Goal: Feedback & Contribution: Contribute content

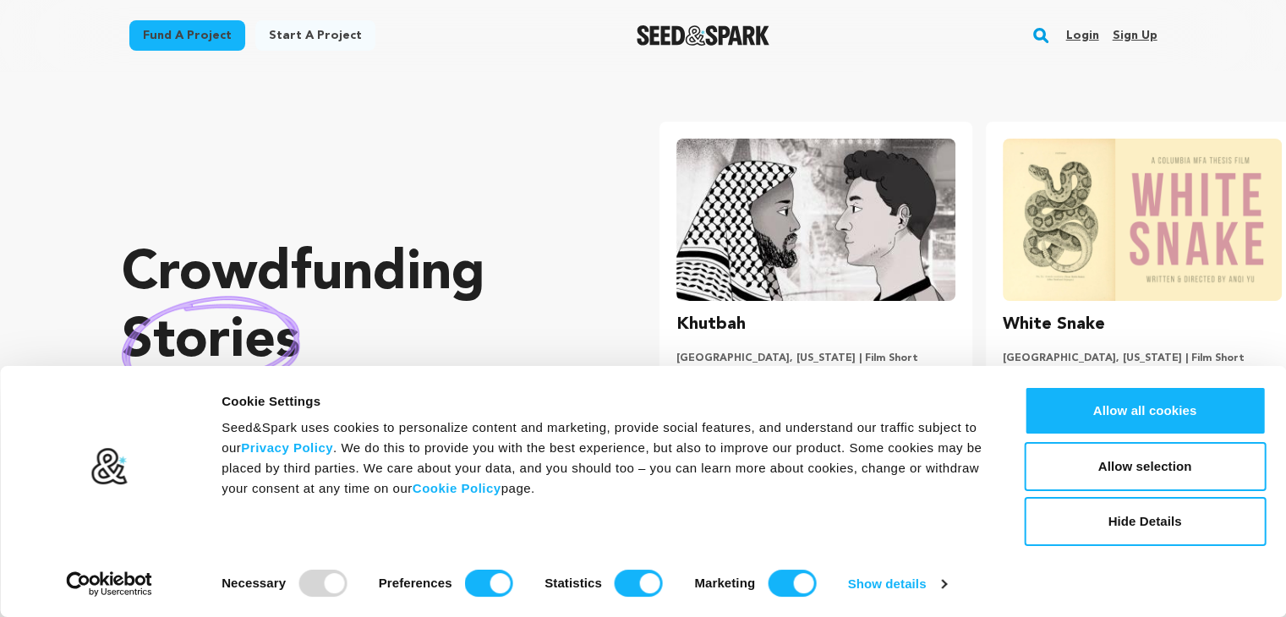
click at [1119, 35] on link "Sign up" at bounding box center [1134, 35] width 45 height 27
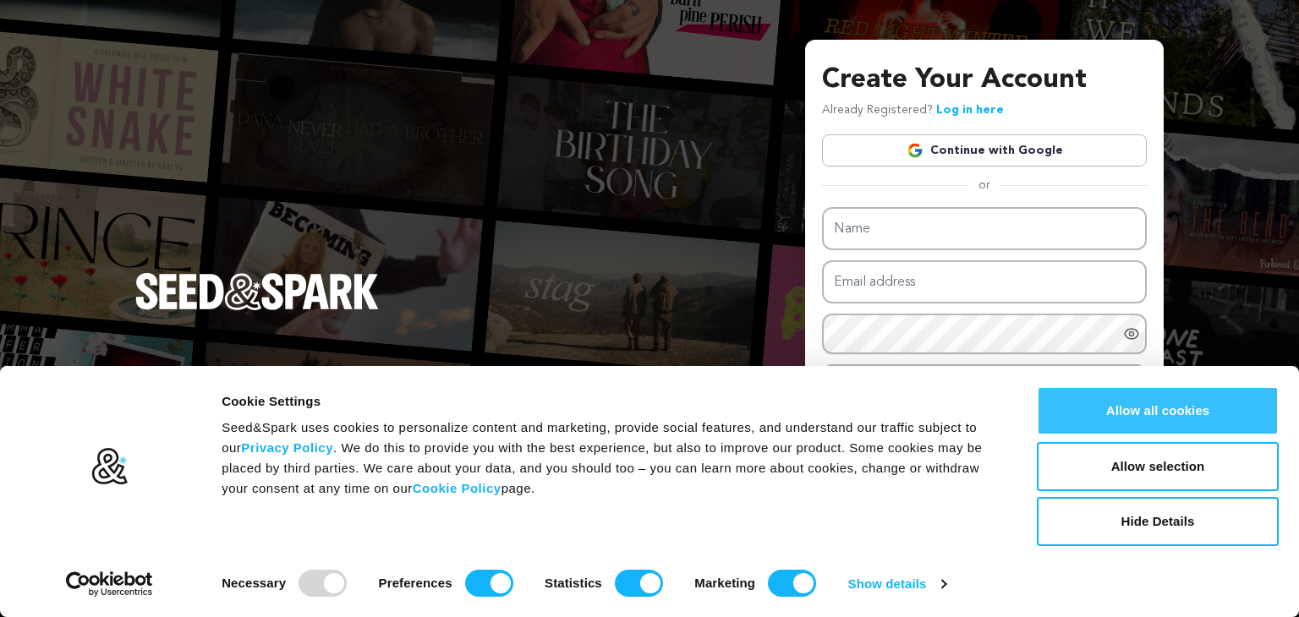
click at [1140, 408] on button "Allow all cookies" at bounding box center [1158, 410] width 242 height 49
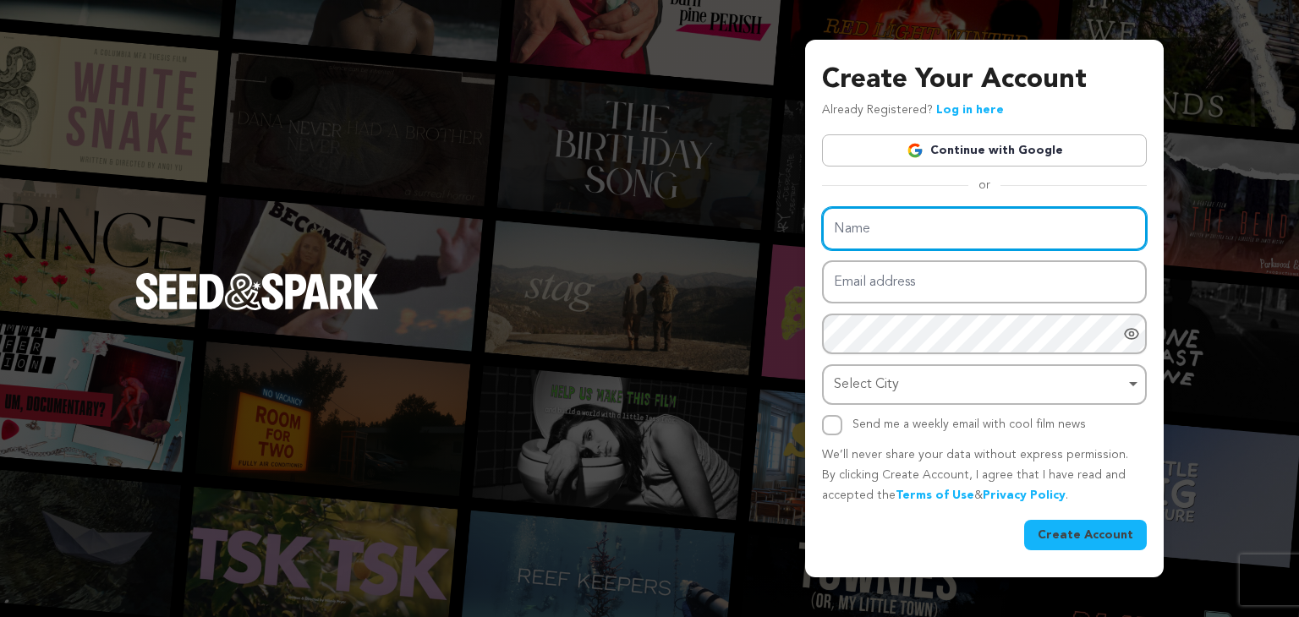
click at [906, 211] on input "Name" at bounding box center [984, 228] width 325 height 43
type input "Platinum Roofing"
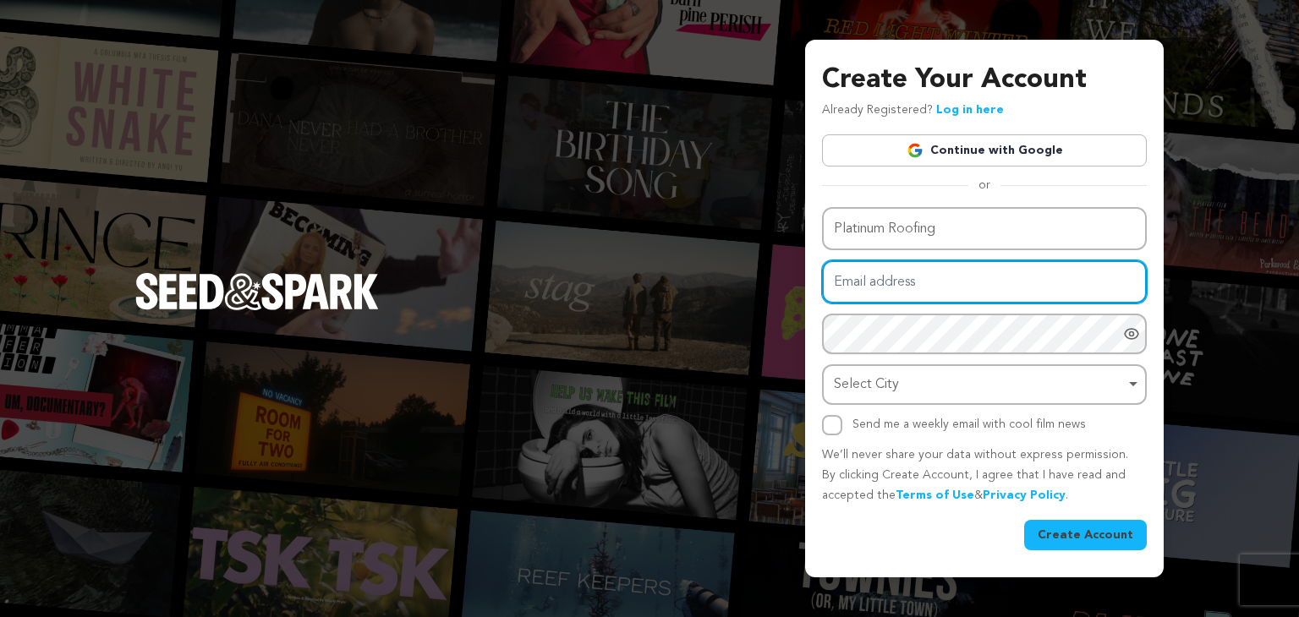
click at [896, 287] on input "Email address" at bounding box center [984, 281] width 325 height 43
type input "[EMAIL_ADDRESS][DOMAIN_NAME]"
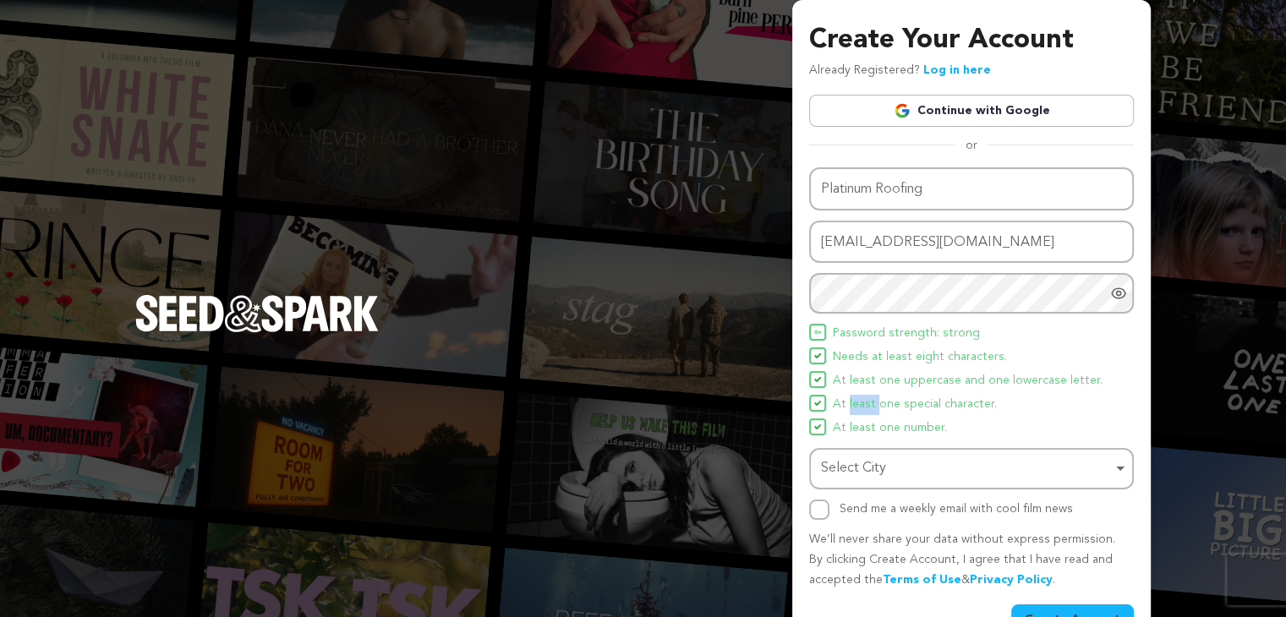
click at [862, 392] on ul "Password strength: strong Needs at least eight characters. At least one upperca…" at bounding box center [971, 381] width 325 height 114
click at [856, 471] on div "Select City Remove item" at bounding box center [966, 469] width 291 height 25
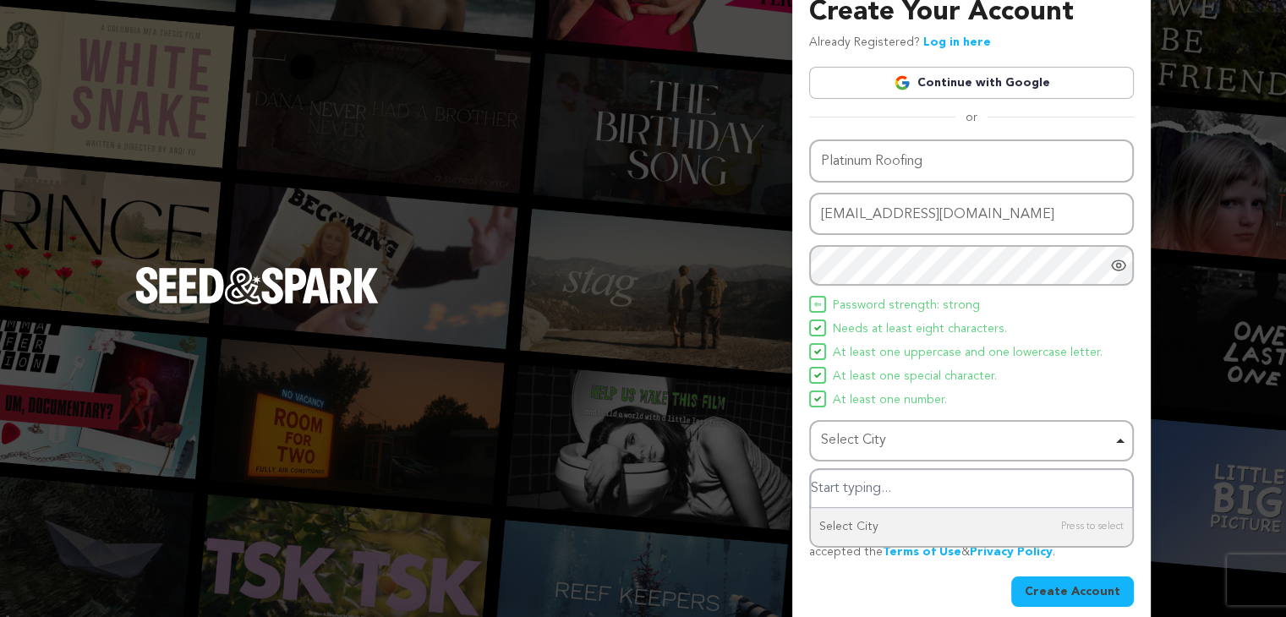
scroll to position [44, 0]
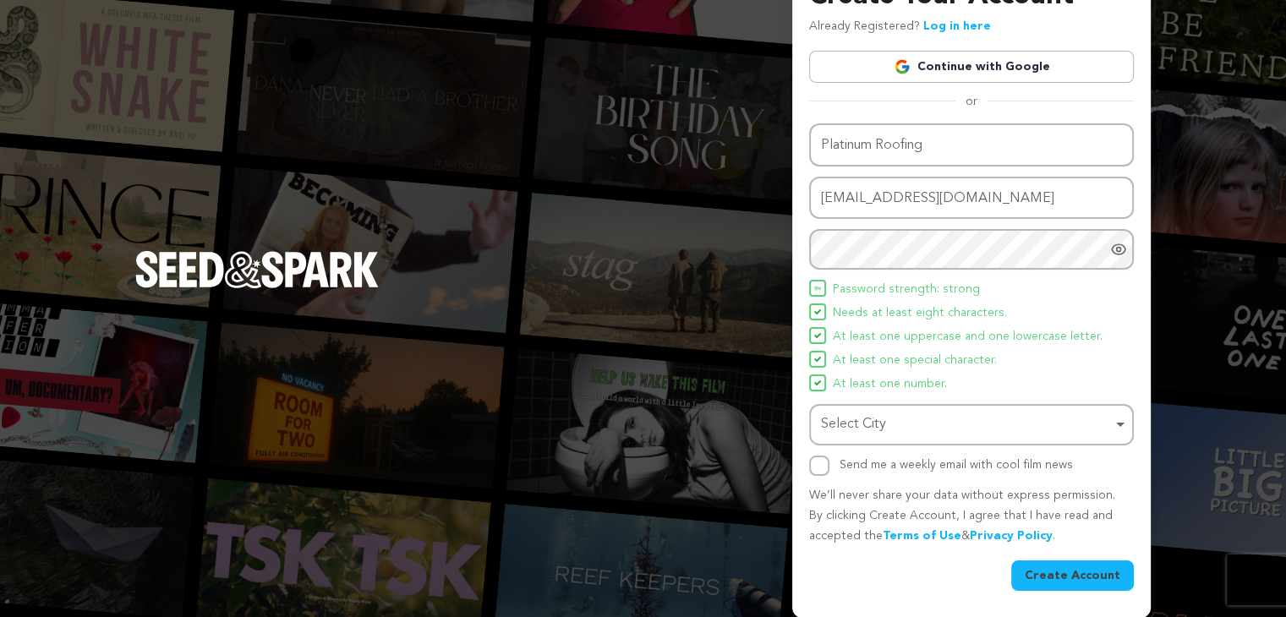
click at [857, 417] on div "Select City Remove item" at bounding box center [966, 425] width 291 height 25
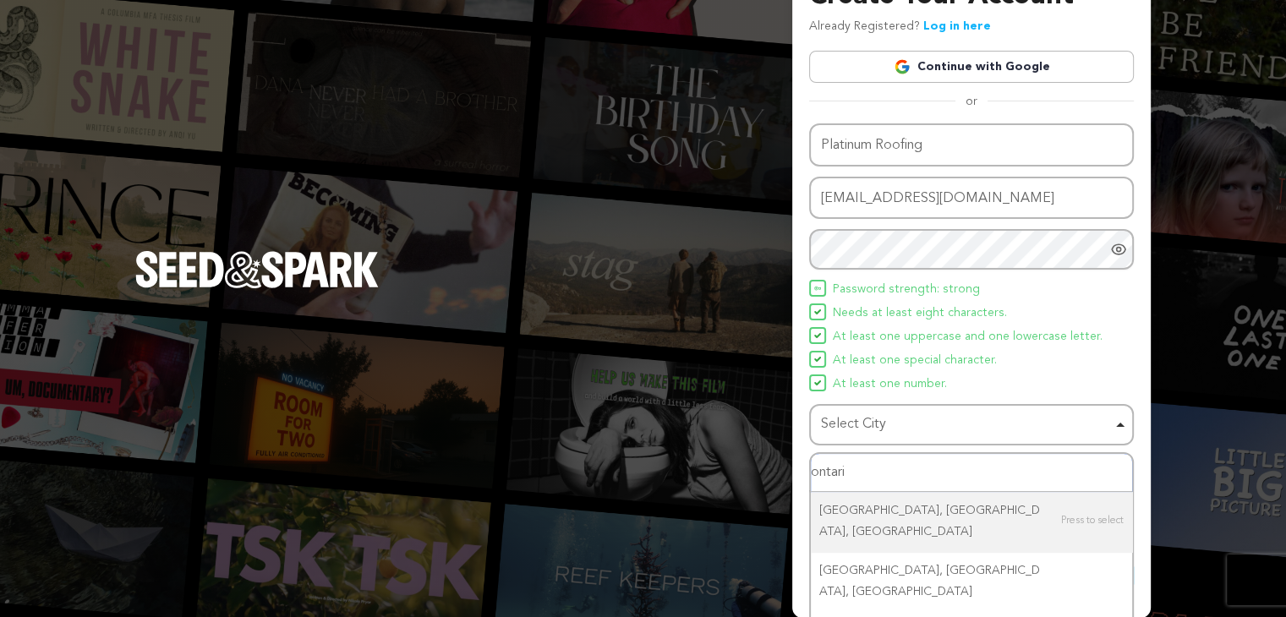
type input "ontario"
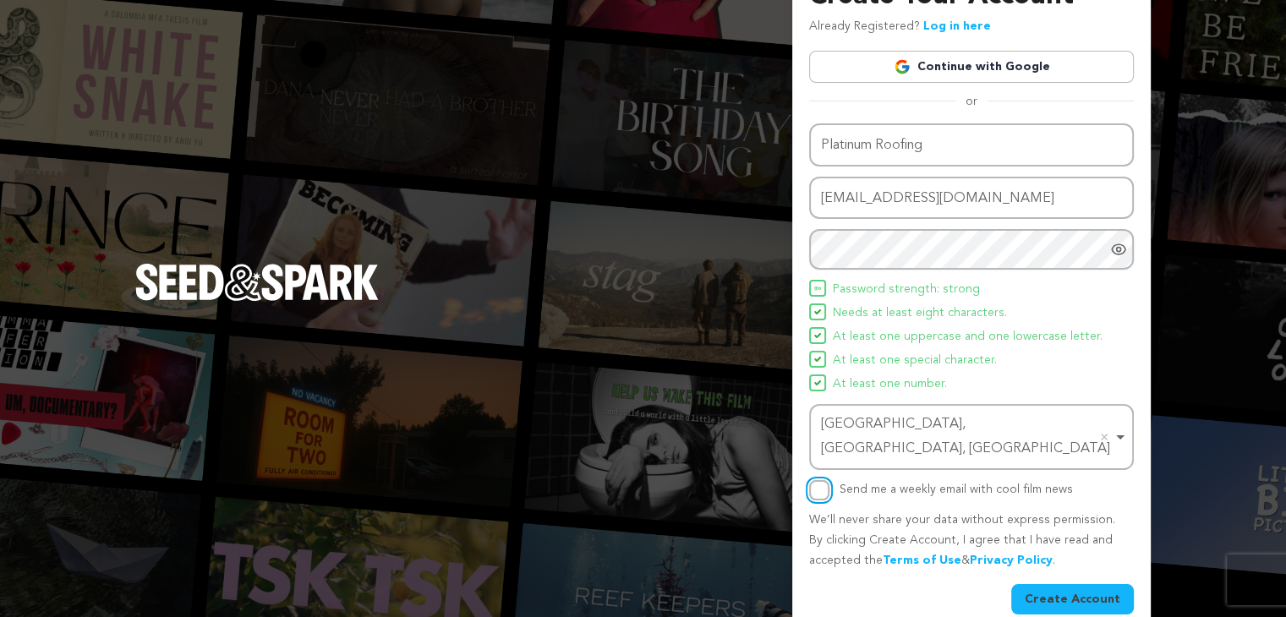
click at [816, 480] on input "Send me a weekly email with cool film news" at bounding box center [819, 490] width 20 height 20
checkbox input "true"
click at [946, 423] on div "Ontario, CA, USA Remove item" at bounding box center [966, 437] width 291 height 49
click at [918, 427] on div "Ontario, CA, USA Remove item" at bounding box center [966, 437] width 291 height 49
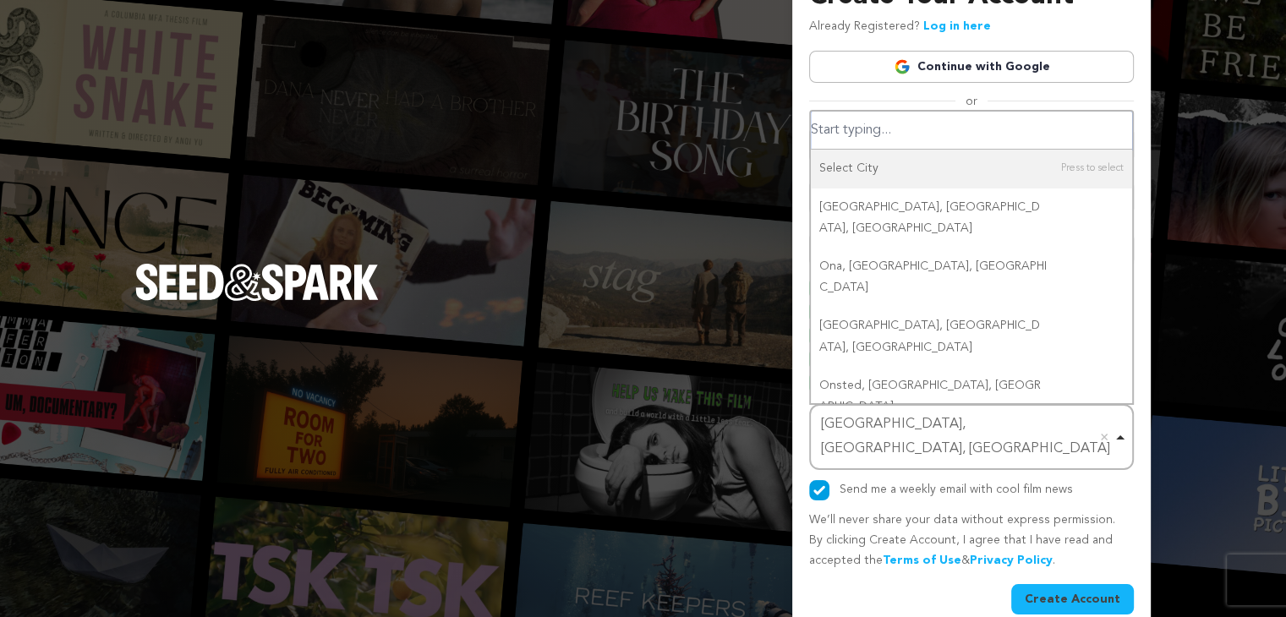
click at [875, 131] on input "Select City" at bounding box center [971, 131] width 321 height 38
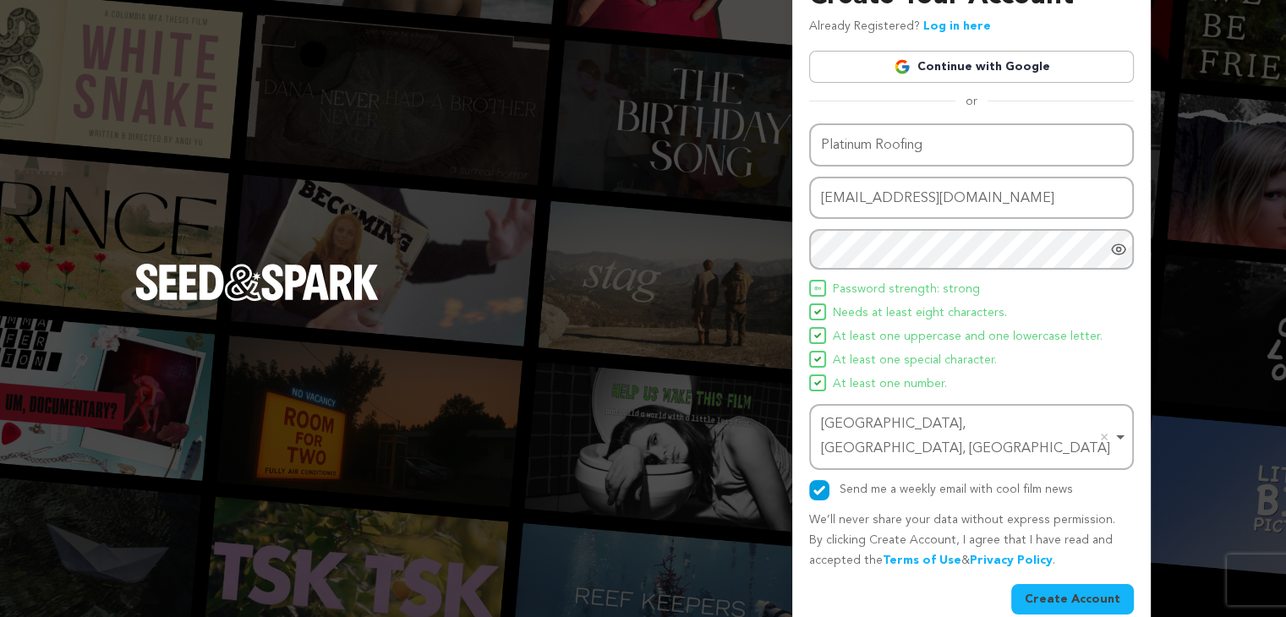
click at [944, 426] on div "Ontario, CA, USA Remove item" at bounding box center [966, 437] width 291 height 49
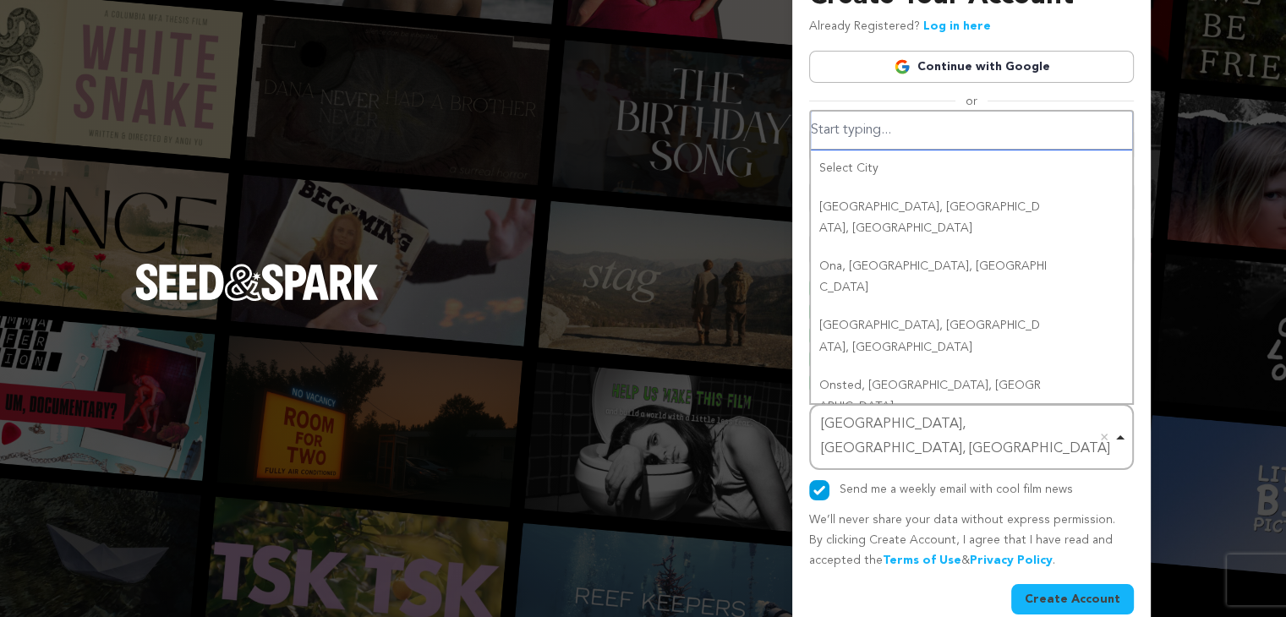
click at [944, 426] on div "Ontario, CA, USA Remove item" at bounding box center [966, 437] width 291 height 49
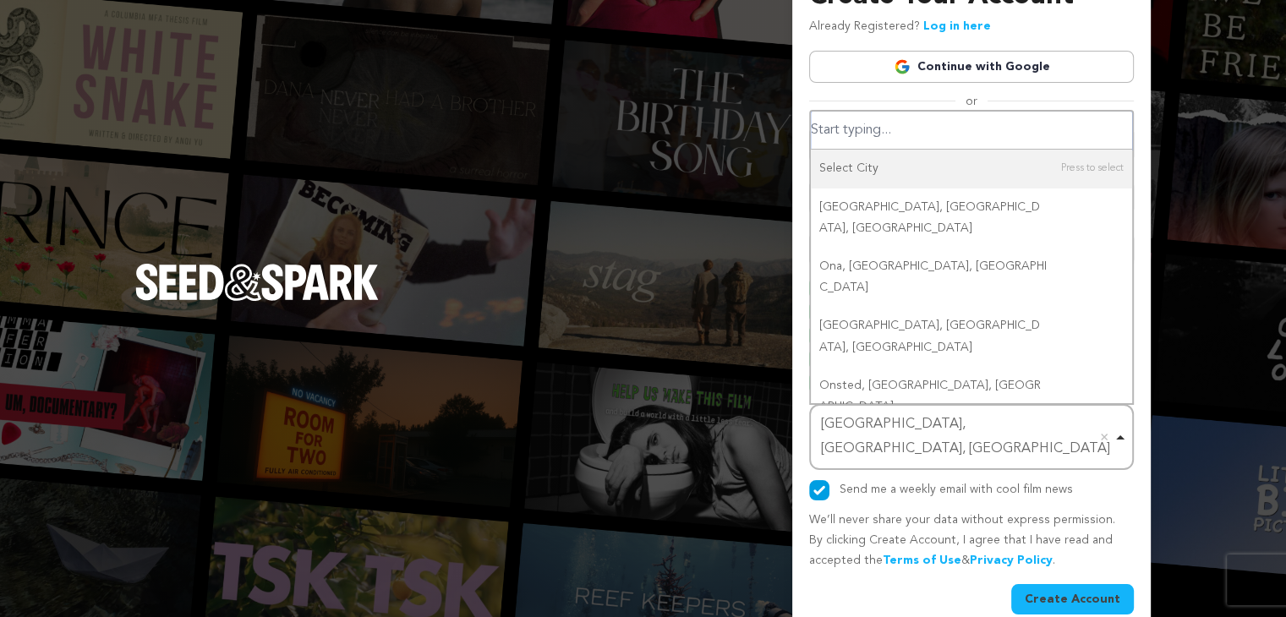
click at [861, 129] on input "Select City" at bounding box center [971, 131] width 321 height 38
paste input "Hamilton, ON Canada"
type input "Hamilton, ON Canada"
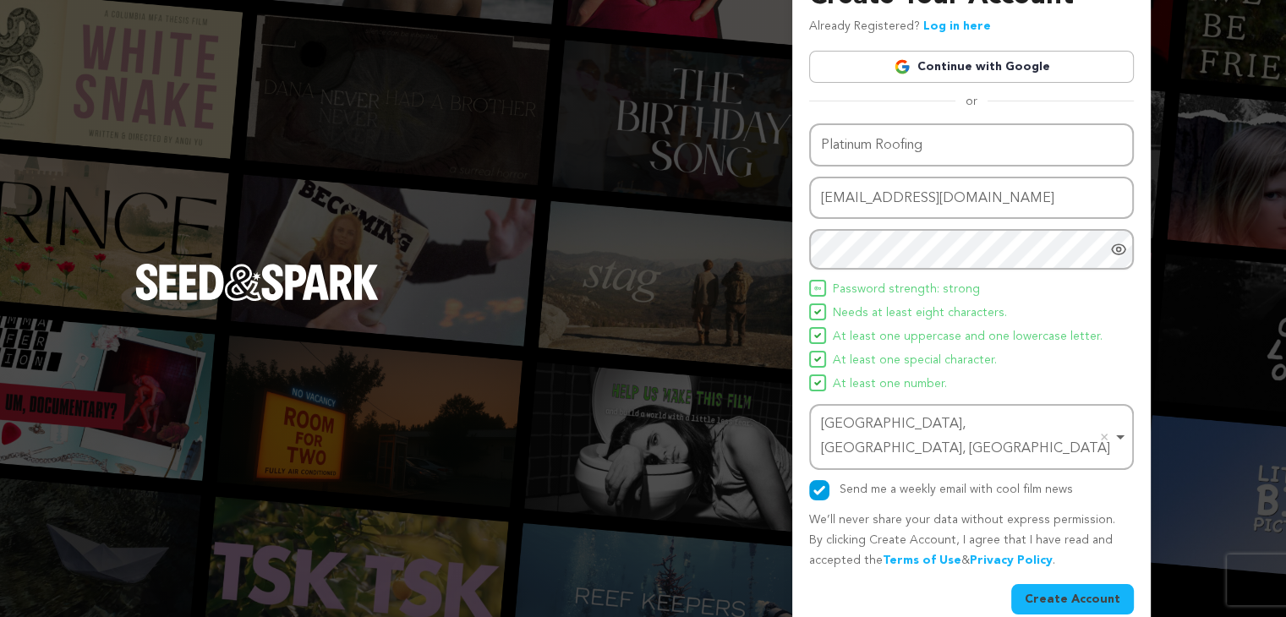
click at [1055, 584] on button "Create Account" at bounding box center [1072, 599] width 123 height 30
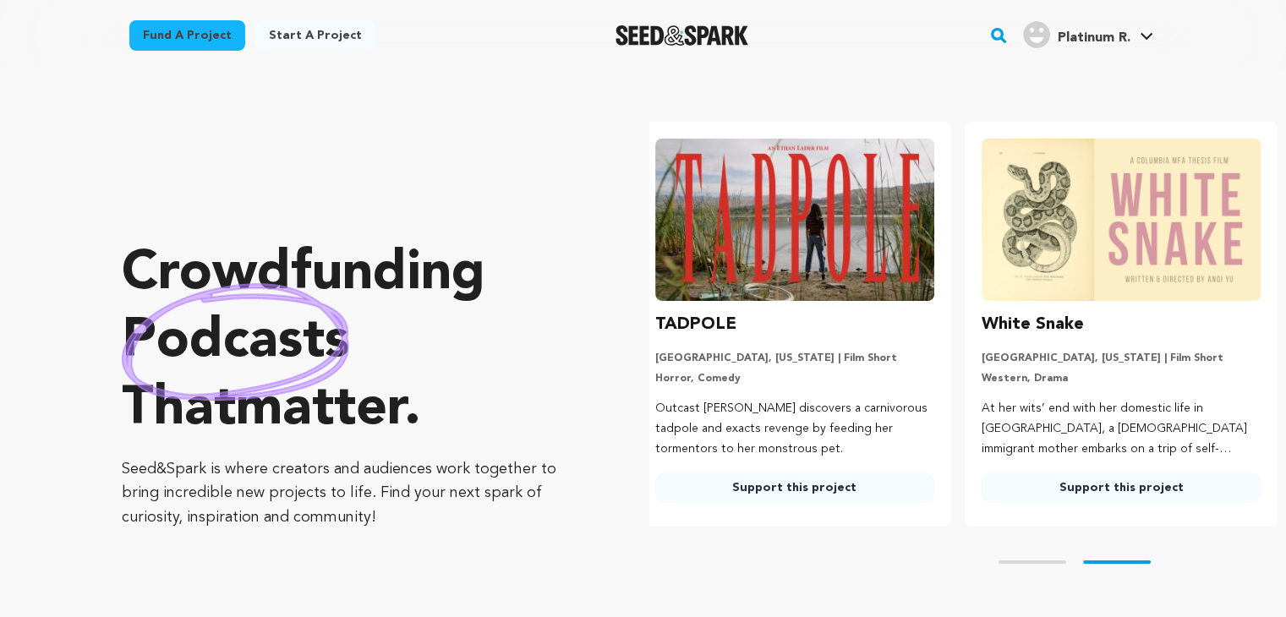
scroll to position [0, 339]
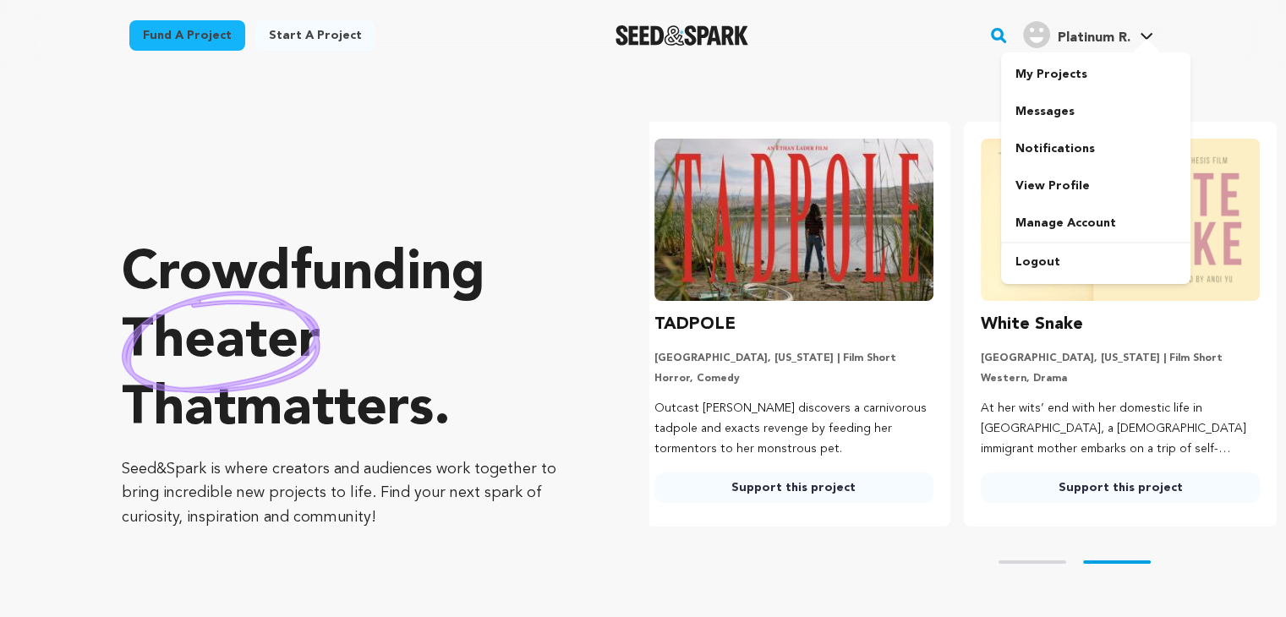
click at [1091, 38] on span "Platinum R." at bounding box center [1093, 38] width 73 height 14
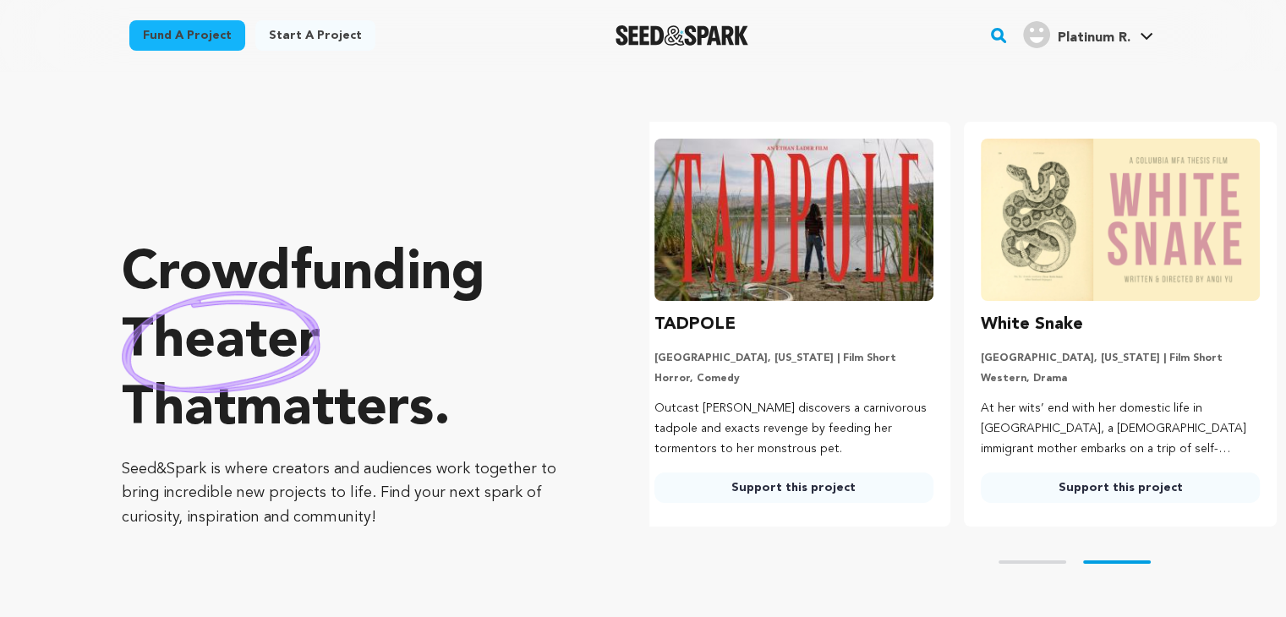
click at [1091, 38] on span "Platinum R." at bounding box center [1093, 38] width 73 height 14
click at [1103, 38] on span "Platinum R." at bounding box center [1093, 38] width 73 height 14
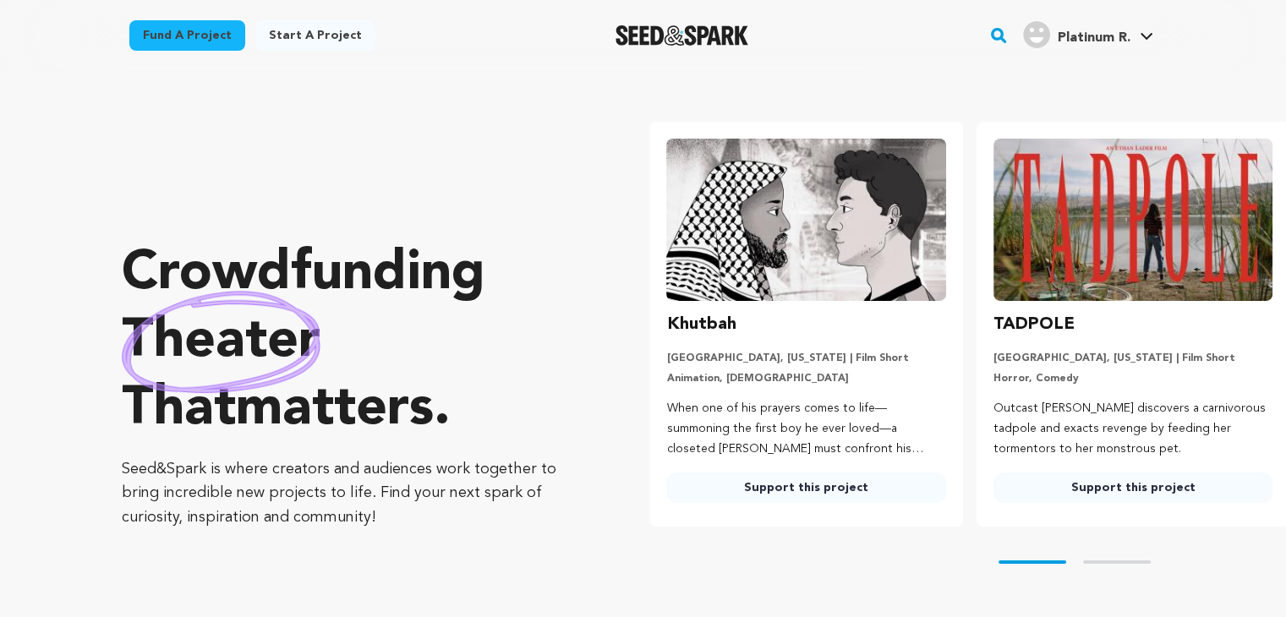
scroll to position [0, 0]
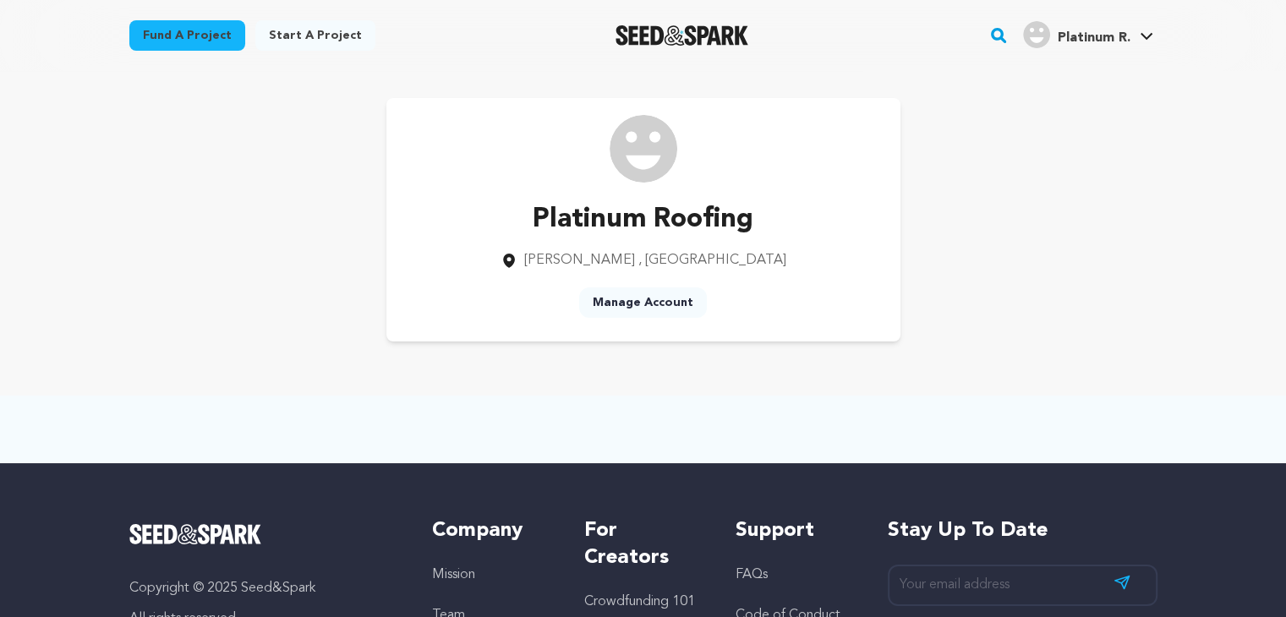
click at [636, 298] on link "Manage Account" at bounding box center [643, 303] width 128 height 30
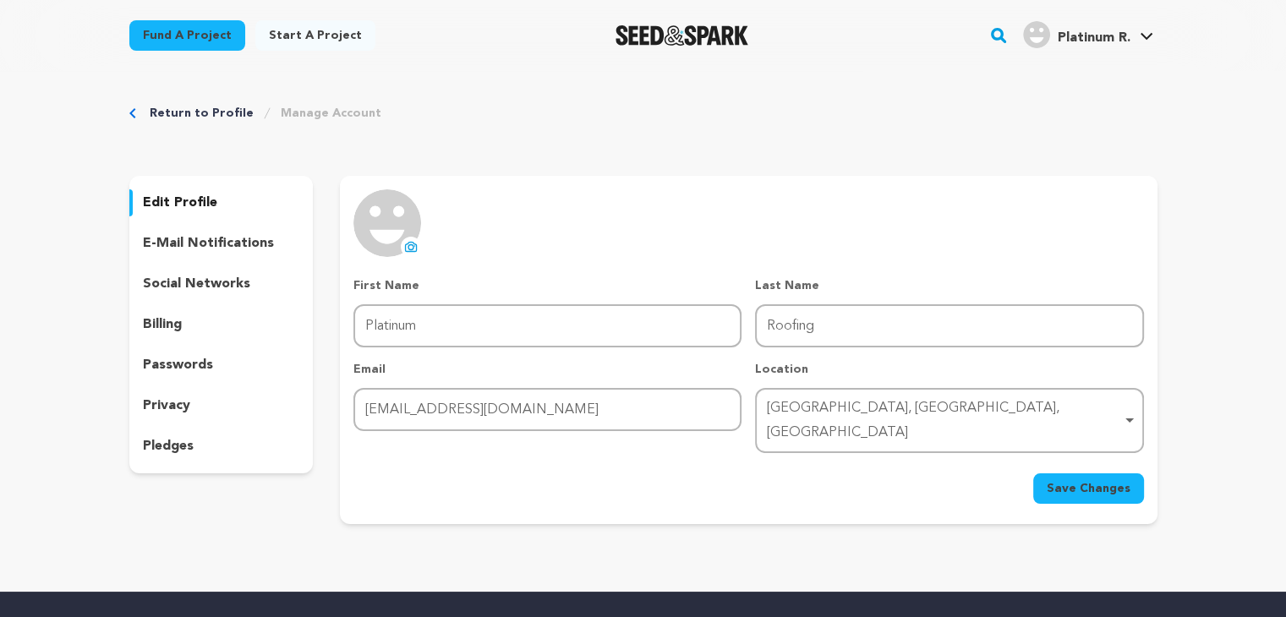
click at [416, 244] on icon at bounding box center [411, 247] width 14 height 14
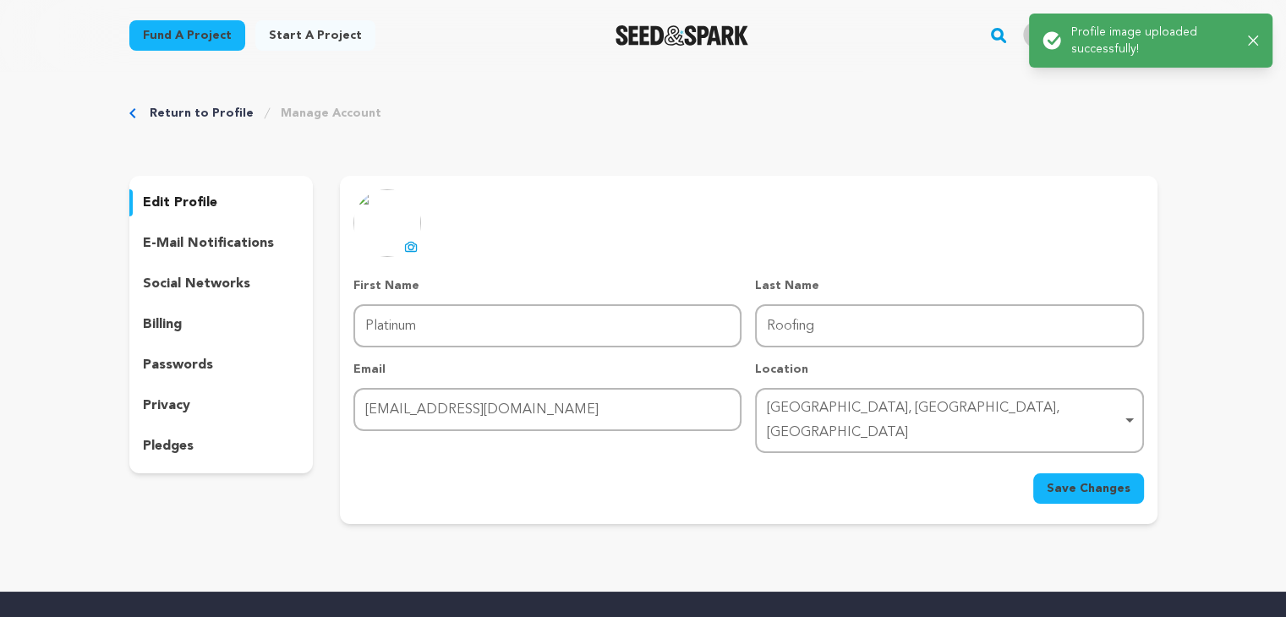
click at [406, 238] on button "uploading spinner upload profile image" at bounding box center [411, 247] width 20 height 20
click at [216, 237] on p "e-mail notifications" at bounding box center [208, 243] width 131 height 20
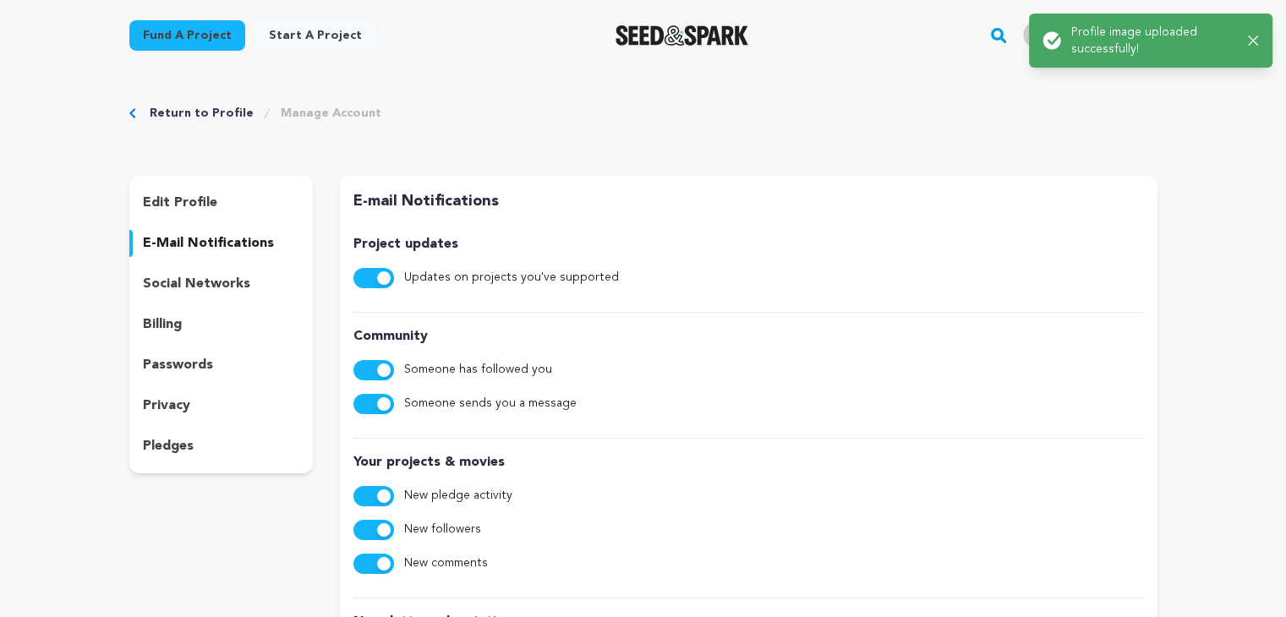
click at [217, 285] on p "social networks" at bounding box center [196, 284] width 107 height 20
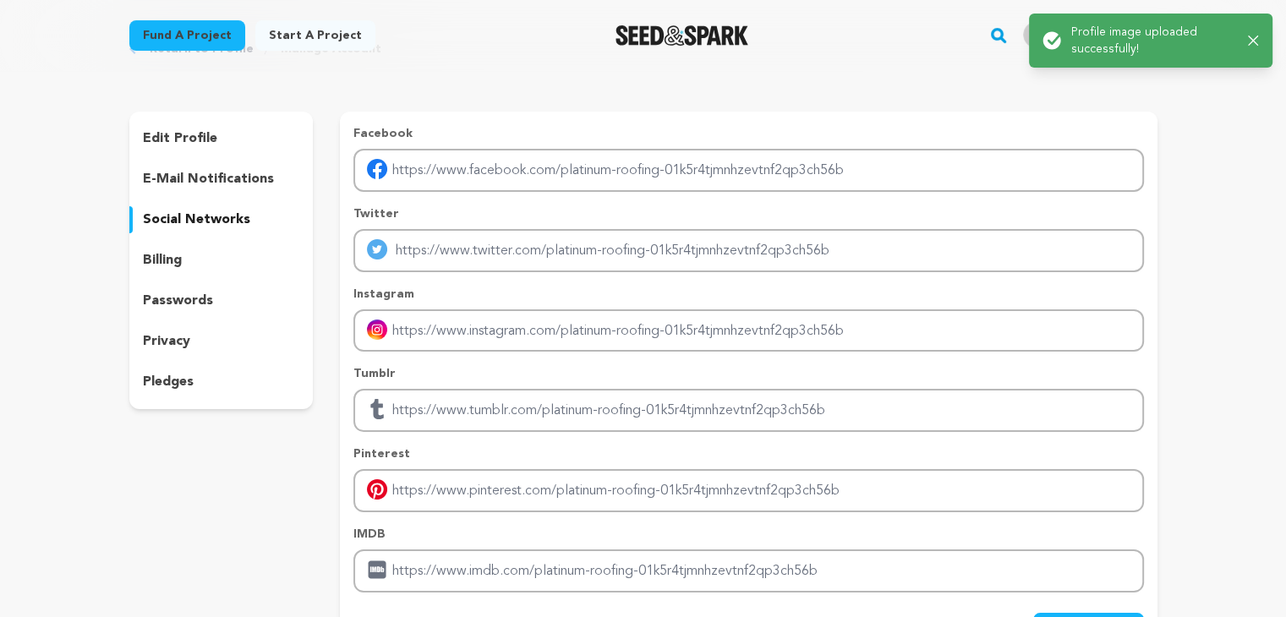
scroll to position [169, 0]
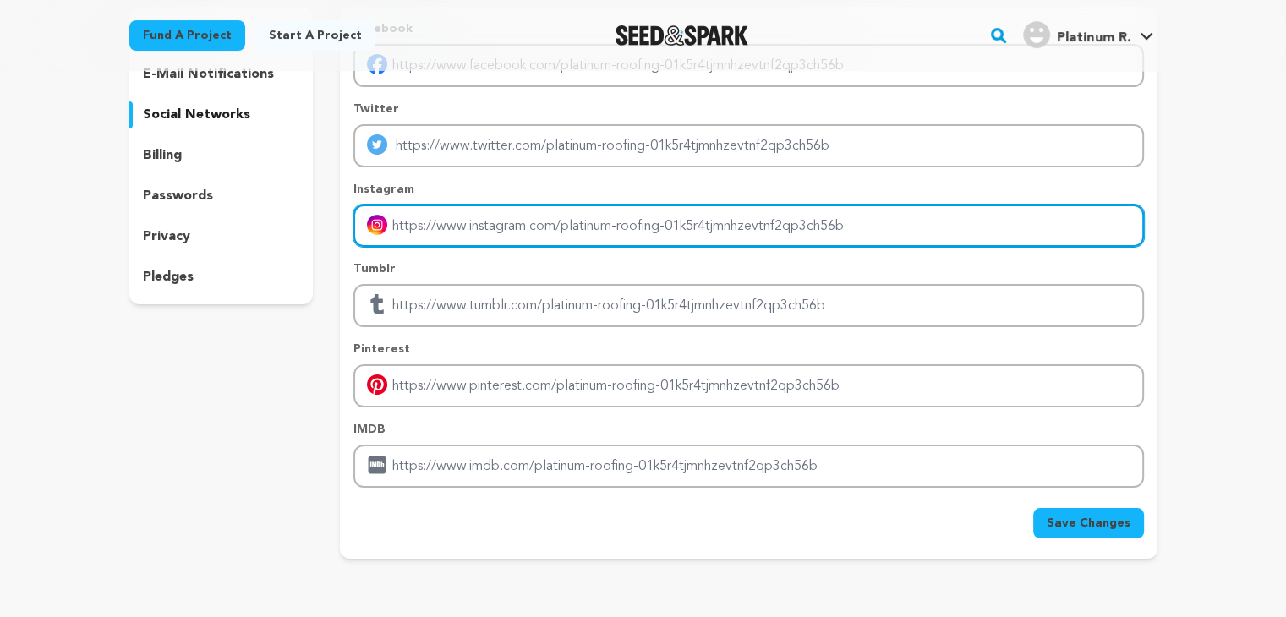
click at [389, 226] on input "Enter instagram handle link" at bounding box center [748, 226] width 790 height 43
paste input "https://www.instagram.com/PlatinumRoofingCanada/"
type input "https://www.instagram.com/PlatinumRoofingCanada/"
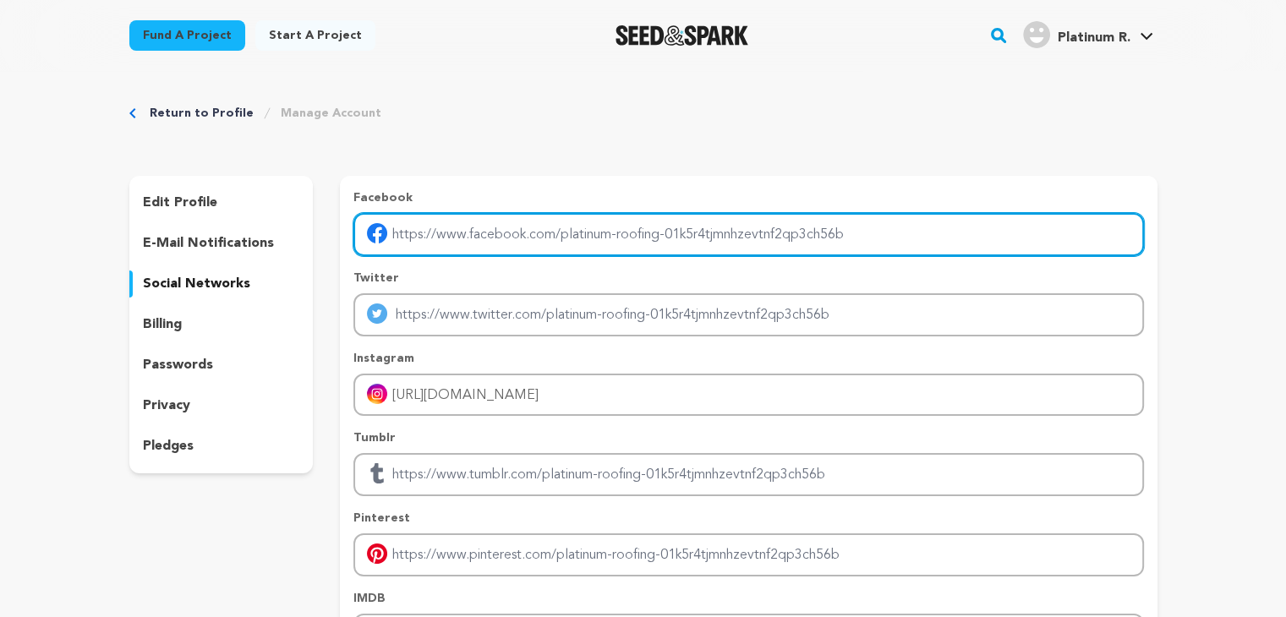
click at [443, 238] on input "Enter facebook profile link" at bounding box center [748, 234] width 790 height 43
paste input "https://www.facebook.com/platinumroofingcanada"
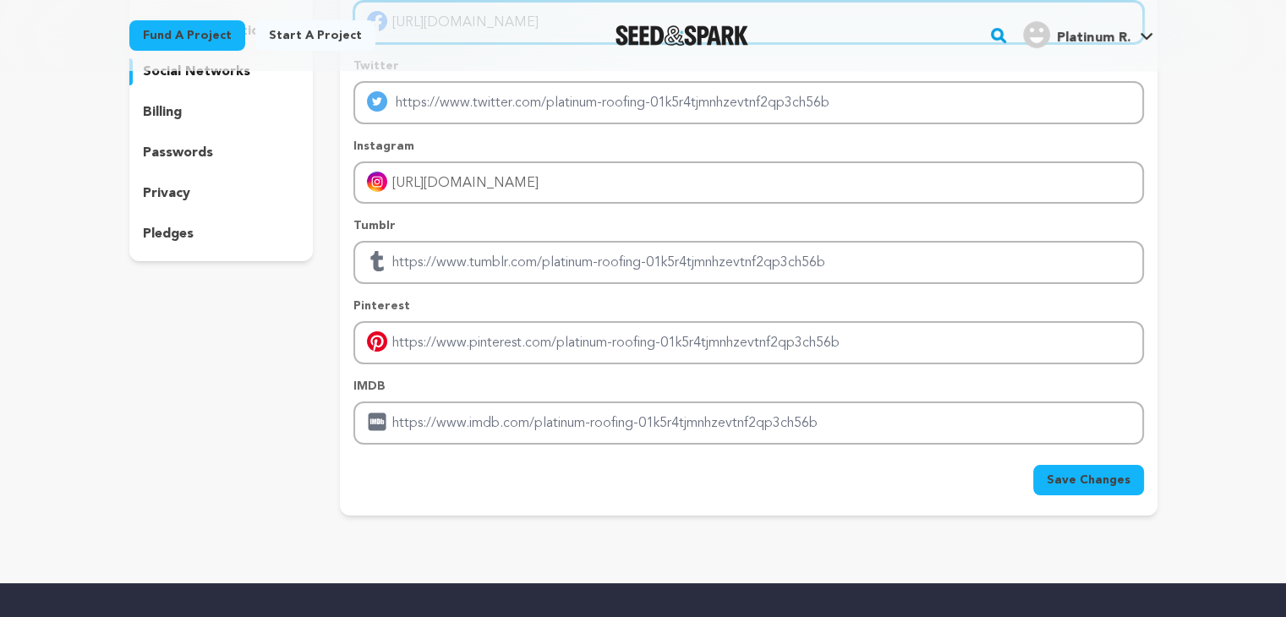
scroll to position [423, 0]
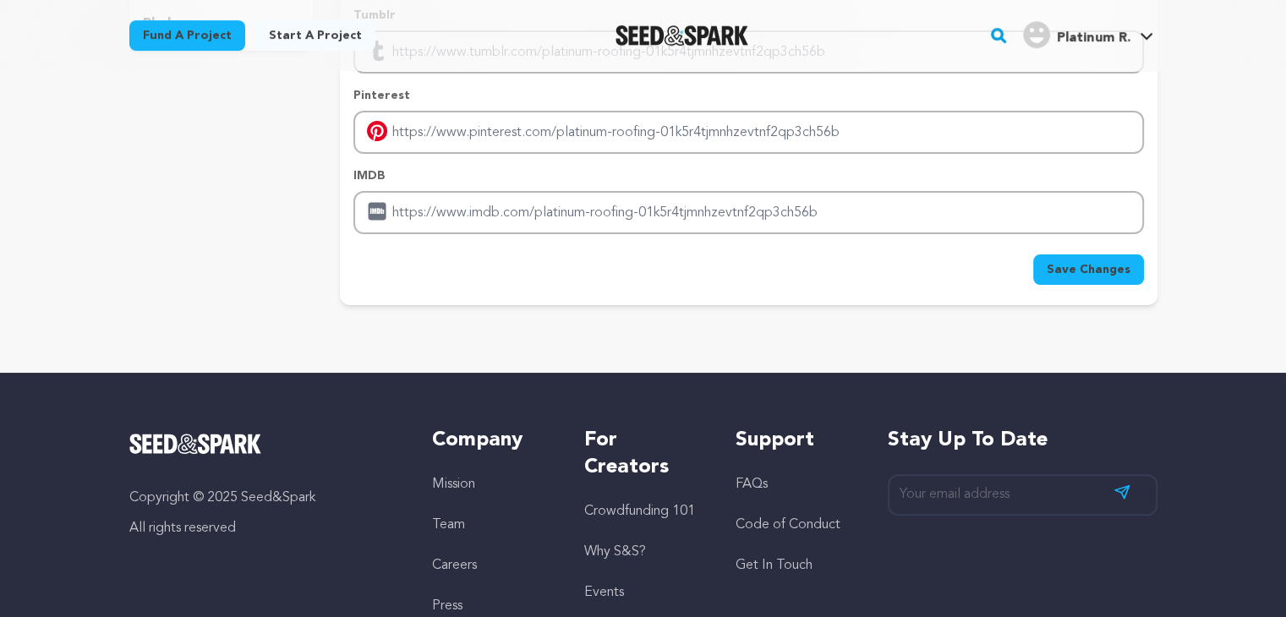
type input "https://www.facebook.com/platinumroofingcanada"
click at [1082, 265] on span "Save Changes" at bounding box center [1089, 269] width 84 height 17
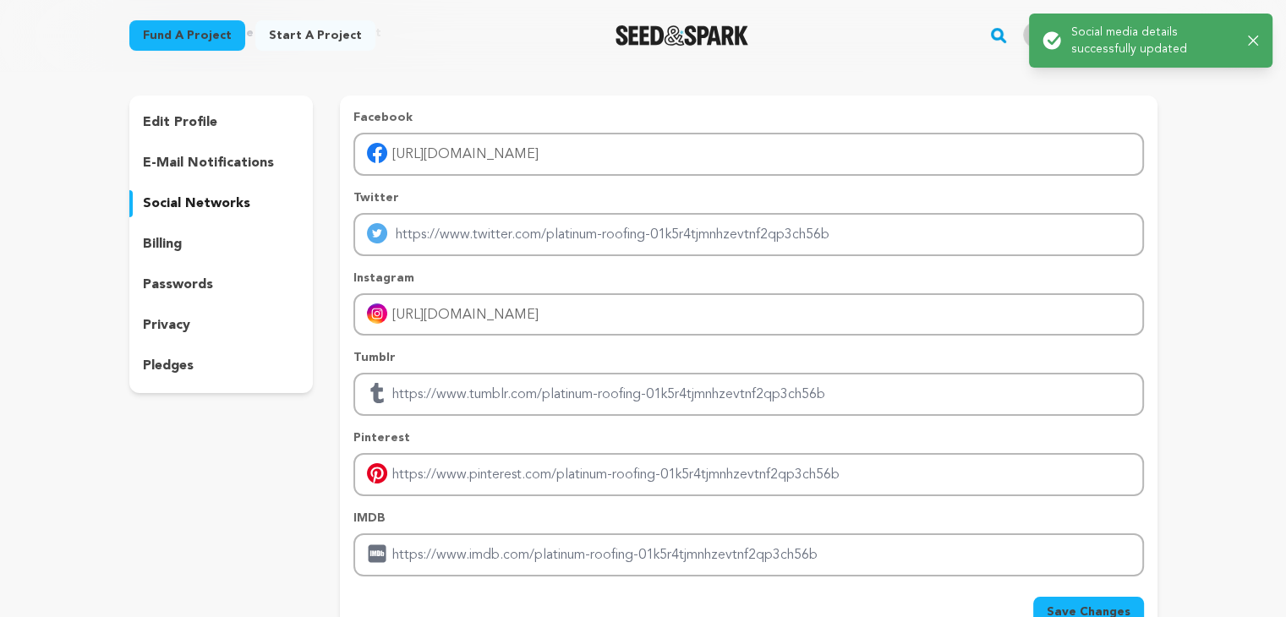
scroll to position [0, 0]
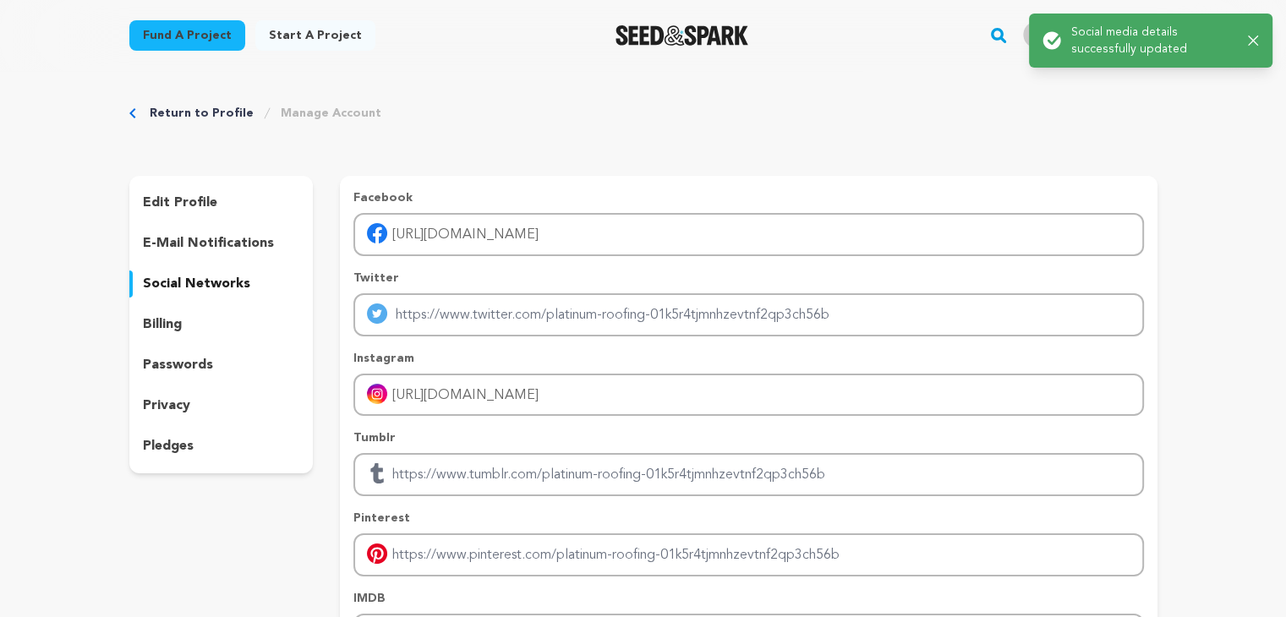
click at [213, 271] on div "social networks" at bounding box center [221, 284] width 184 height 27
click at [216, 278] on p "social networks" at bounding box center [196, 284] width 107 height 20
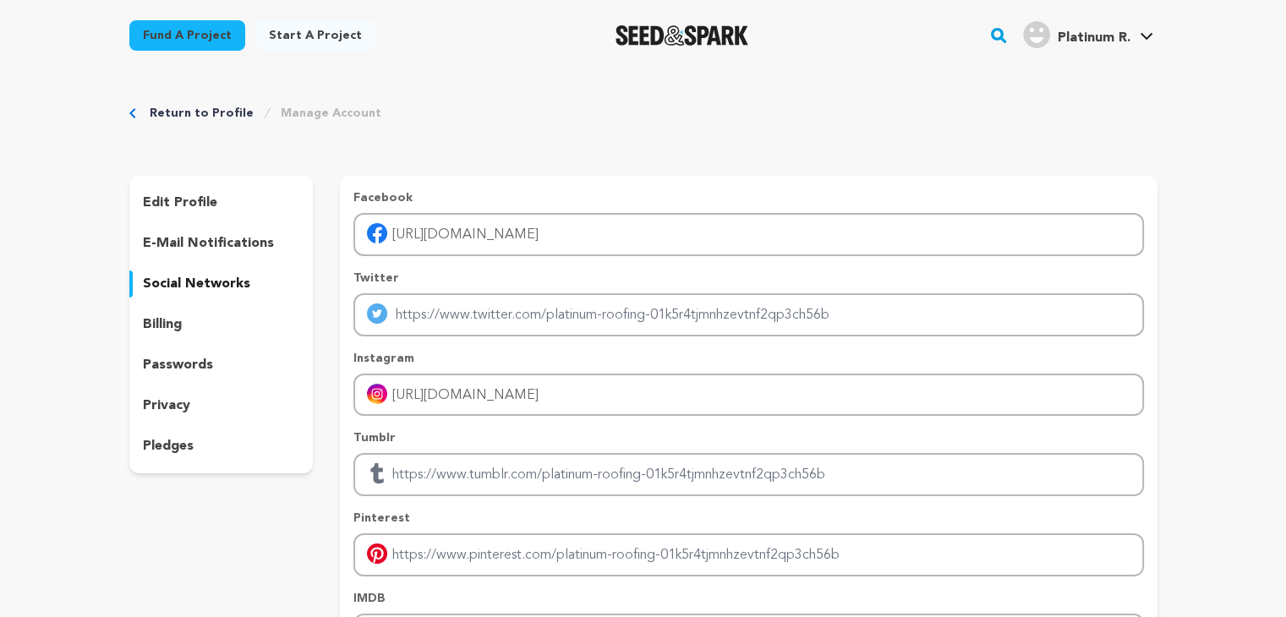
click at [204, 287] on p "social networks" at bounding box center [196, 284] width 107 height 20
click at [189, 200] on p "edit profile" at bounding box center [180, 203] width 74 height 20
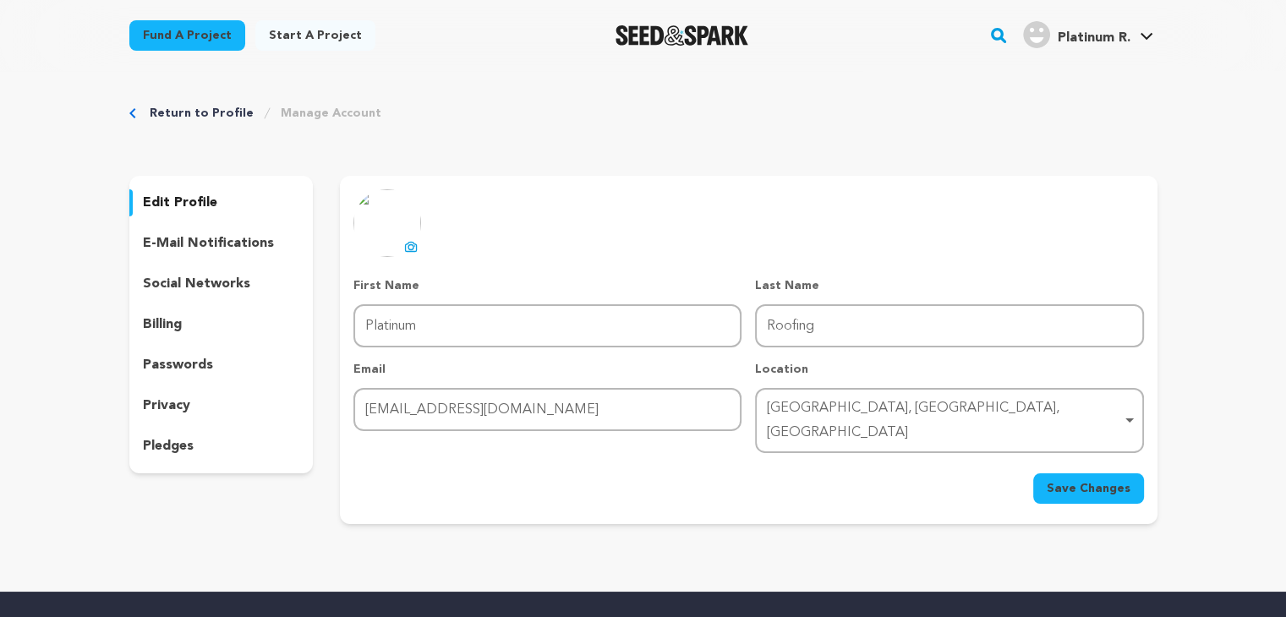
click at [195, 240] on p "e-mail notifications" at bounding box center [208, 243] width 131 height 20
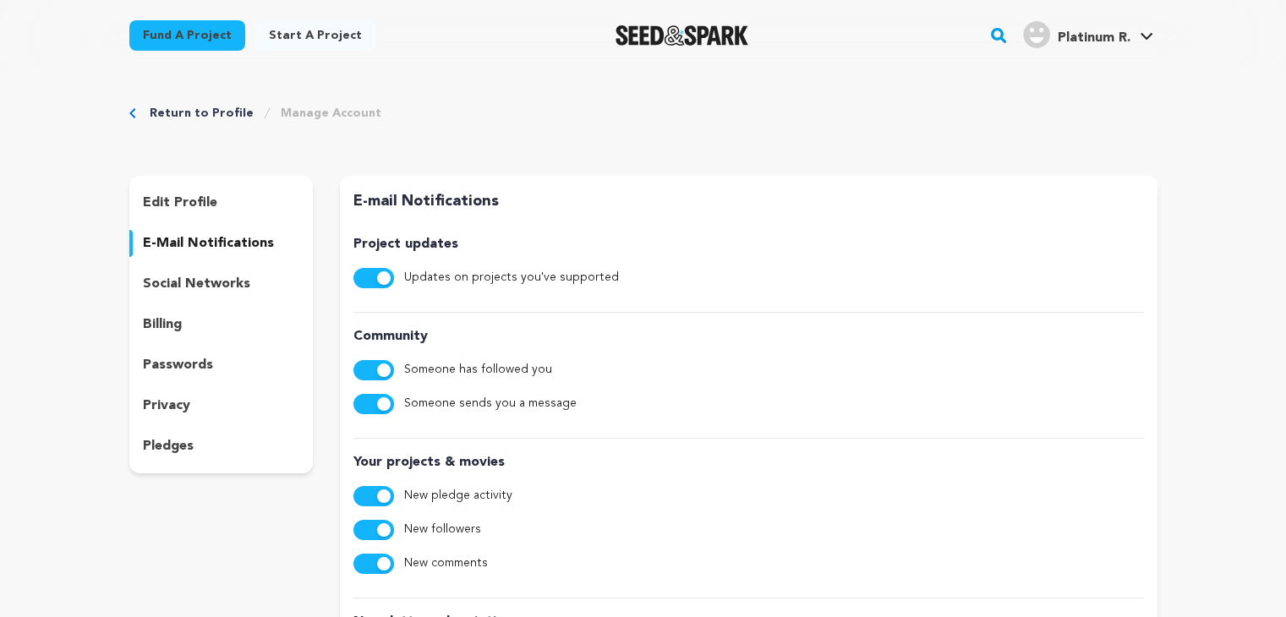
click at [195, 293] on p "social networks" at bounding box center [196, 284] width 107 height 20
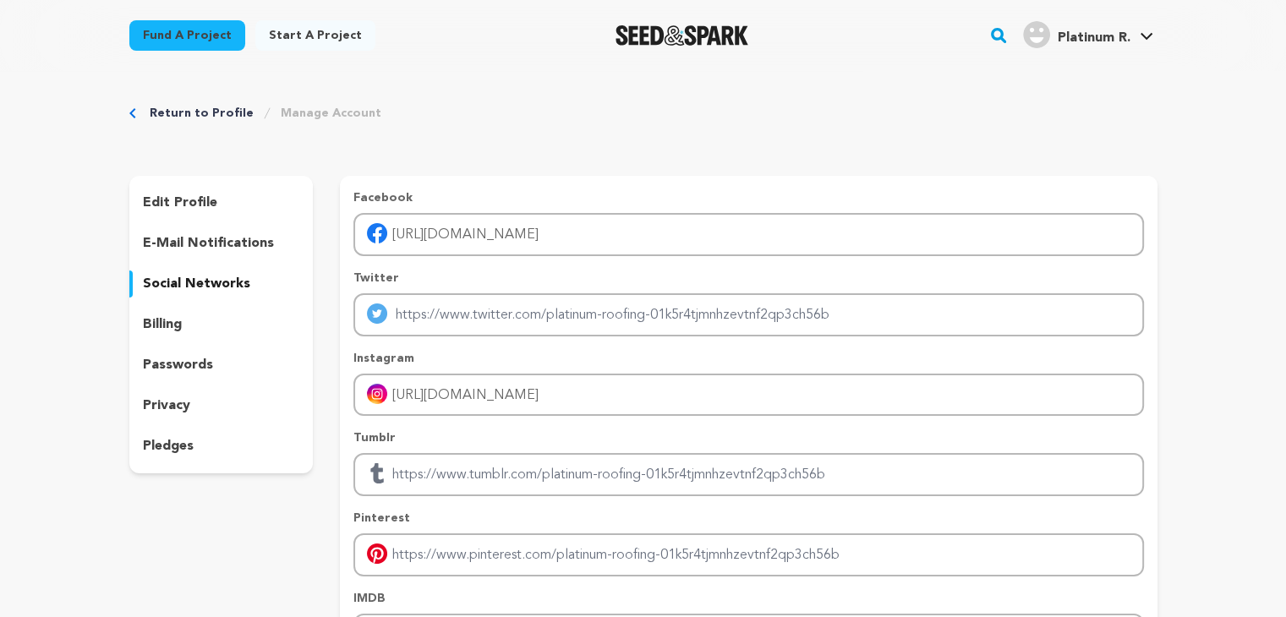
click at [153, 318] on p "billing" at bounding box center [162, 325] width 39 height 20
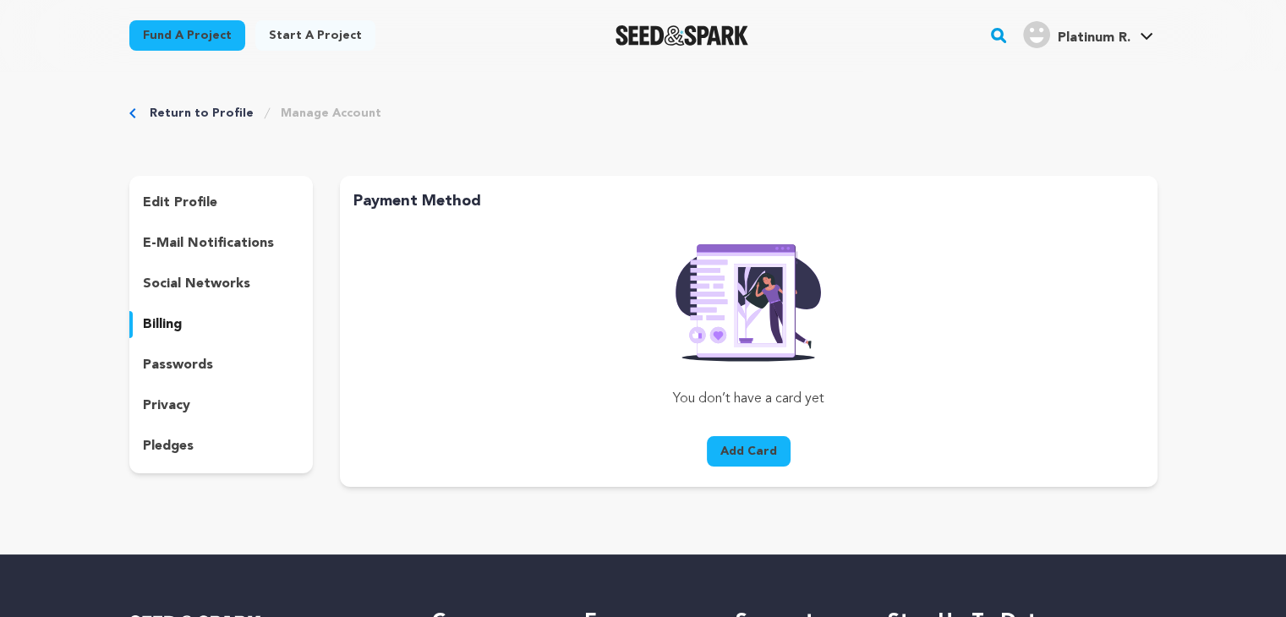
click at [173, 364] on p "passwords" at bounding box center [178, 365] width 70 height 20
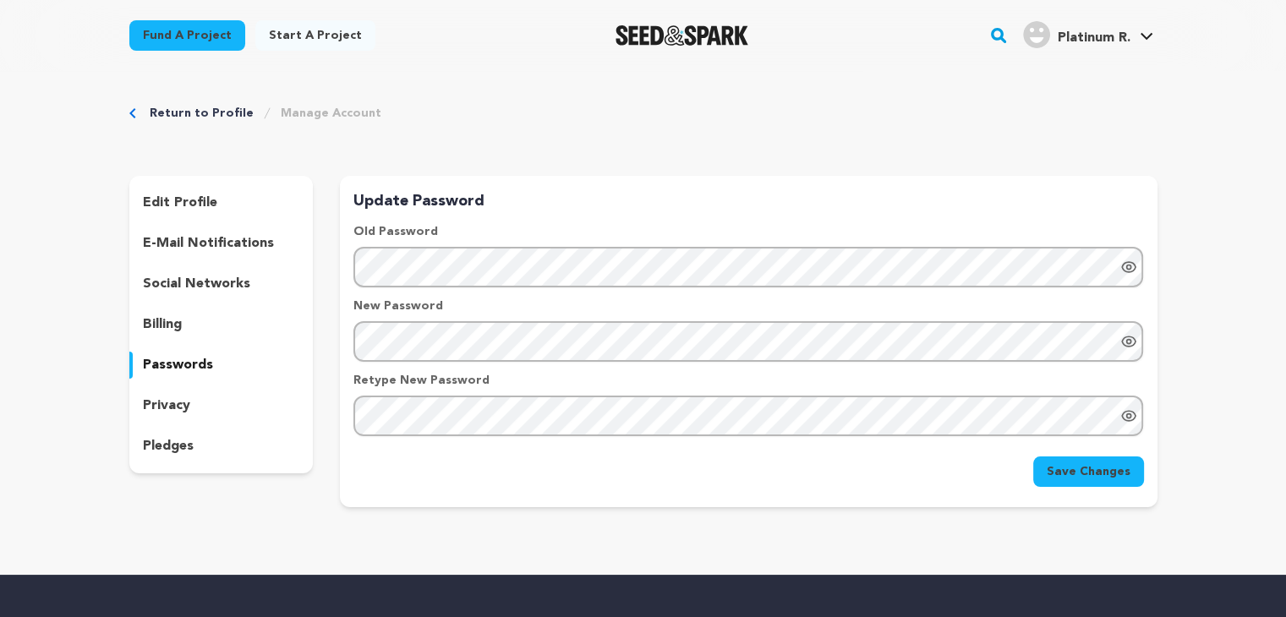
click at [180, 399] on p "privacy" at bounding box center [166, 406] width 47 height 20
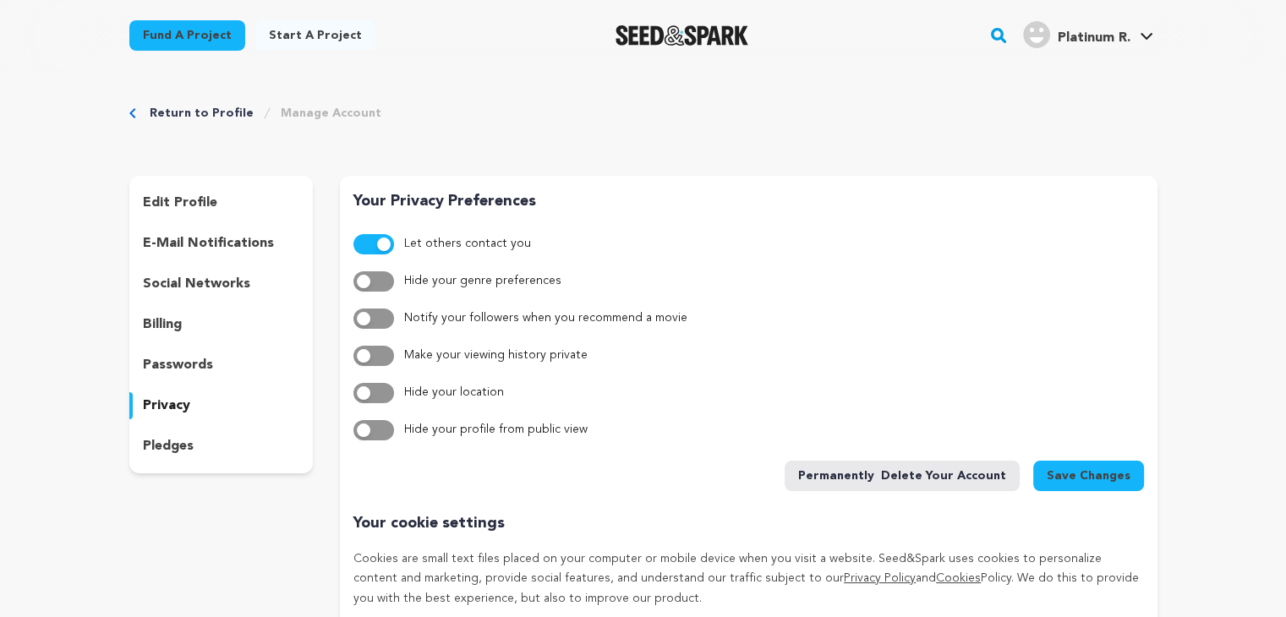
click at [172, 444] on p "pledges" at bounding box center [168, 446] width 51 height 20
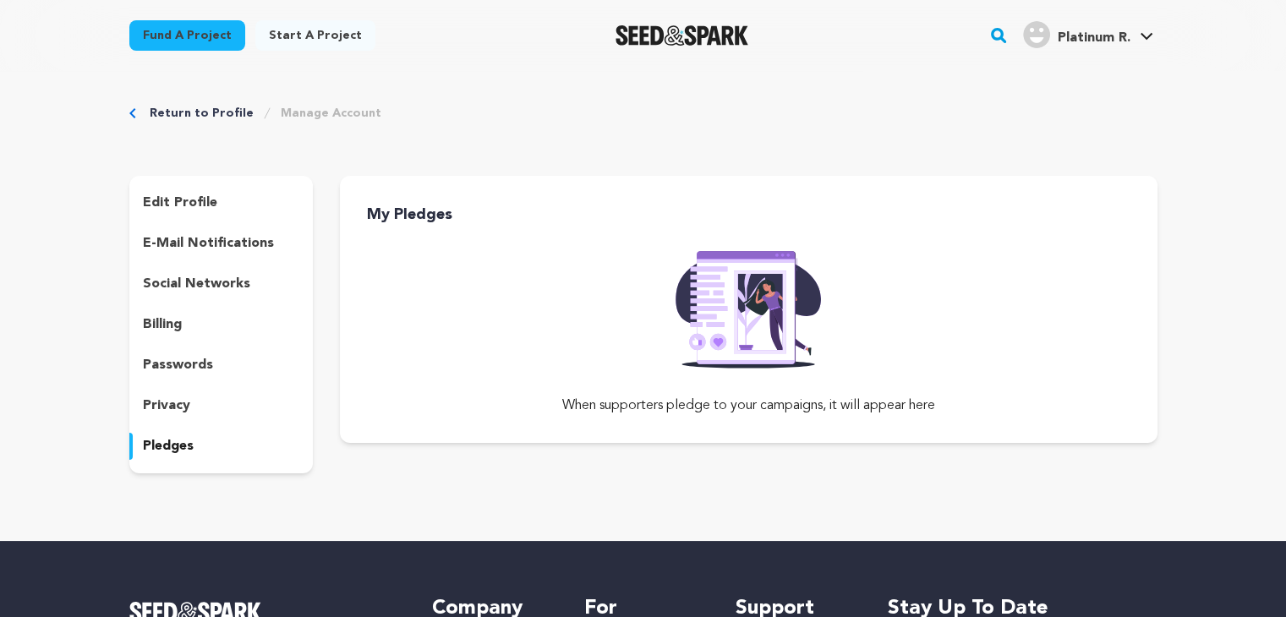
click at [166, 207] on p "edit profile" at bounding box center [180, 203] width 74 height 20
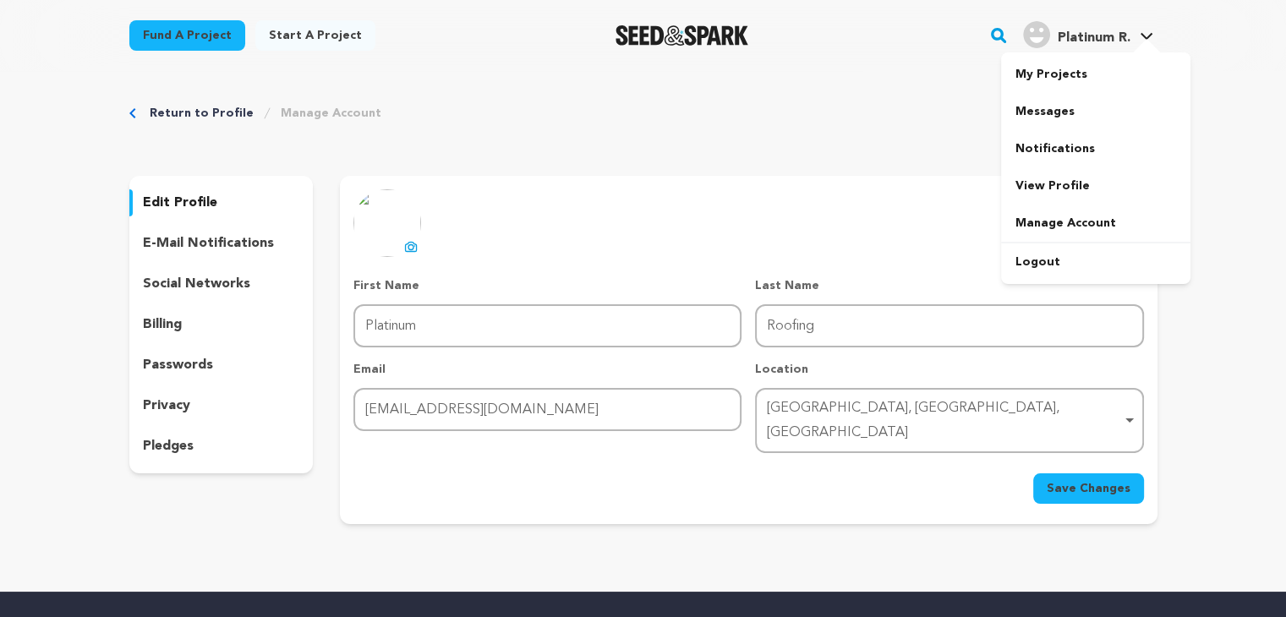
click at [1133, 36] on link "Platinum R. Platinum R." at bounding box center [1088, 33] width 137 height 30
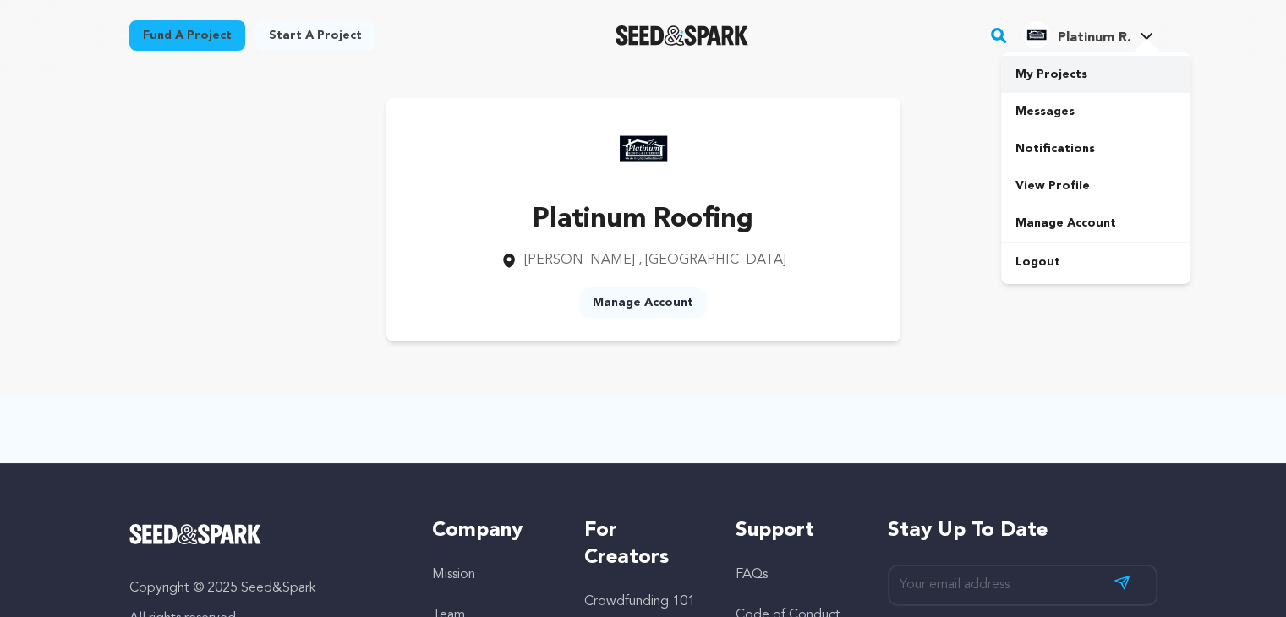
click at [1056, 74] on link "My Projects" at bounding box center [1095, 74] width 189 height 37
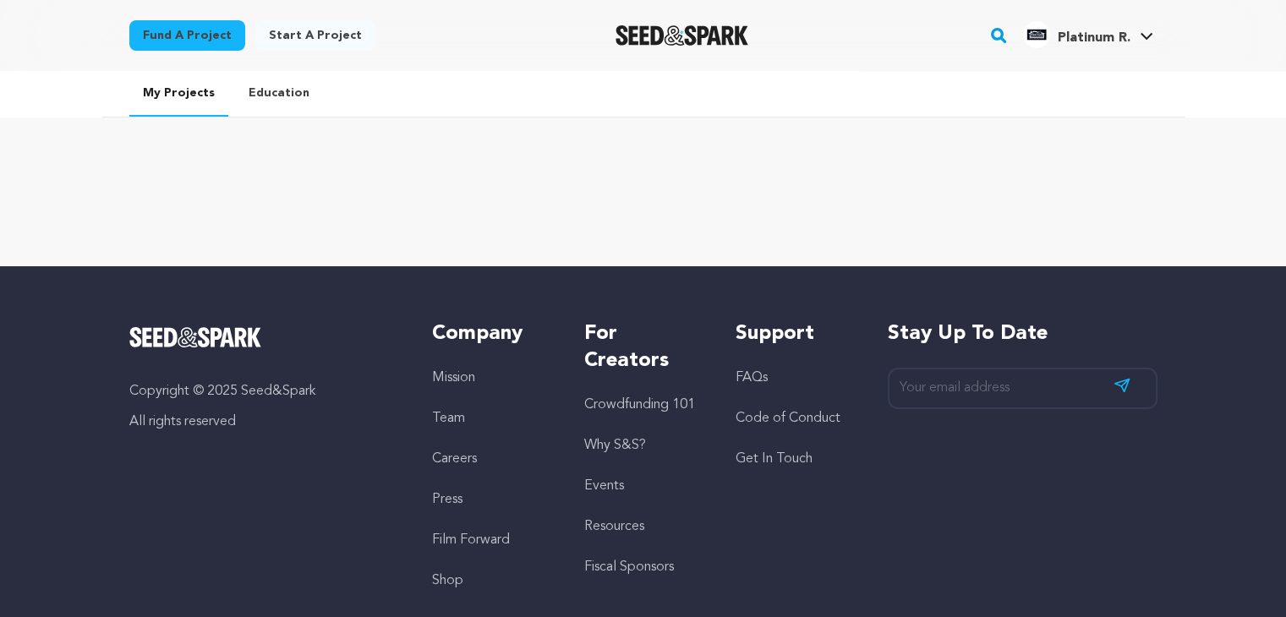
click at [298, 33] on link "Start a project" at bounding box center [315, 35] width 120 height 30
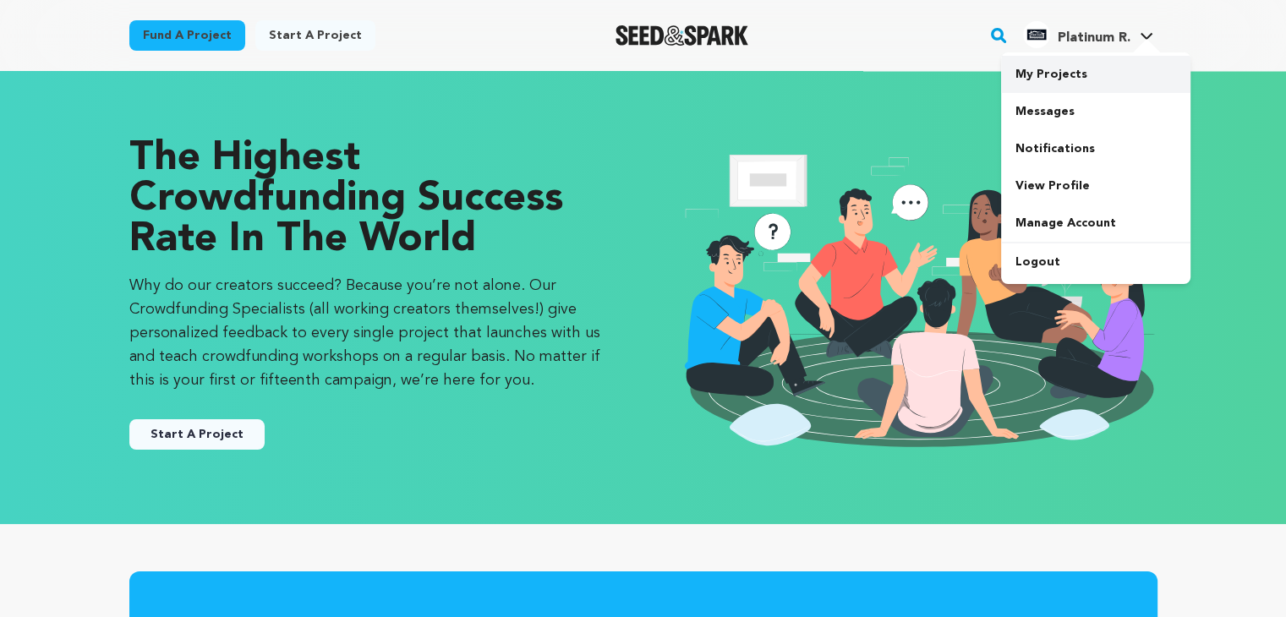
click at [1076, 65] on link "My Projects" at bounding box center [1095, 74] width 189 height 37
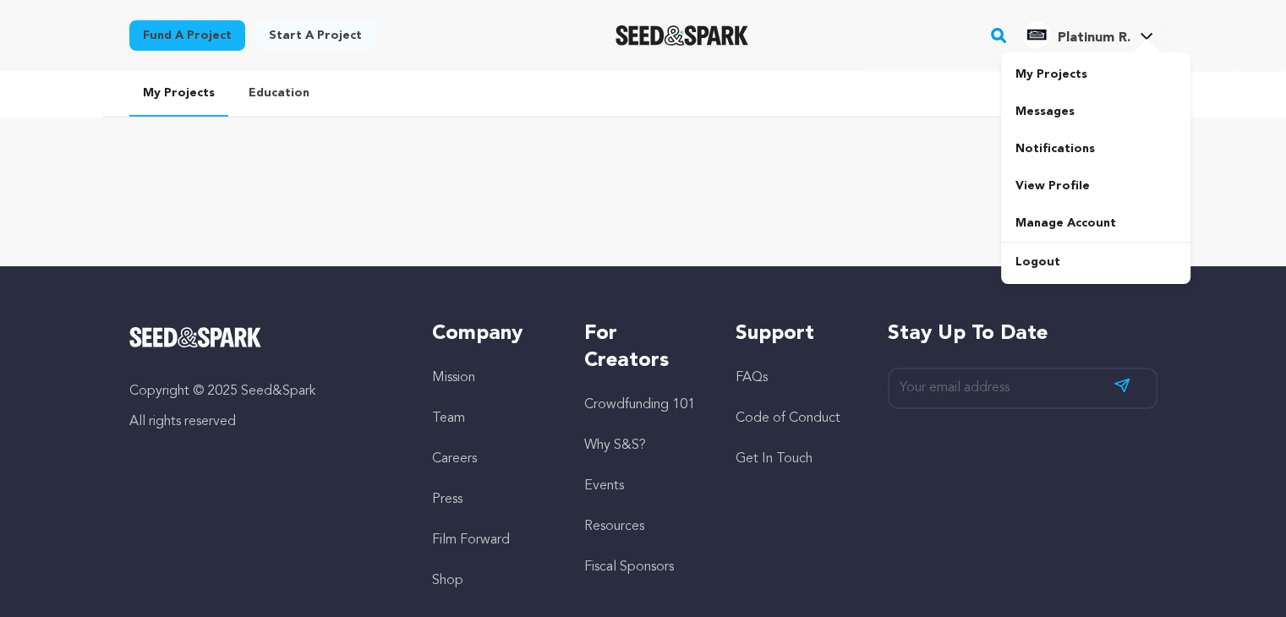
drag, startPoint x: 1047, startPoint y: 184, endPoint x: 412, endPoint y: 6, distance: 659.5
click at [1047, 184] on link "View Profile" at bounding box center [1095, 185] width 189 height 37
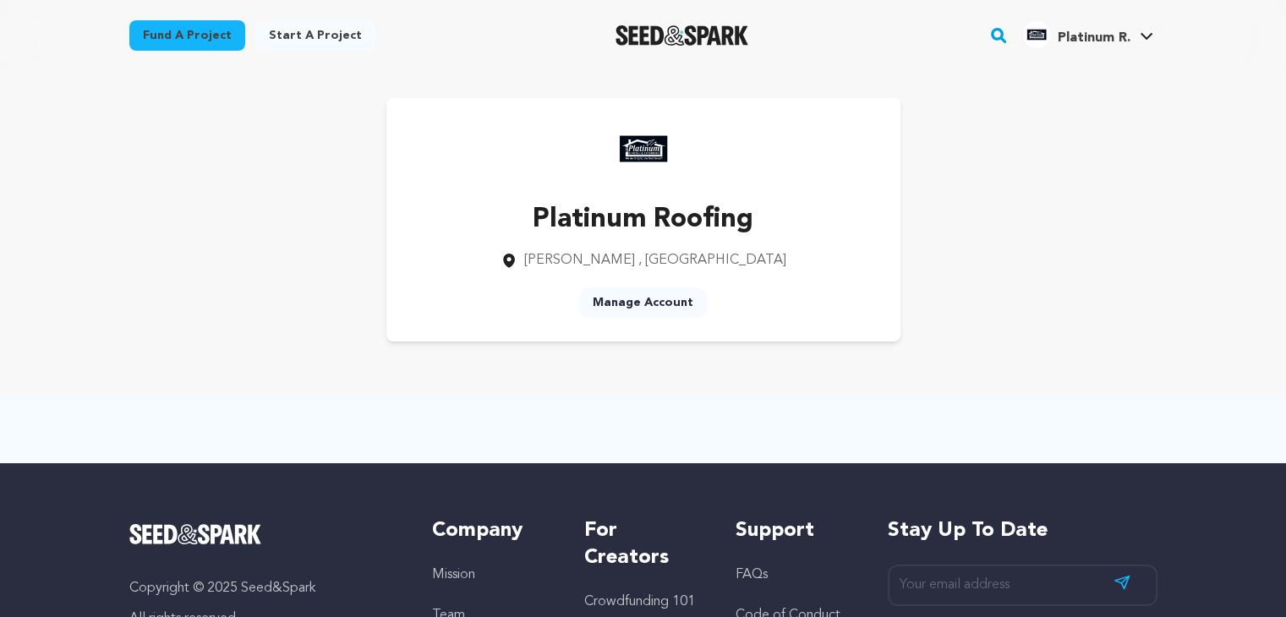
click at [612, 258] on span "[PERSON_NAME]" at bounding box center [579, 261] width 111 height 14
click at [656, 265] on span "[GEOGRAPHIC_DATA] , [GEOGRAPHIC_DATA]" at bounding box center [655, 260] width 262 height 20
click at [284, 36] on link "Start a project" at bounding box center [315, 35] width 120 height 30
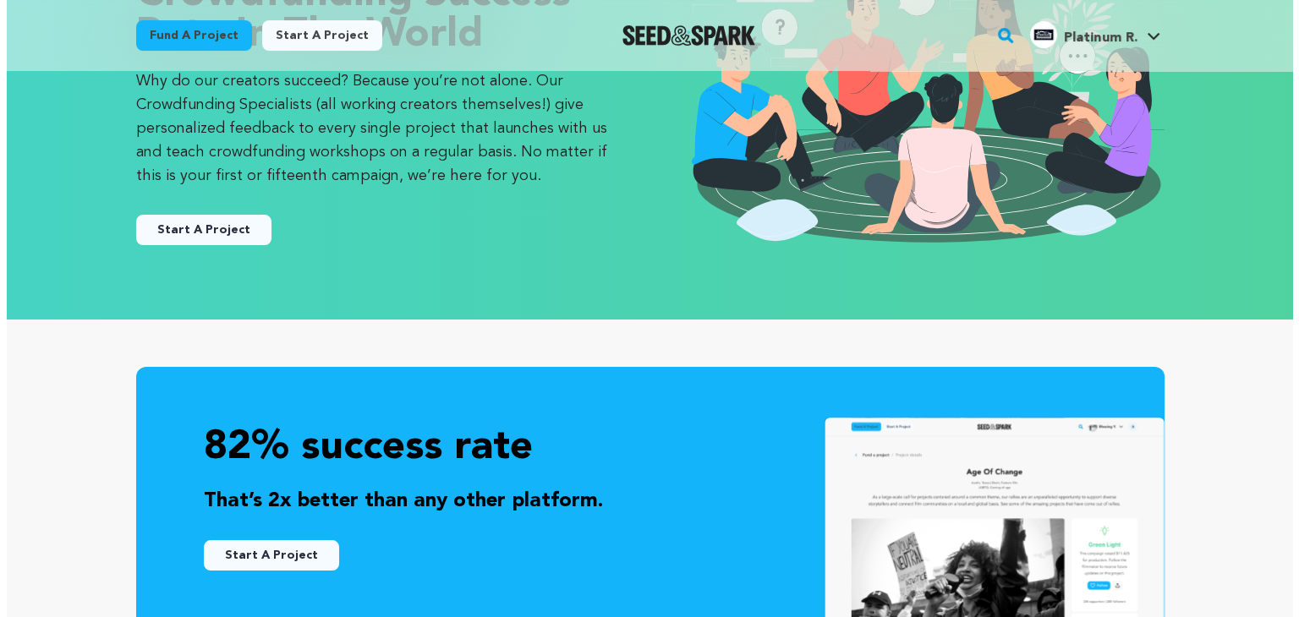
scroll to position [169, 0]
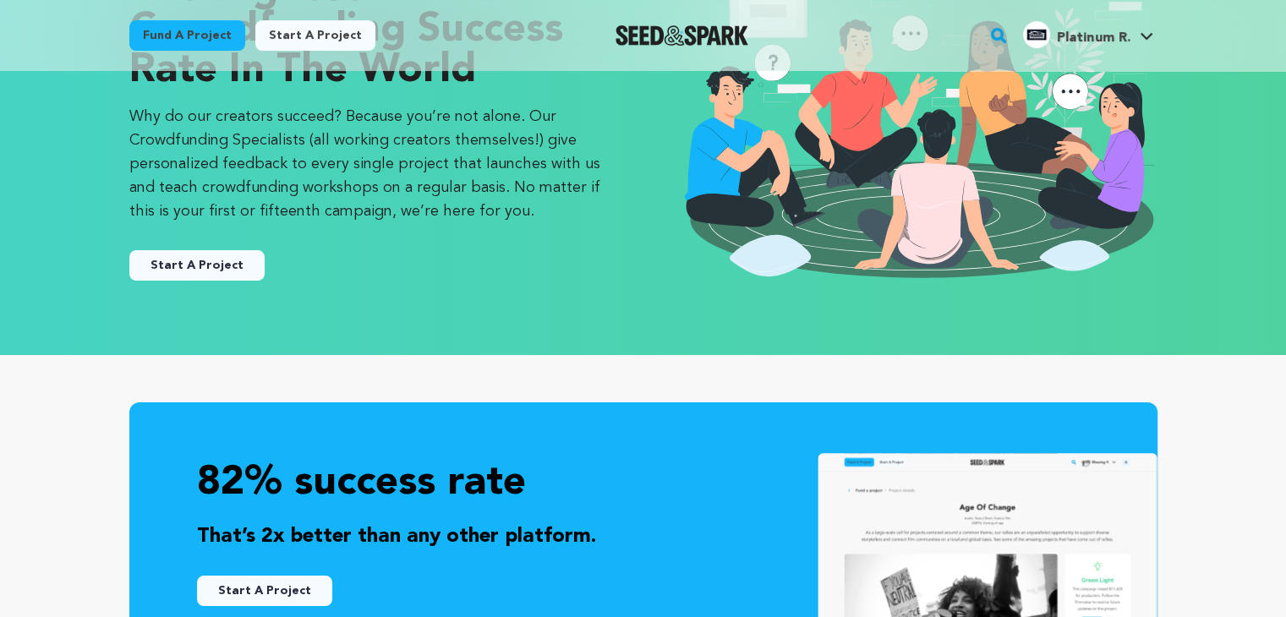
click at [218, 259] on button "Start A Project" at bounding box center [196, 265] width 135 height 30
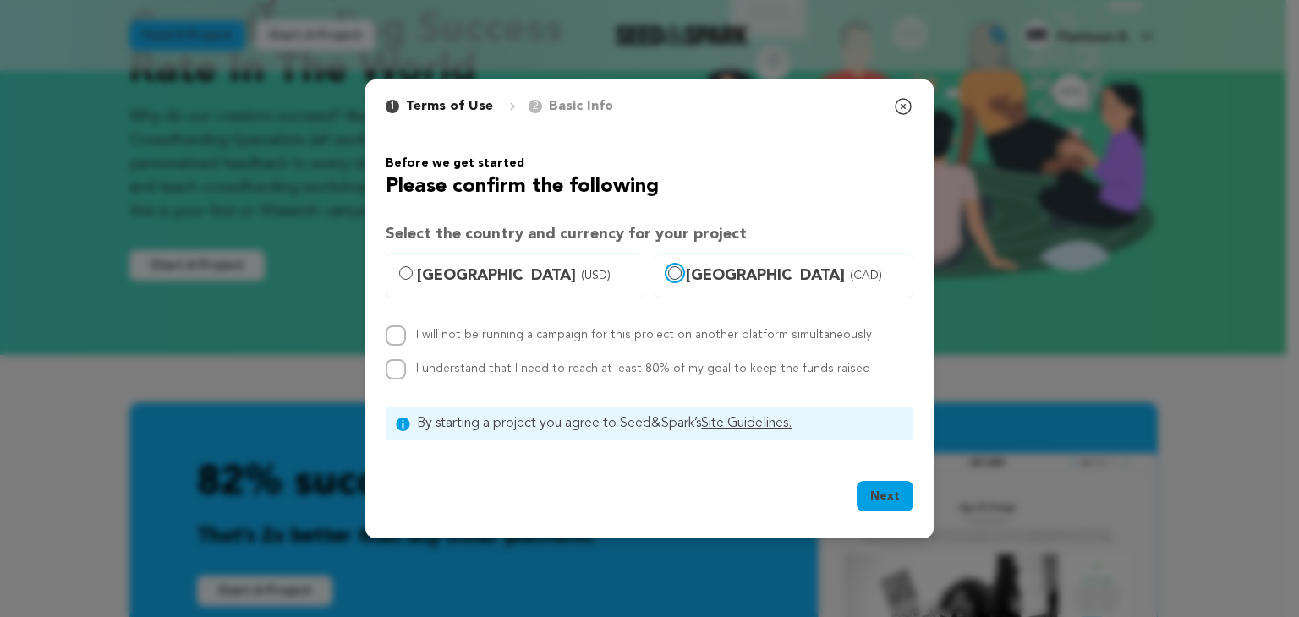
click at [677, 269] on input "Canada (CAD)" at bounding box center [675, 273] width 14 height 14
radio input "true"
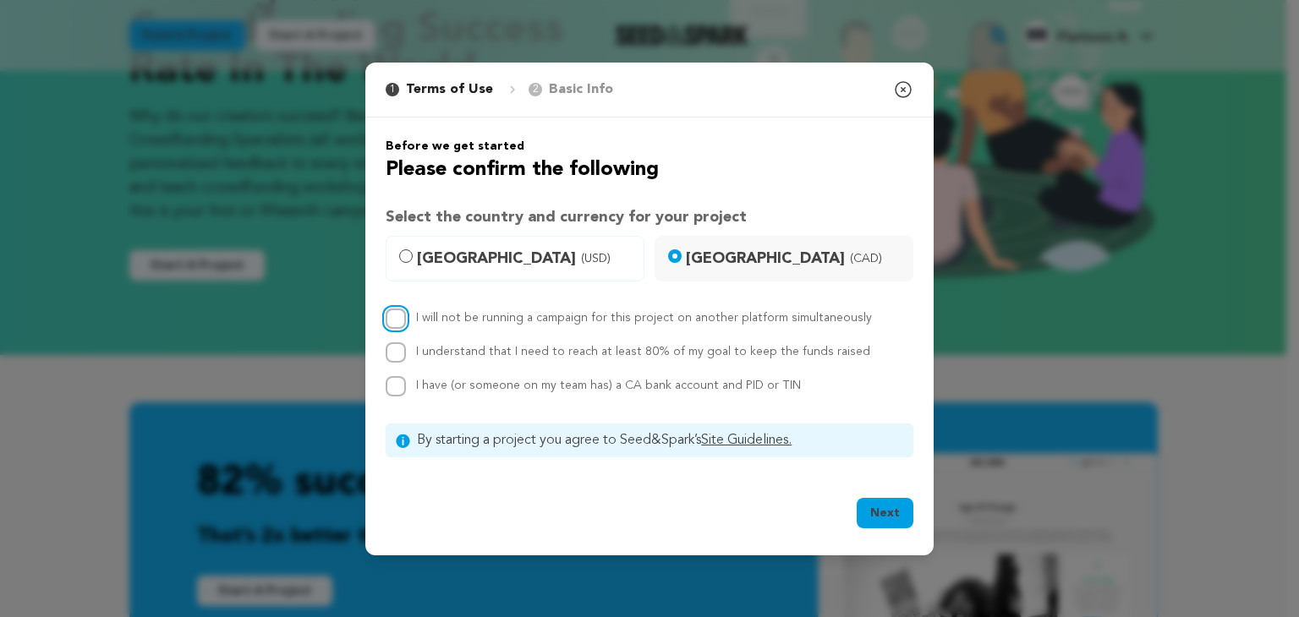
click at [397, 319] on input "I will not be running a campaign for this project on another platform simultane…" at bounding box center [396, 319] width 20 height 20
checkbox input "true"
click at [395, 339] on div "I will not be running a campaign for this project on another platform simultane…" at bounding box center [650, 353] width 528 height 88
click at [386, 347] on input "I understand that I need to reach at least 80% of my goal to keep the funds rai…" at bounding box center [396, 353] width 20 height 20
checkbox input "true"
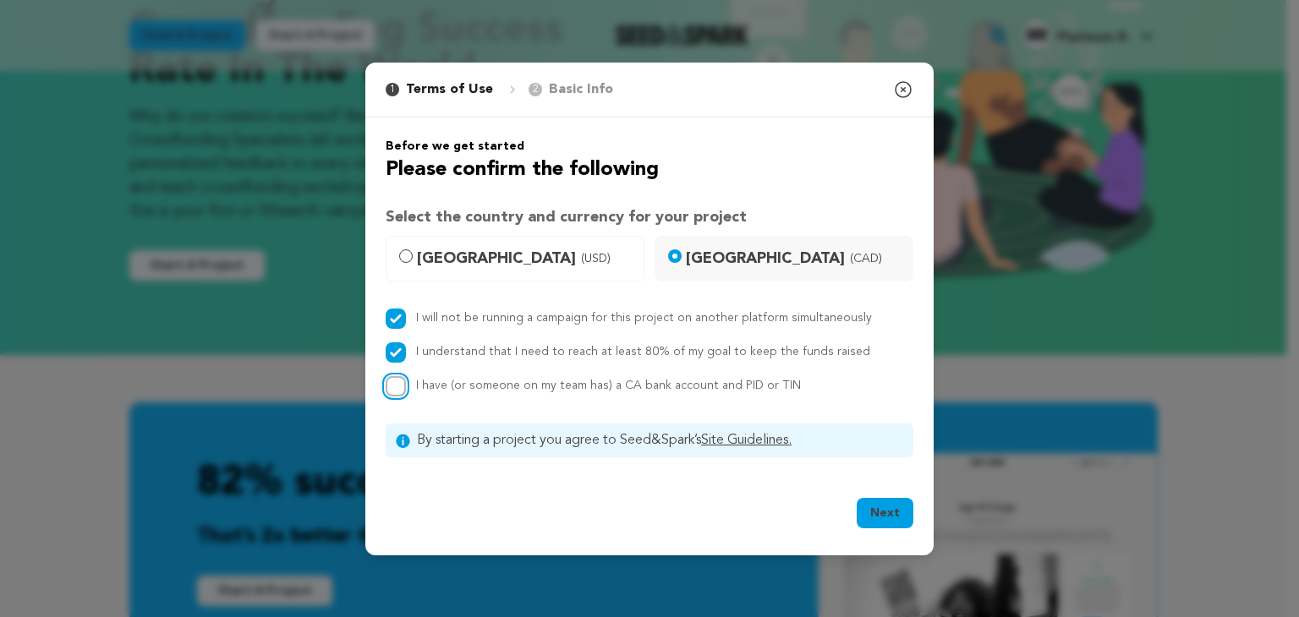
click at [393, 387] on input "I have (or someone on my team has) a CA bank account and PID or TIN" at bounding box center [396, 386] width 20 height 20
checkbox input "true"
click at [885, 501] on button "Next" at bounding box center [885, 513] width 57 height 30
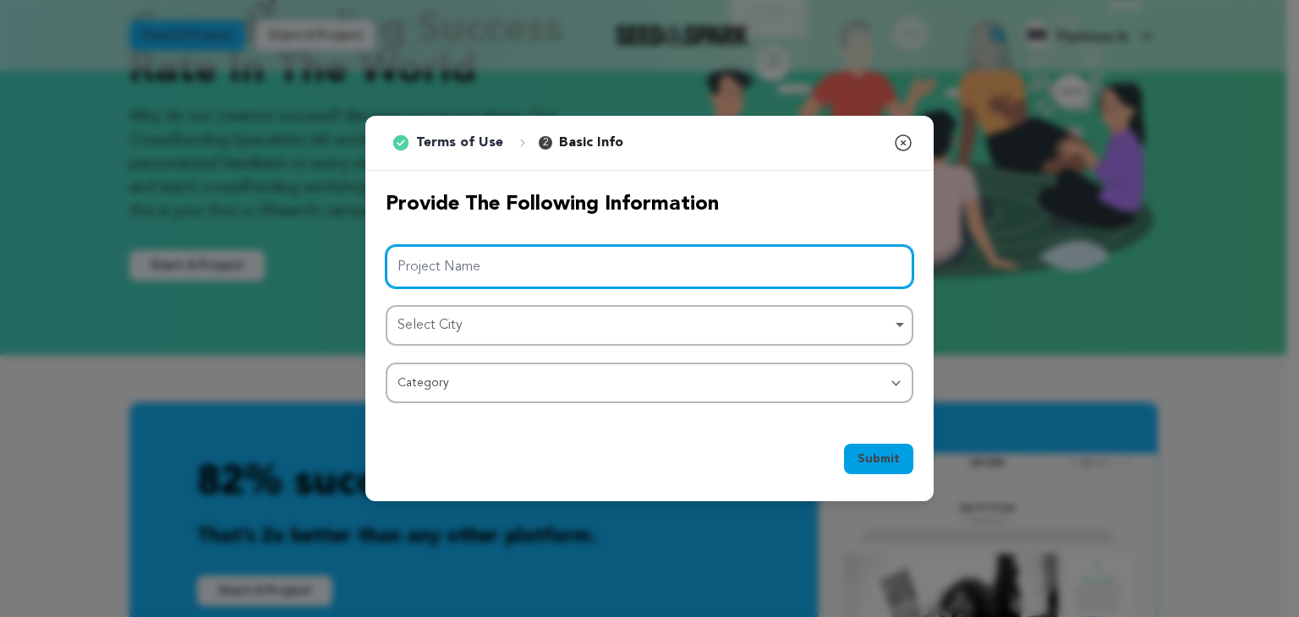
click at [467, 265] on input "Project Name" at bounding box center [650, 266] width 528 height 43
paste input "Platinum Roofing"
click at [454, 315] on div "Select City Remove item" at bounding box center [644, 326] width 494 height 25
type input "Platinum Roofing"
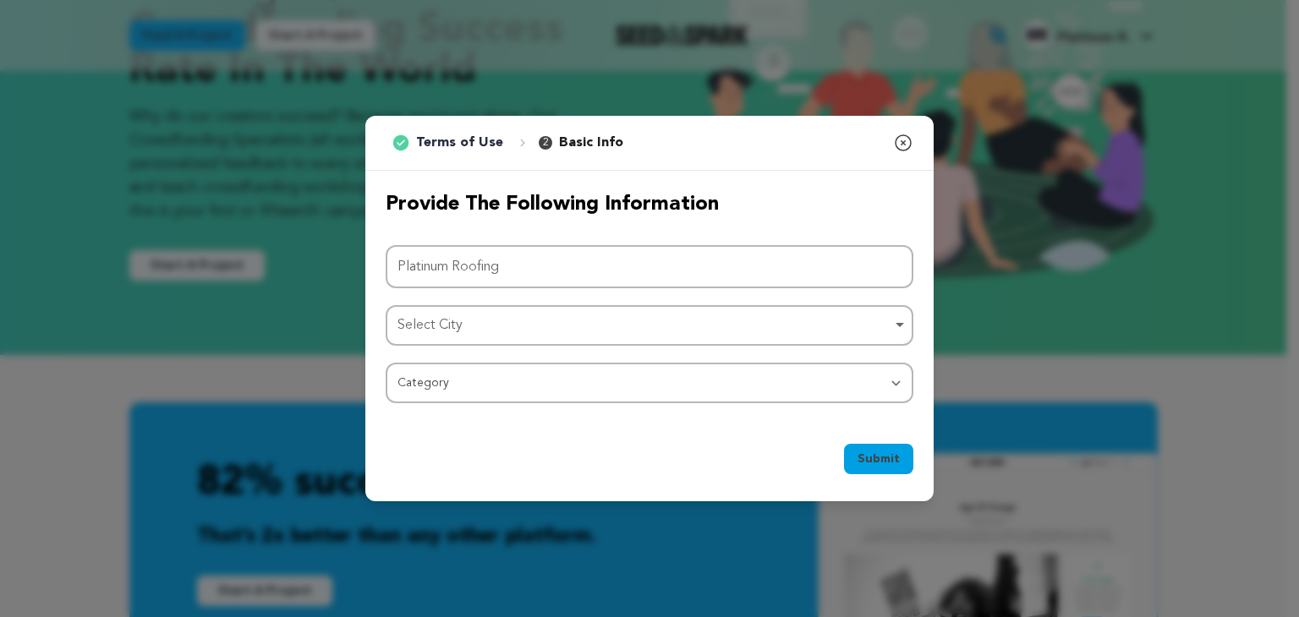
click at [414, 337] on div "Select City Remove item" at bounding box center [649, 325] width 511 height 31
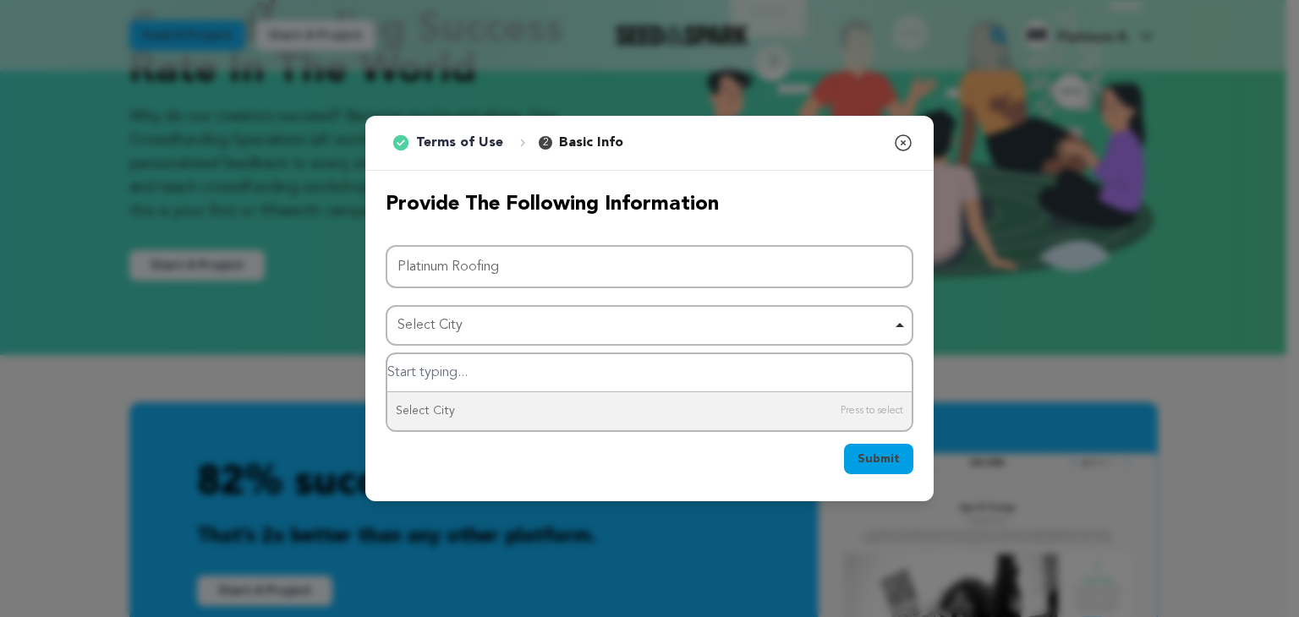
paste input "Hamilton, ON Canada"
type input "Hamilton, ON Canada"
drag, startPoint x: 448, startPoint y: 364, endPoint x: 538, endPoint y: 364, distance: 89.6
click at [538, 364] on input "Hamilton, ON Canada" at bounding box center [649, 373] width 524 height 38
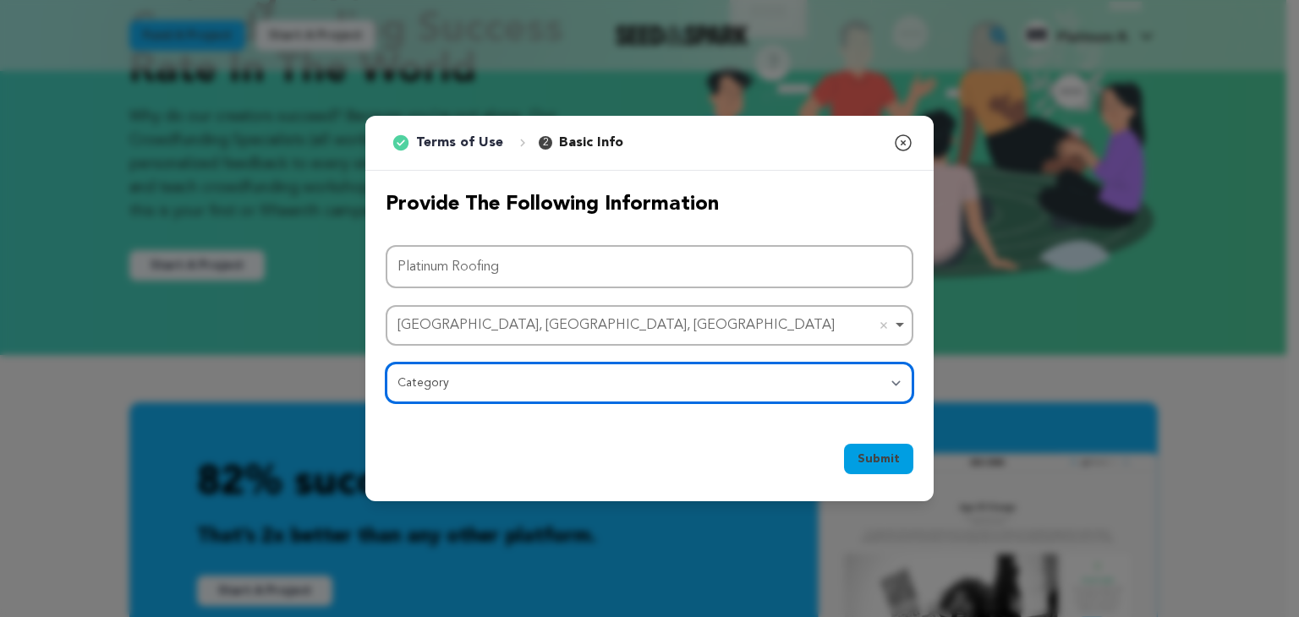
click at [434, 379] on select "Category Film Feature Film Short Series Film Festival Company Music Video VR Ex…" at bounding box center [650, 383] width 528 height 41
select select "10117"
click at [386, 363] on select "Category Film Feature Film Short Series Film Festival Company Music Video VR Ex…" at bounding box center [650, 383] width 528 height 41
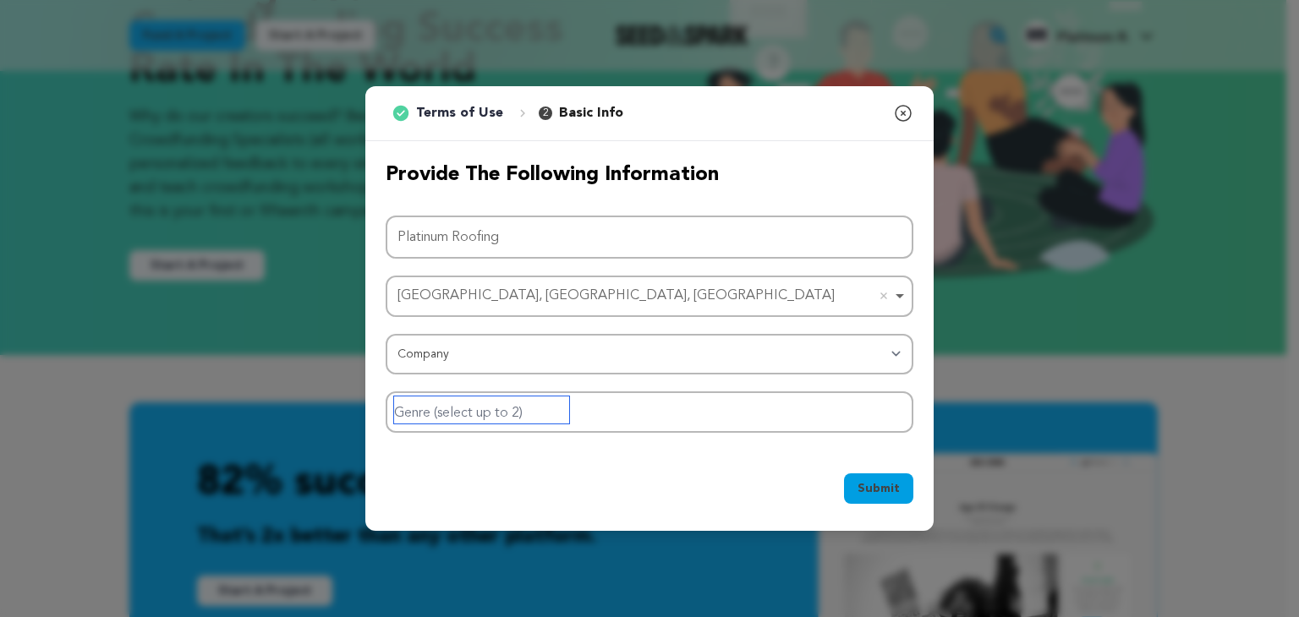
click at [497, 403] on input "Genre (select up to 2)" at bounding box center [481, 410] width 175 height 27
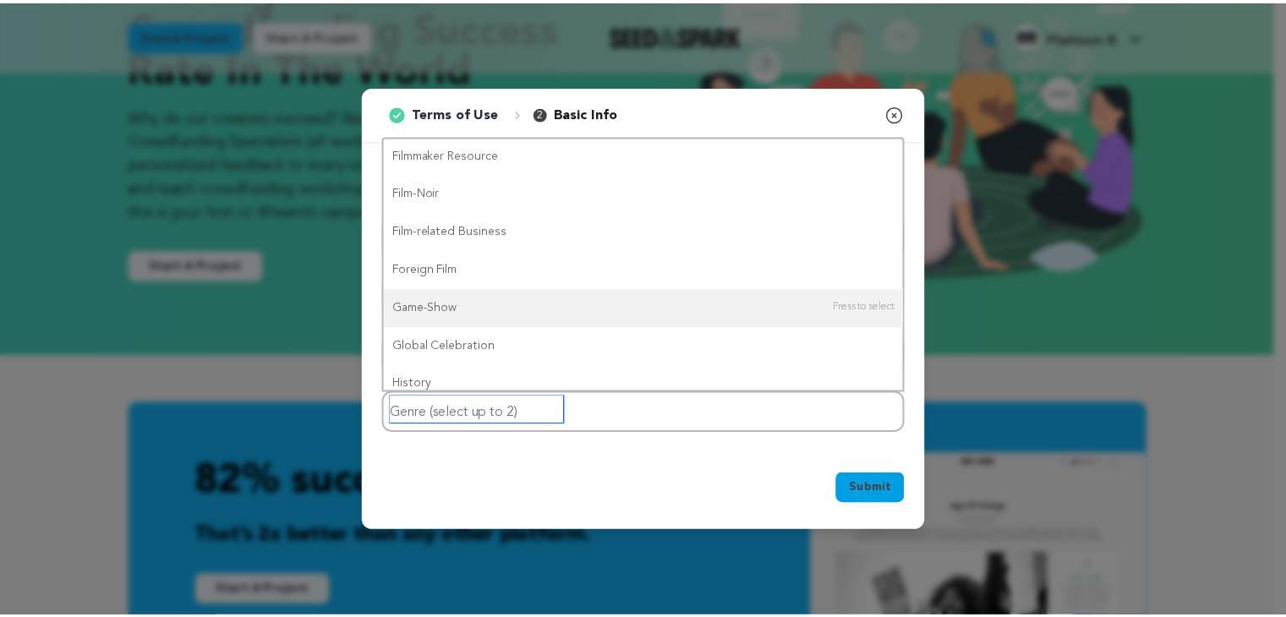
scroll to position [0, 0]
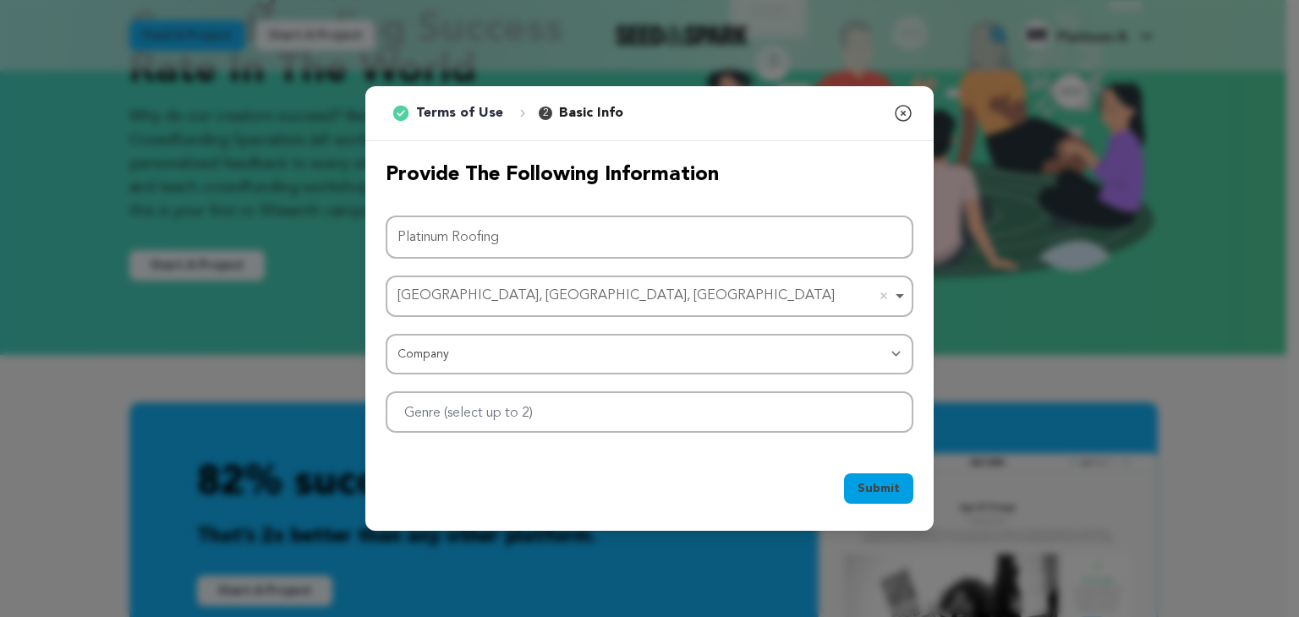
click at [903, 113] on icon "button" at bounding box center [903, 113] width 20 height 20
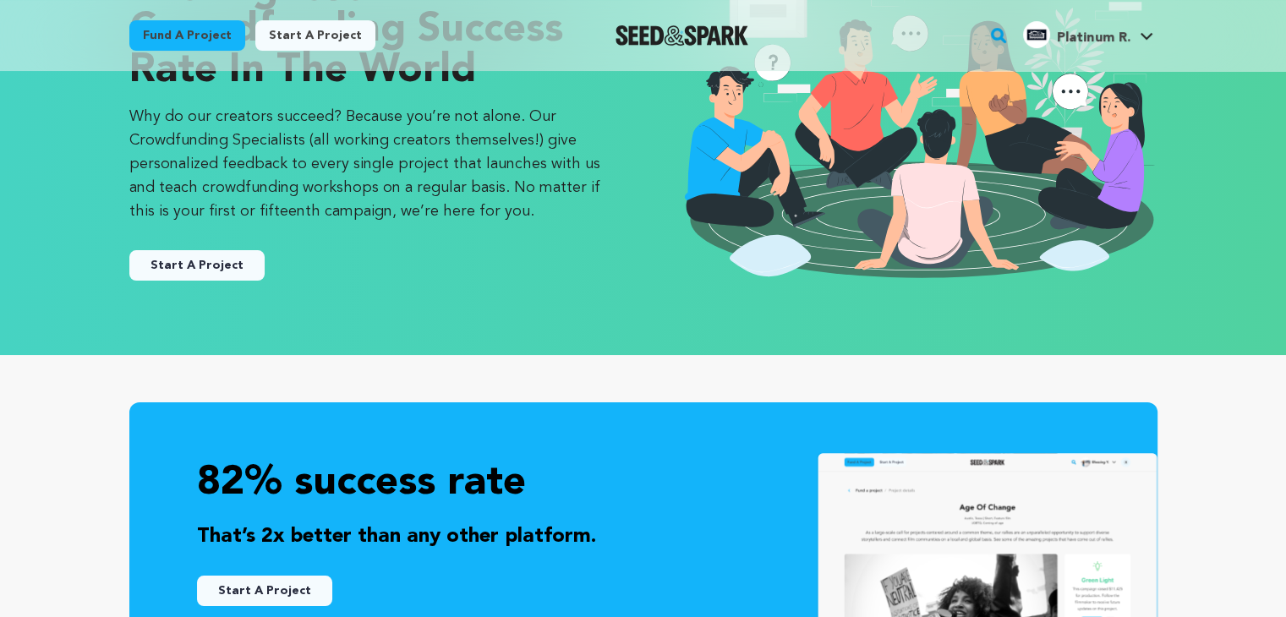
click at [1088, 45] on span "Platinum R." at bounding box center [1093, 38] width 73 height 14
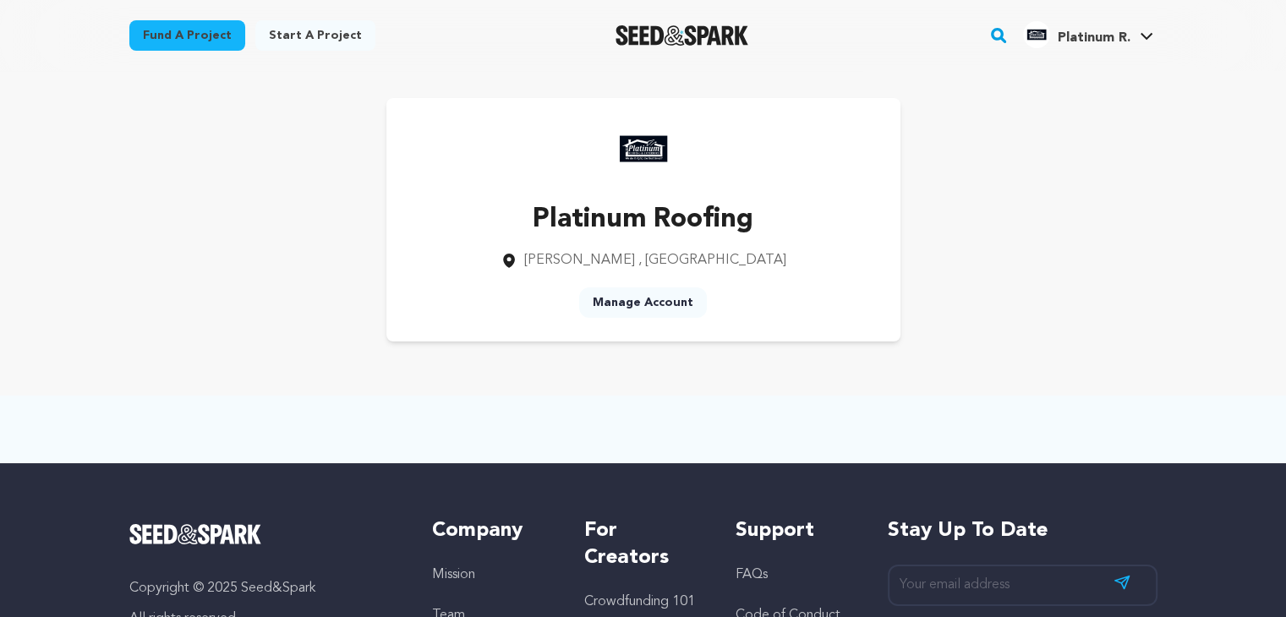
click at [625, 293] on link "Manage Account" at bounding box center [643, 303] width 128 height 30
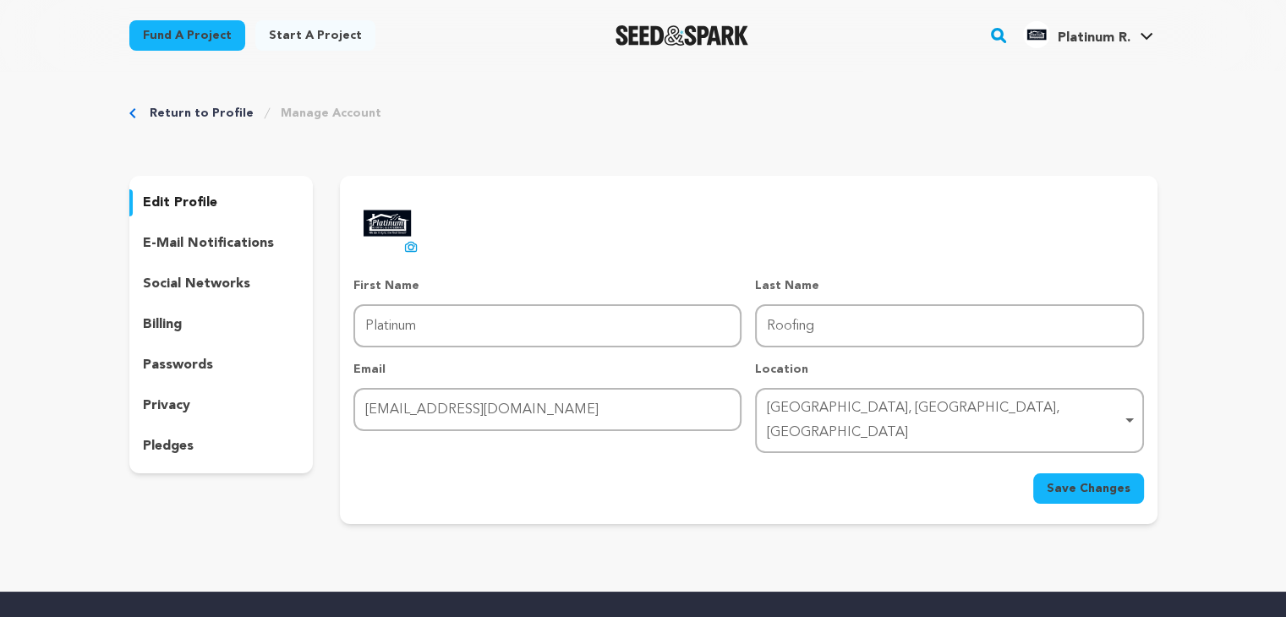
click at [867, 119] on div "Return to Profile Manage Account" at bounding box center [643, 113] width 1028 height 17
click at [1050, 188] on link "View Profile" at bounding box center [1095, 185] width 189 height 37
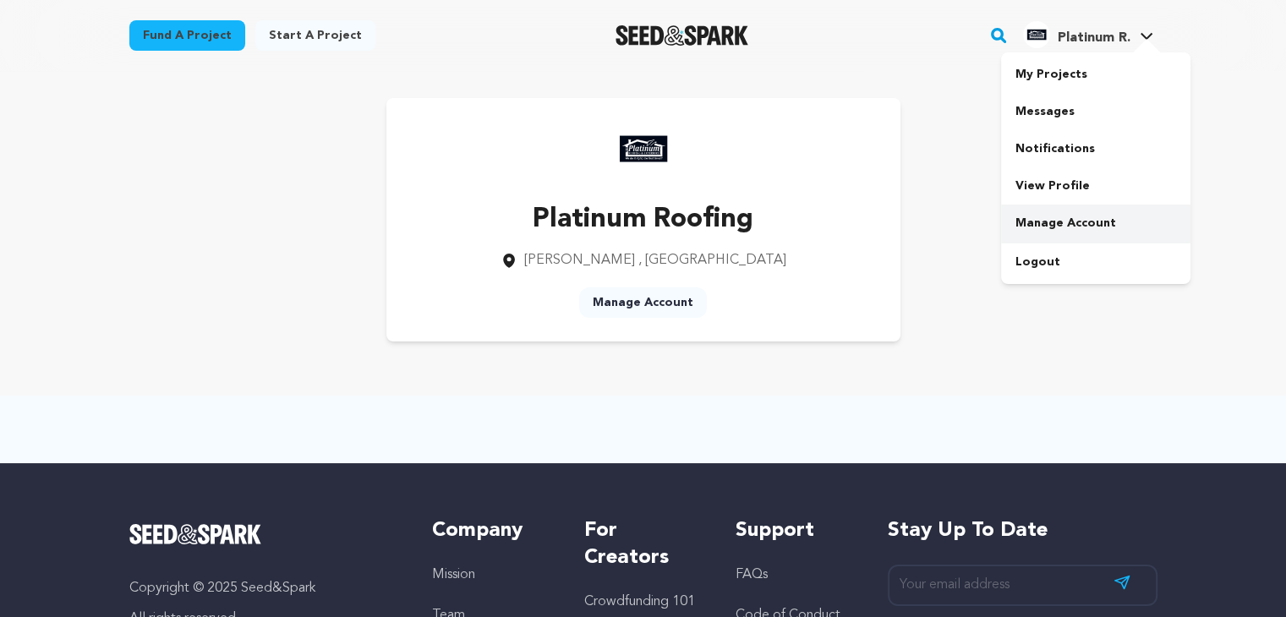
click at [1093, 222] on link "Manage Account" at bounding box center [1095, 223] width 189 height 37
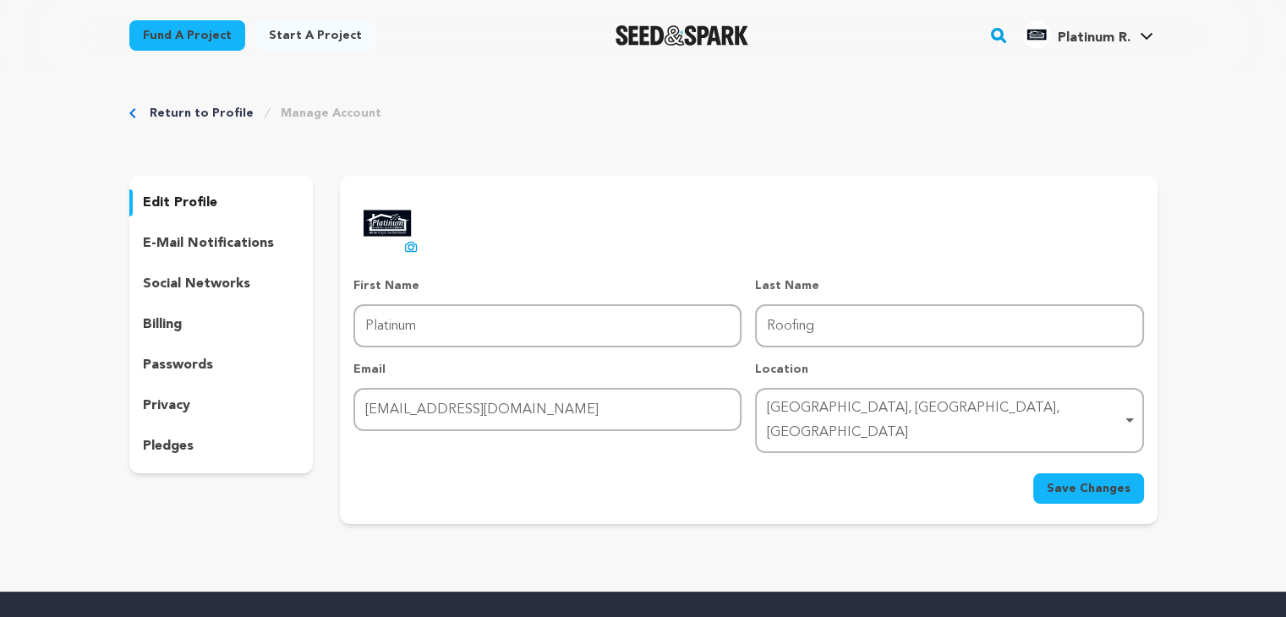
click at [300, 31] on link "Start a project" at bounding box center [315, 35] width 120 height 30
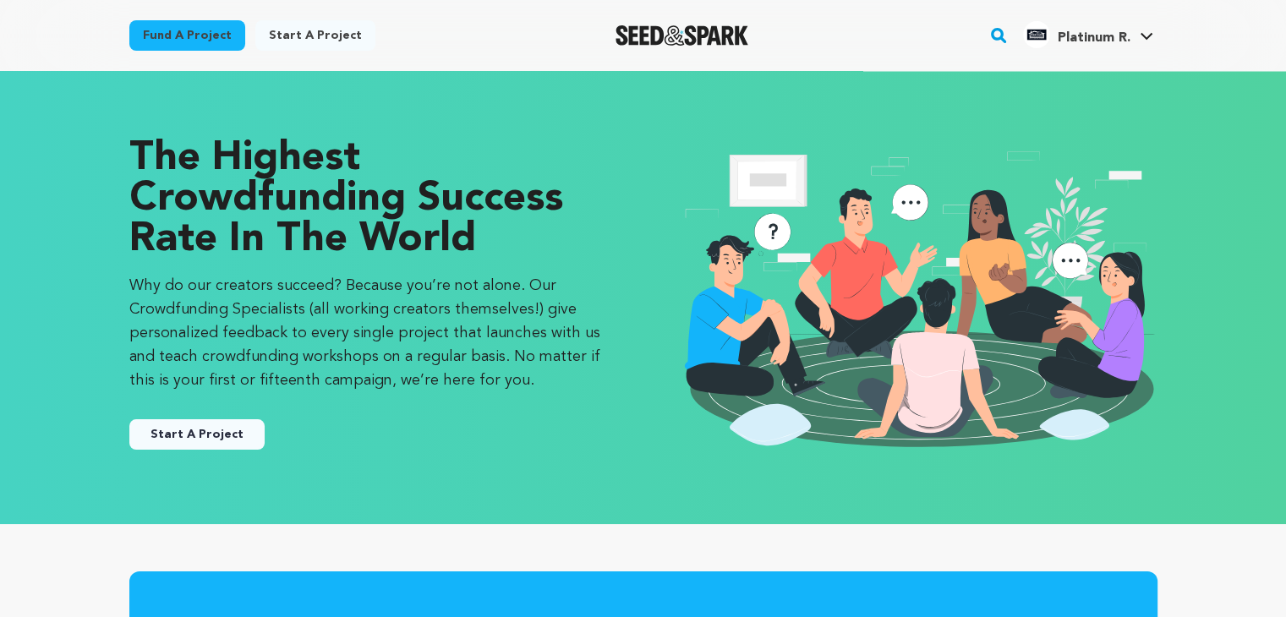
click at [195, 426] on button "Start A Project" at bounding box center [196, 434] width 135 height 30
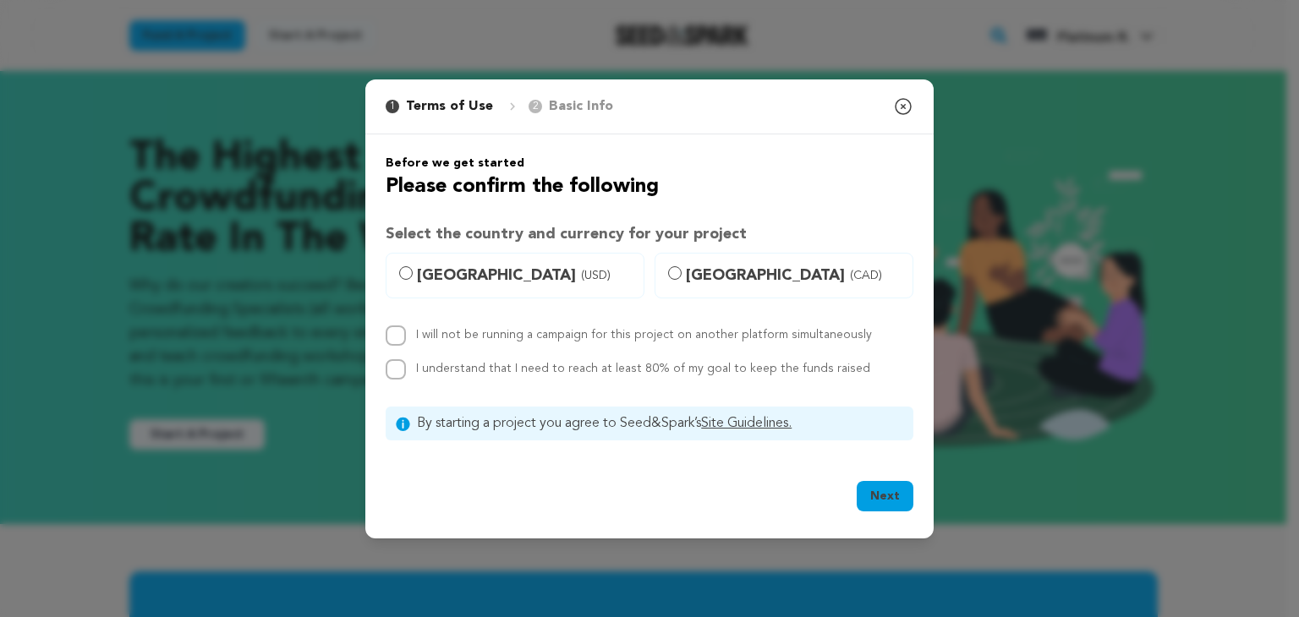
click at [563, 112] on p "Basic Info" at bounding box center [581, 106] width 64 height 20
click at [670, 271] on input "Canada (CAD)" at bounding box center [675, 273] width 14 height 14
radio input "true"
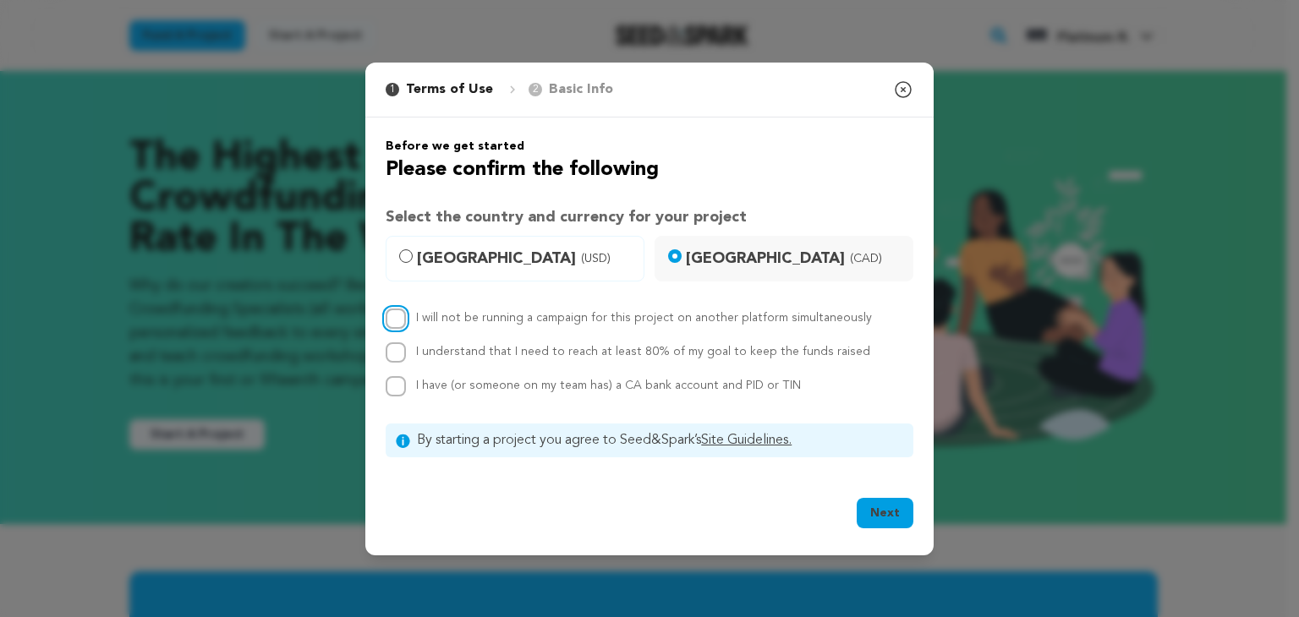
click at [399, 322] on input "I will not be running a campaign for this project on another platform simultane…" at bounding box center [396, 319] width 20 height 20
checkbox input "true"
click at [389, 347] on input "I understand that I need to reach at least 80% of my goal to keep the funds rai…" at bounding box center [396, 353] width 20 height 20
checkbox input "true"
click at [399, 393] on input "I have (or someone on my team has) a CA bank account and PID or TIN" at bounding box center [396, 386] width 20 height 20
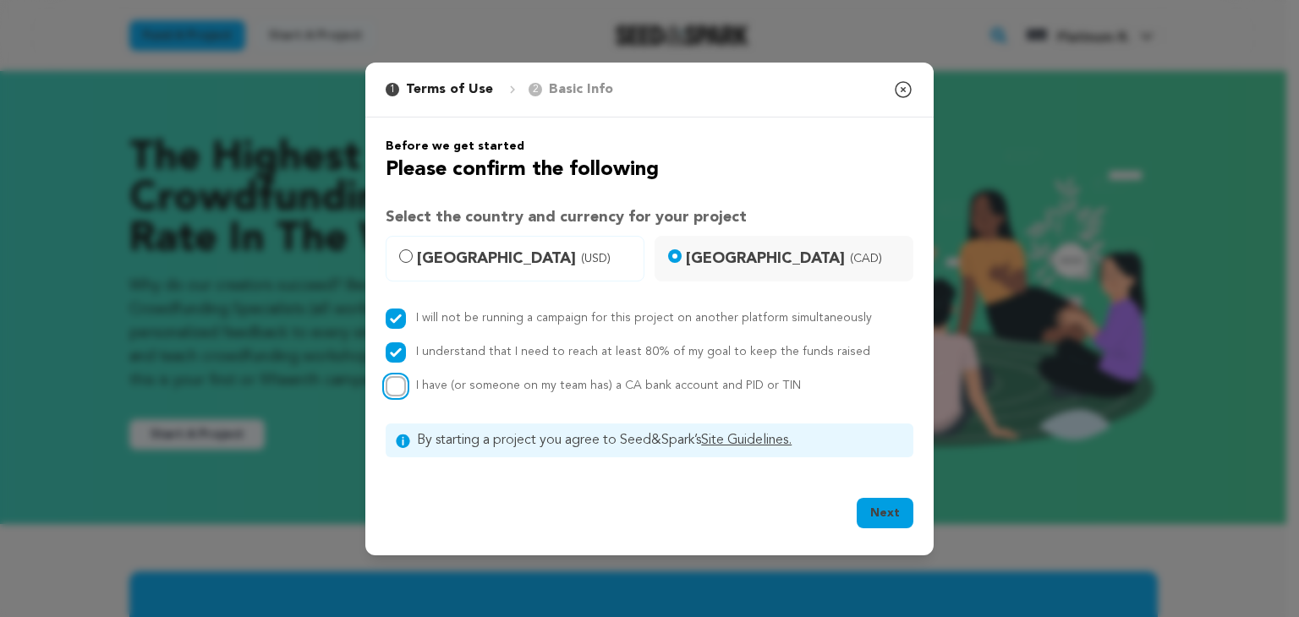
checkbox input "true"
click at [874, 504] on button "Next" at bounding box center [885, 513] width 57 height 30
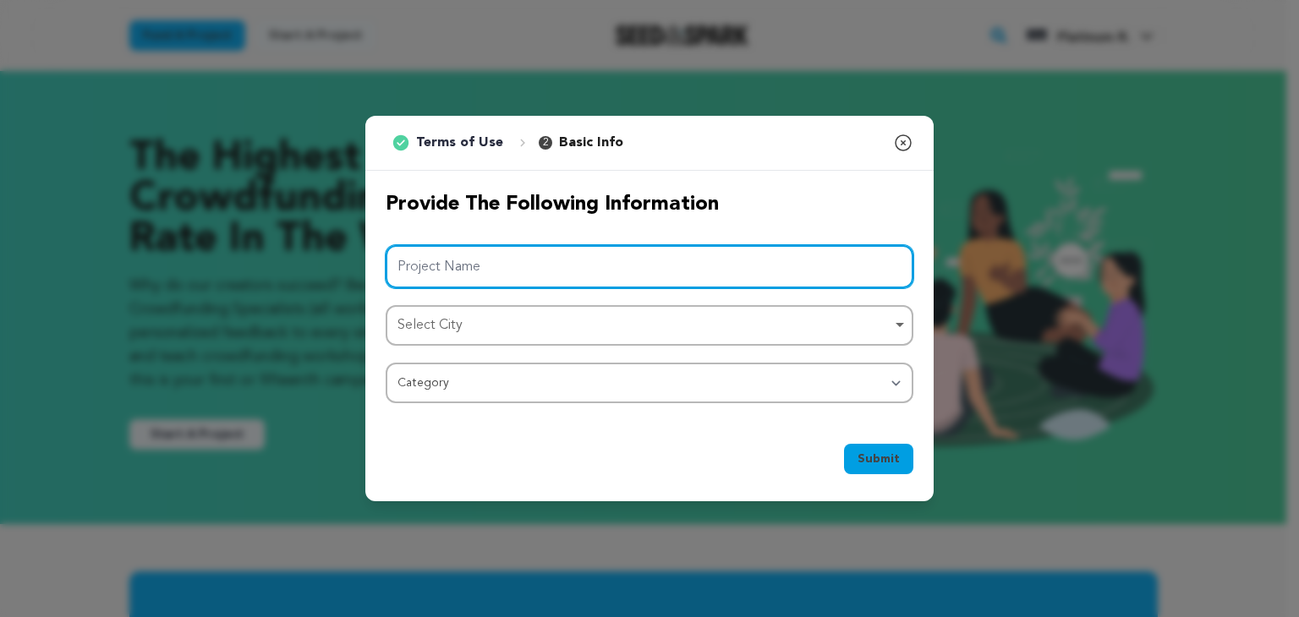
click at [413, 267] on input "Project Name" at bounding box center [650, 266] width 528 height 43
type input "Platinum Roofing"
click at [457, 336] on div "Select City Remove item" at bounding box center [644, 326] width 494 height 25
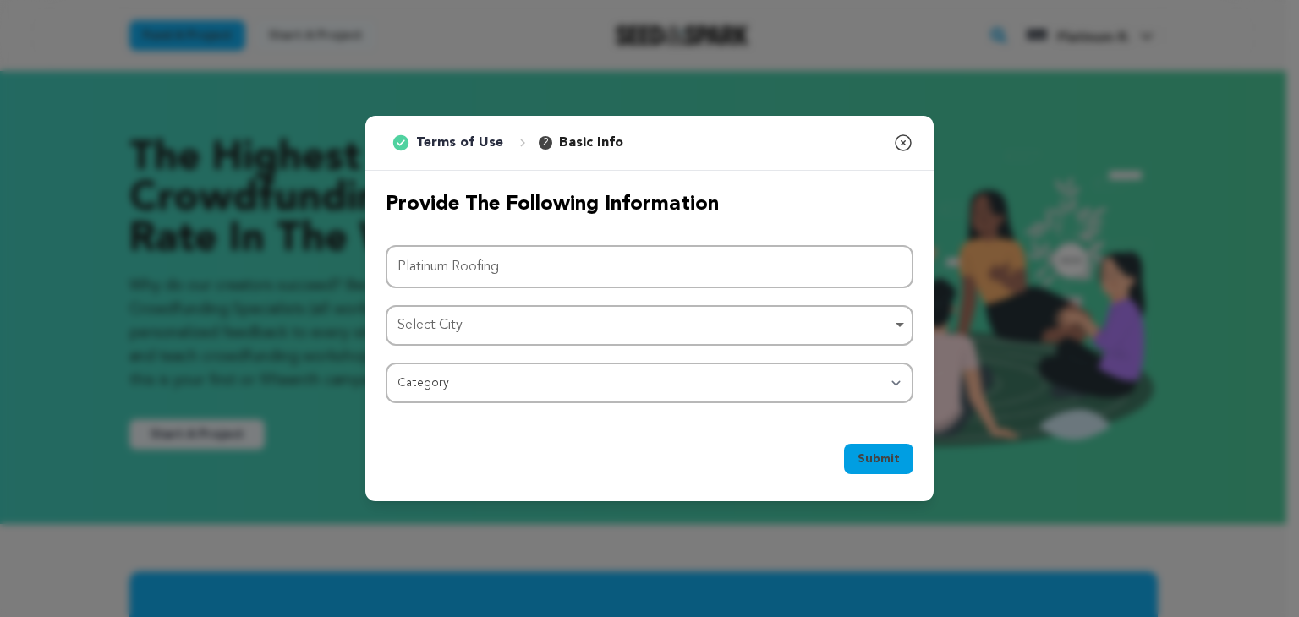
click at [470, 337] on div "Select City Remove item" at bounding box center [649, 325] width 511 height 31
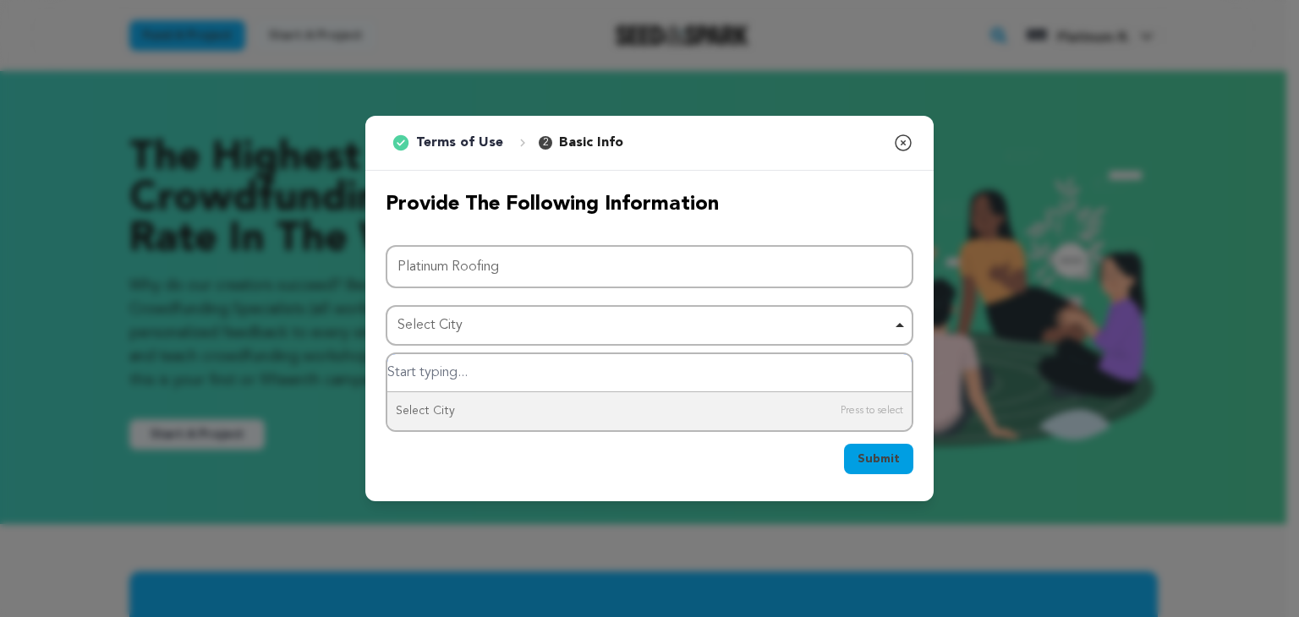
paste input "Hamilton, ON Canada"
type input "Hamilton, ON Canada"
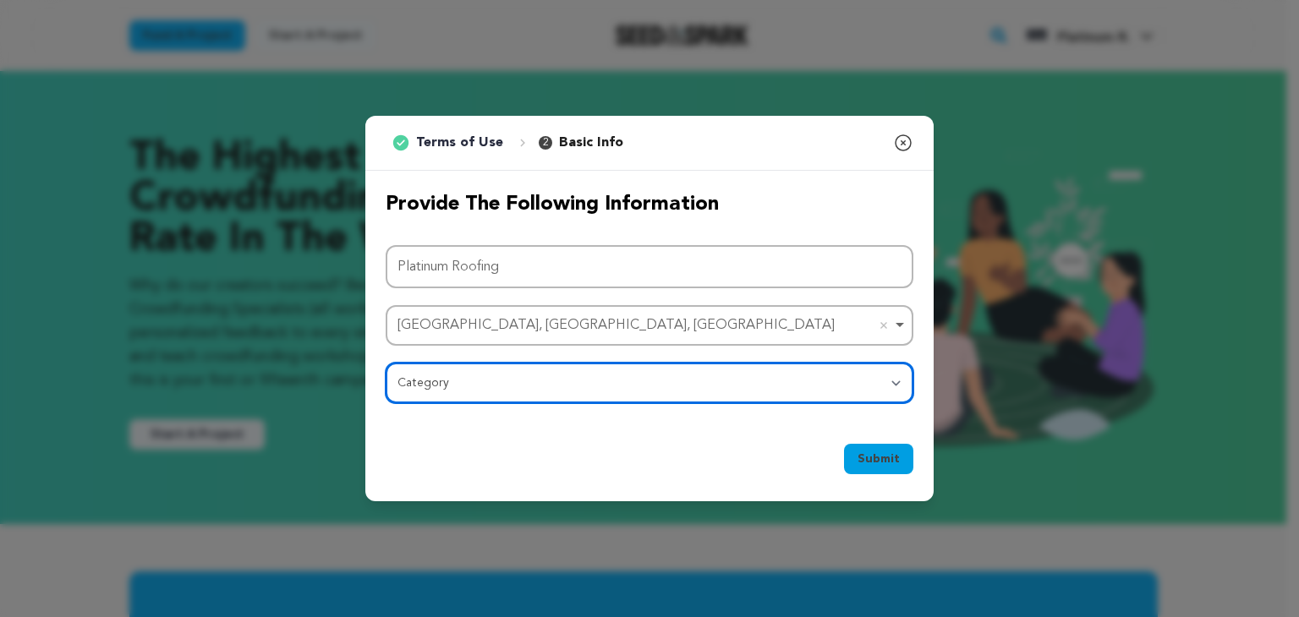
click at [489, 393] on select "Category Film Feature Film Short Series Film Festival Company Music Video VR Ex…" at bounding box center [650, 383] width 528 height 41
select select "10117"
click at [386, 363] on select "Category Film Feature Film Short Series Film Festival Company Music Video VR Ex…" at bounding box center [650, 383] width 528 height 41
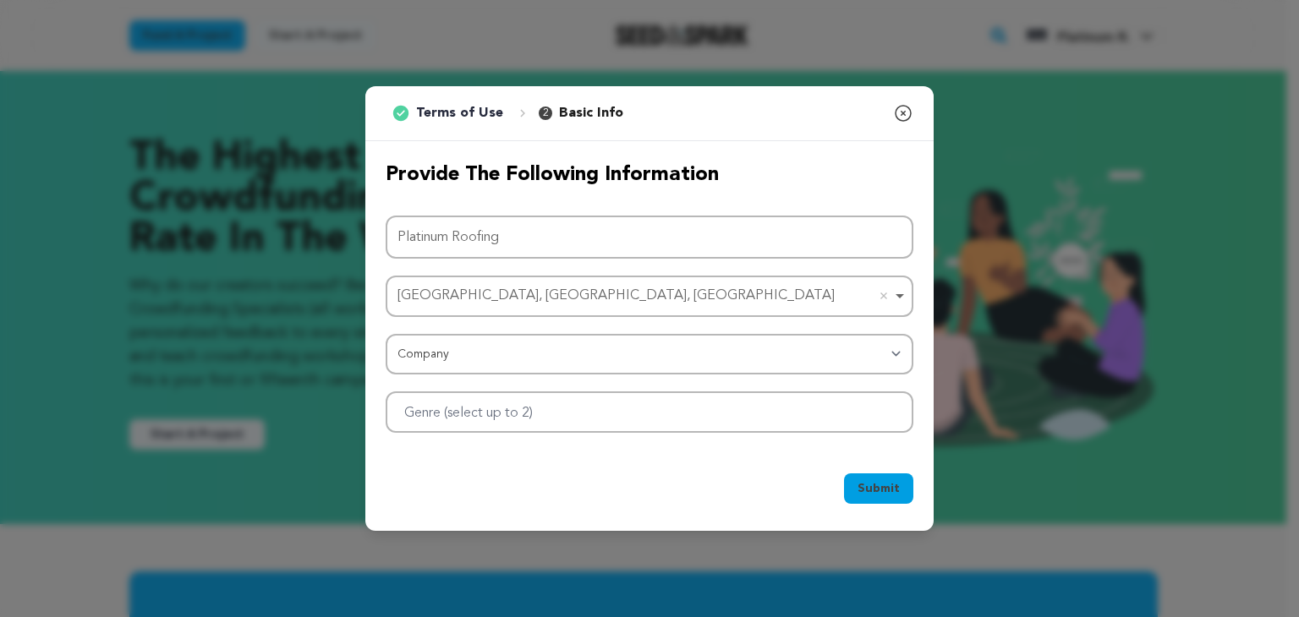
click at [445, 332] on div "Project Name Platinum Roofing Hamilton, ON, Canada Hamilton, ON, Canada Remove …" at bounding box center [650, 324] width 528 height 217
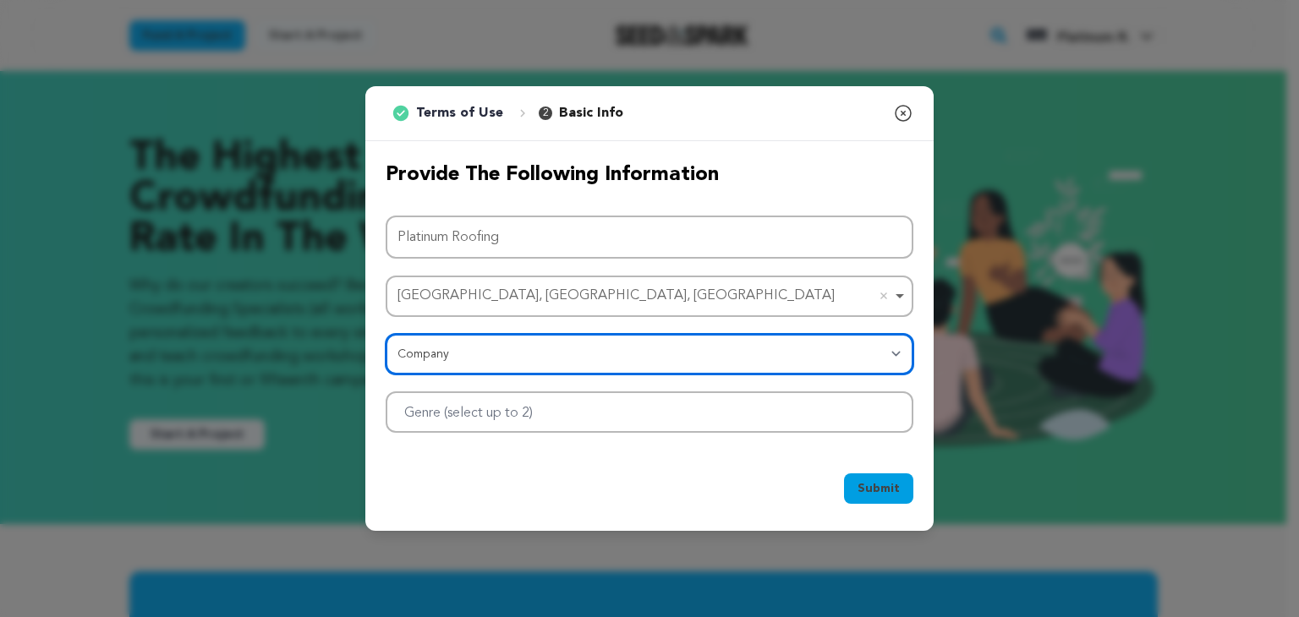
click at [433, 362] on select "Category Film Feature Film Short Series Film Festival Company Music Video VR Ex…" at bounding box center [650, 354] width 528 height 41
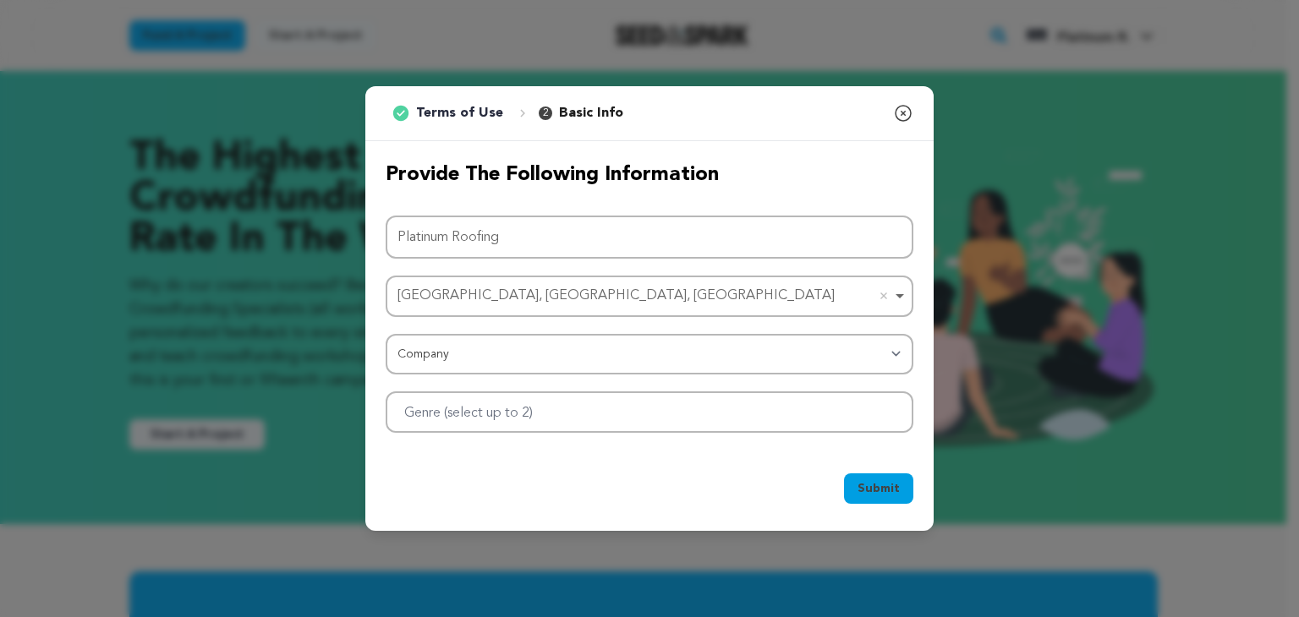
click at [863, 495] on span "Submit" at bounding box center [879, 488] width 42 height 17
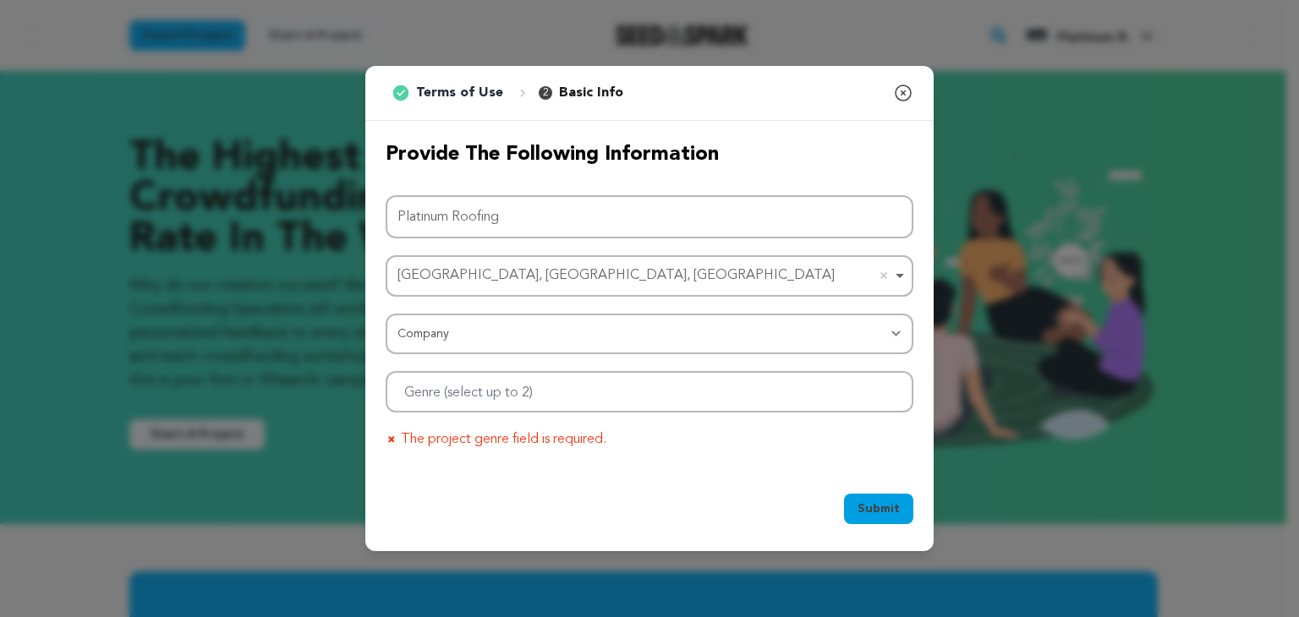
click at [540, 418] on div "Project Name Platinum Roofing Hamilton, ON, Canada Hamilton, ON, Canada Remove …" at bounding box center [650, 322] width 528 height 255
click at [457, 392] on input "Genre (select up to 2)" at bounding box center [481, 389] width 175 height 27
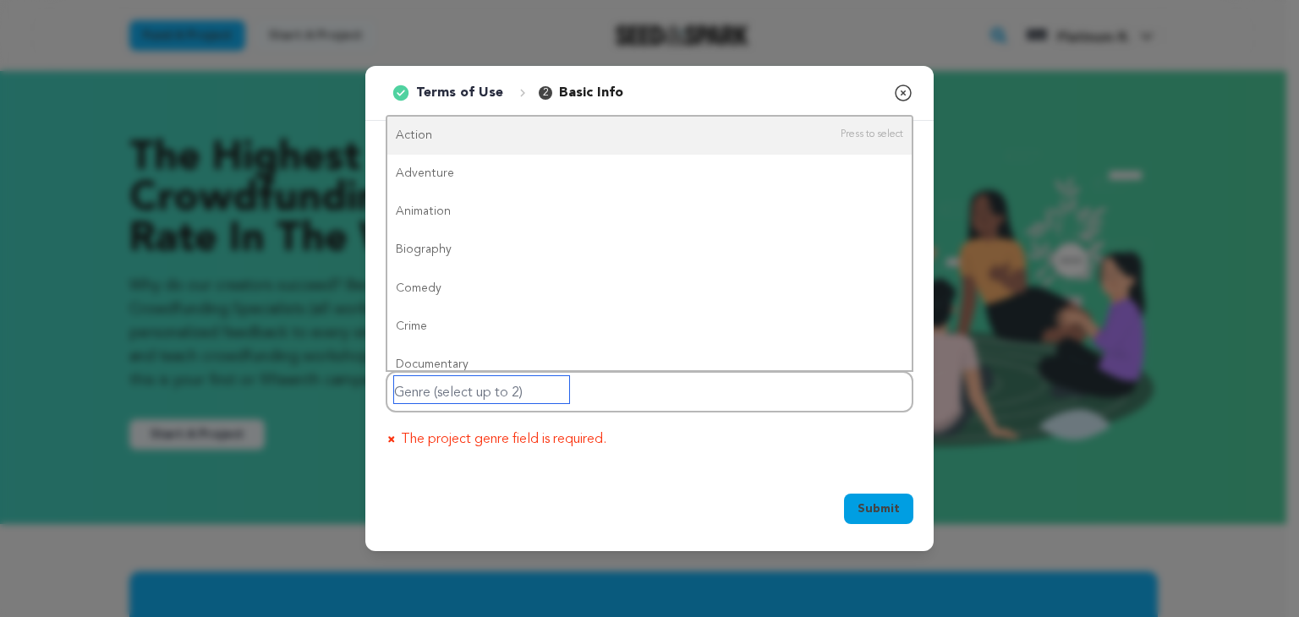
paste input "Roof Replacement"
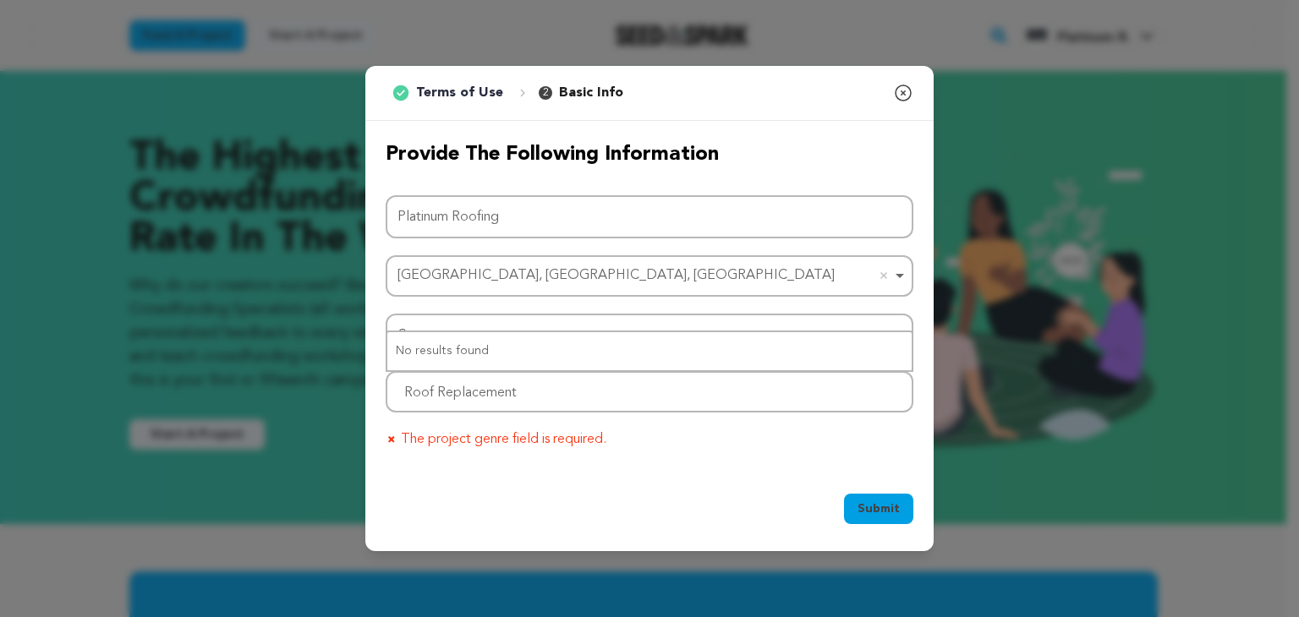
click at [863, 503] on span "Submit" at bounding box center [879, 509] width 42 height 17
click at [880, 511] on span "Submit" at bounding box center [879, 509] width 42 height 17
click at [563, 376] on input "Roof Replacement" at bounding box center [481, 389] width 175 height 27
click at [524, 386] on input "Roof Replacement" at bounding box center [481, 389] width 175 height 27
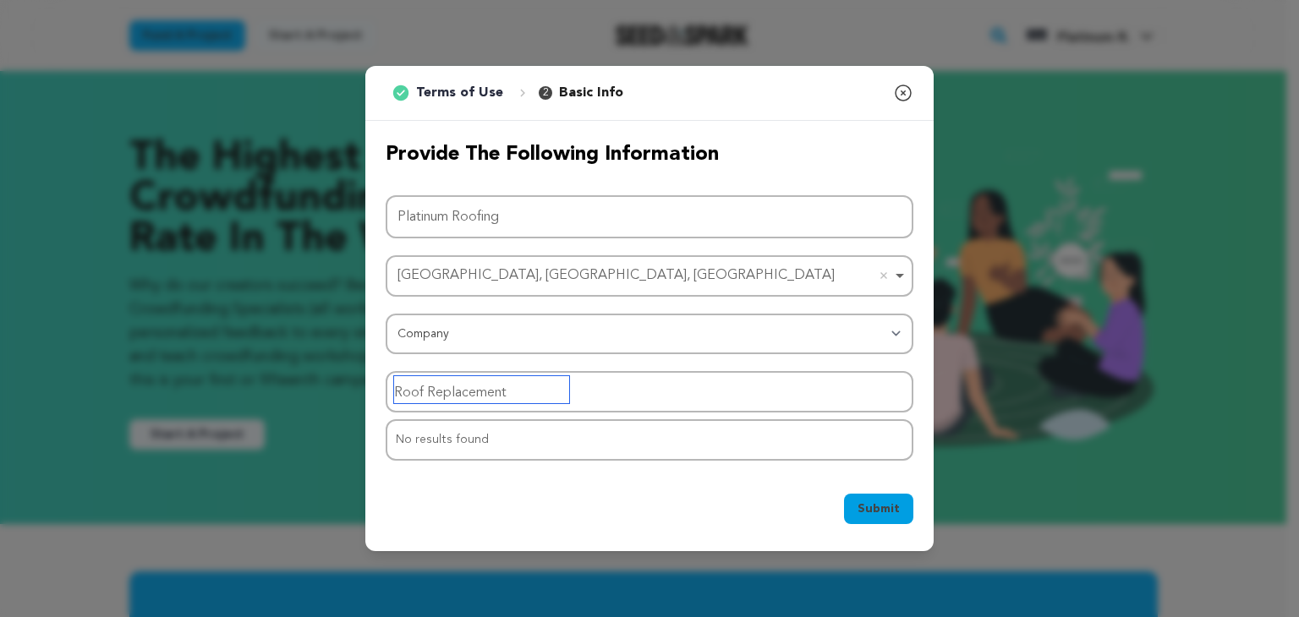
click at [521, 386] on input "Roof Replacement" at bounding box center [481, 389] width 175 height 27
drag, startPoint x: 429, startPoint y: 386, endPoint x: 369, endPoint y: 395, distance: 60.8
click at [369, 395] on div "Provide the following information Project Name Platinum Roofing Hamilton, ON, C…" at bounding box center [649, 297] width 568 height 353
click at [844, 494] on button "Submit" at bounding box center [878, 509] width 69 height 30
type input "Replacement"
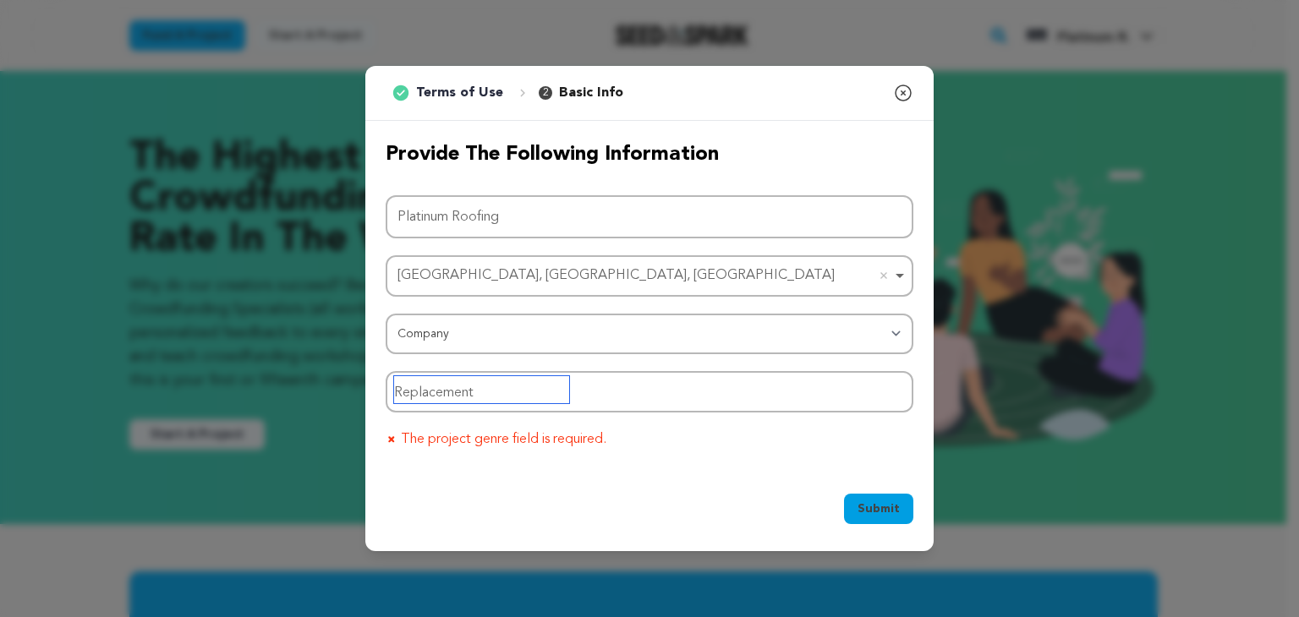
click at [485, 386] on input "Replacement" at bounding box center [481, 389] width 175 height 27
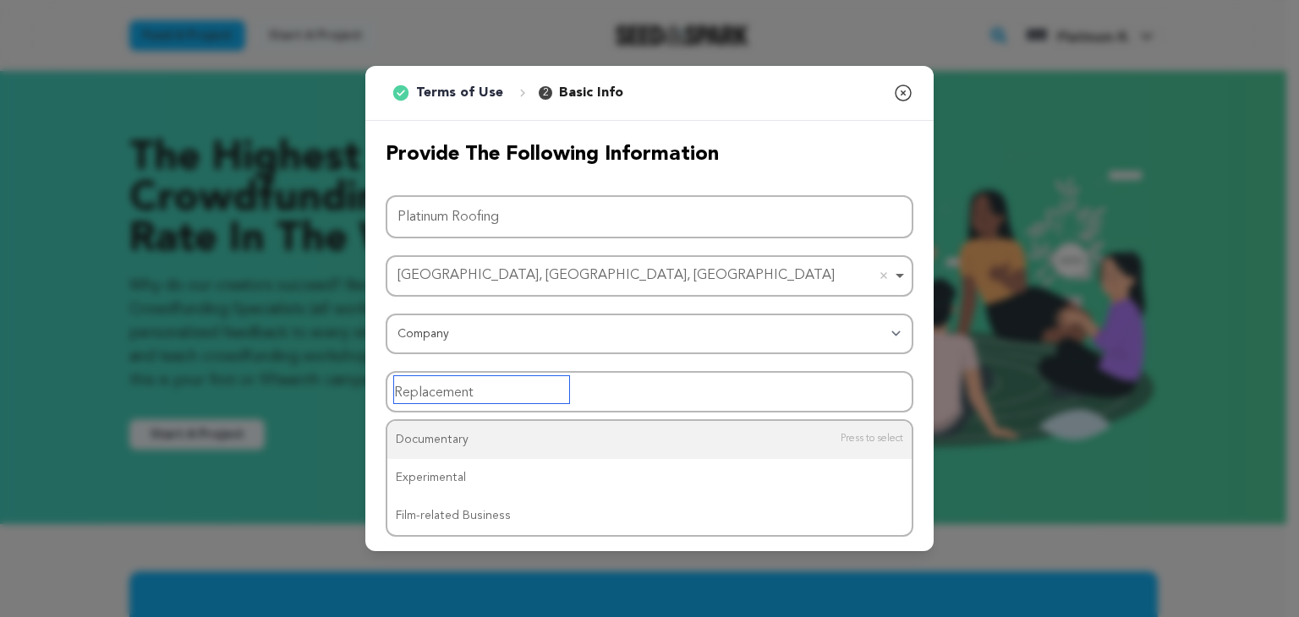
click at [484, 383] on input "Replacement" at bounding box center [481, 389] width 175 height 27
type input "r"
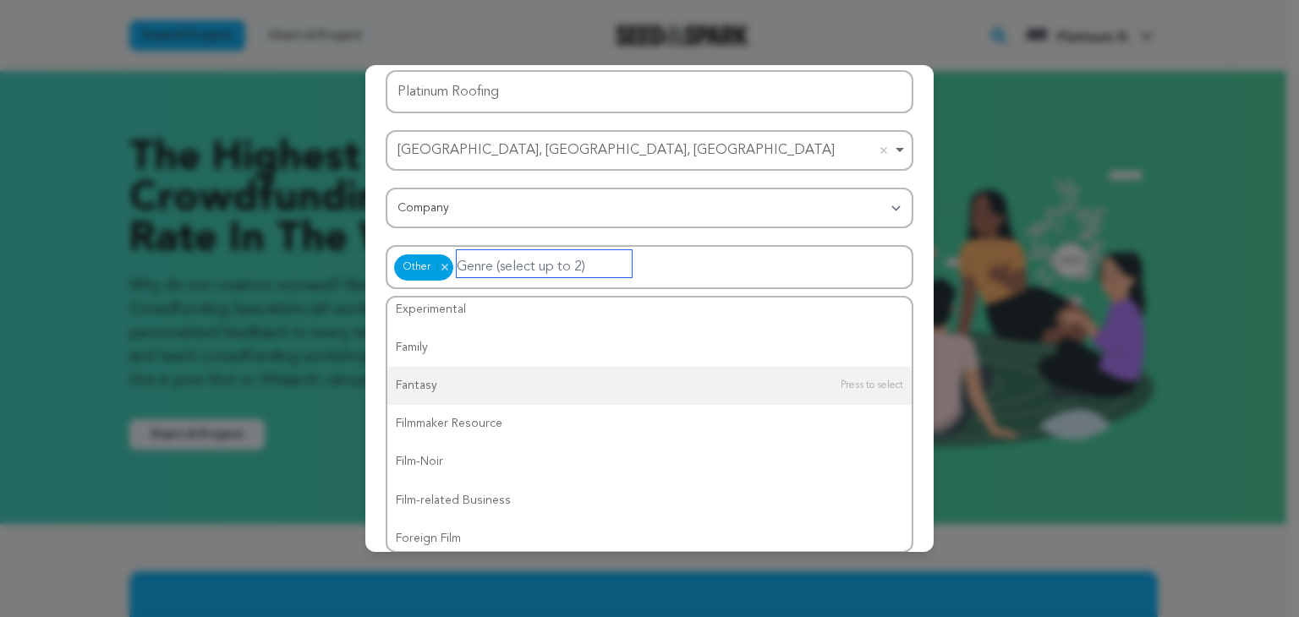
scroll to position [338, 0]
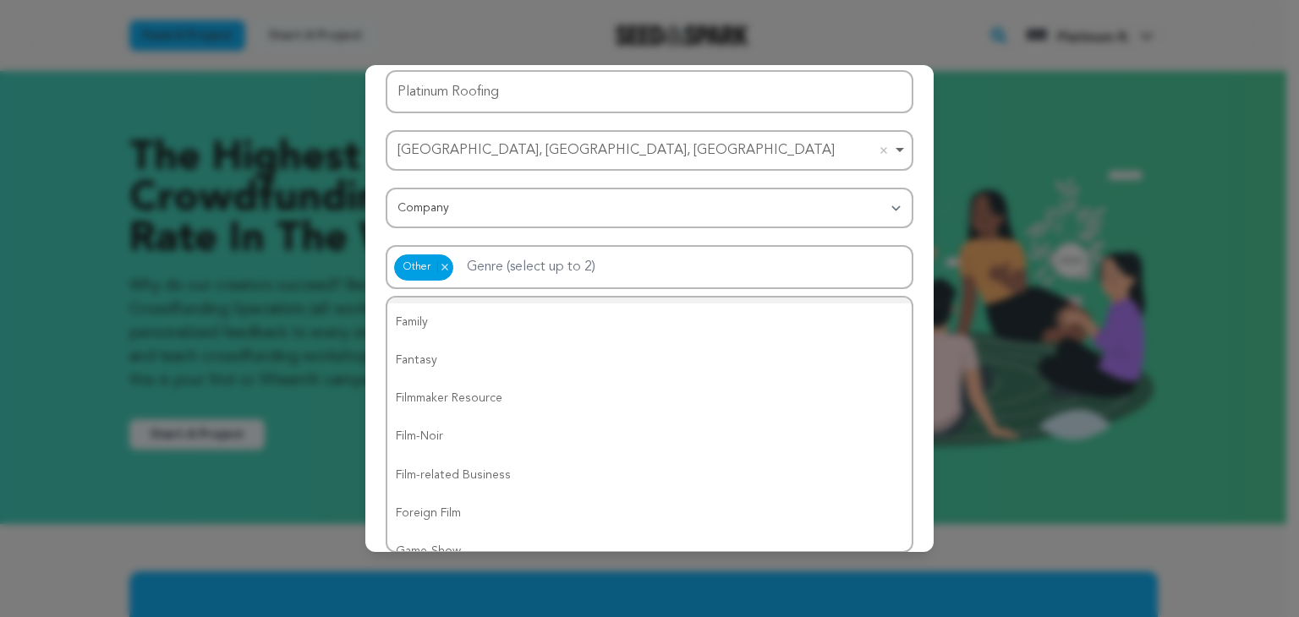
click at [907, 260] on div "Provide the following information Project Name Platinum Roofing Hamilton, ON, C…" at bounding box center [649, 173] width 568 height 354
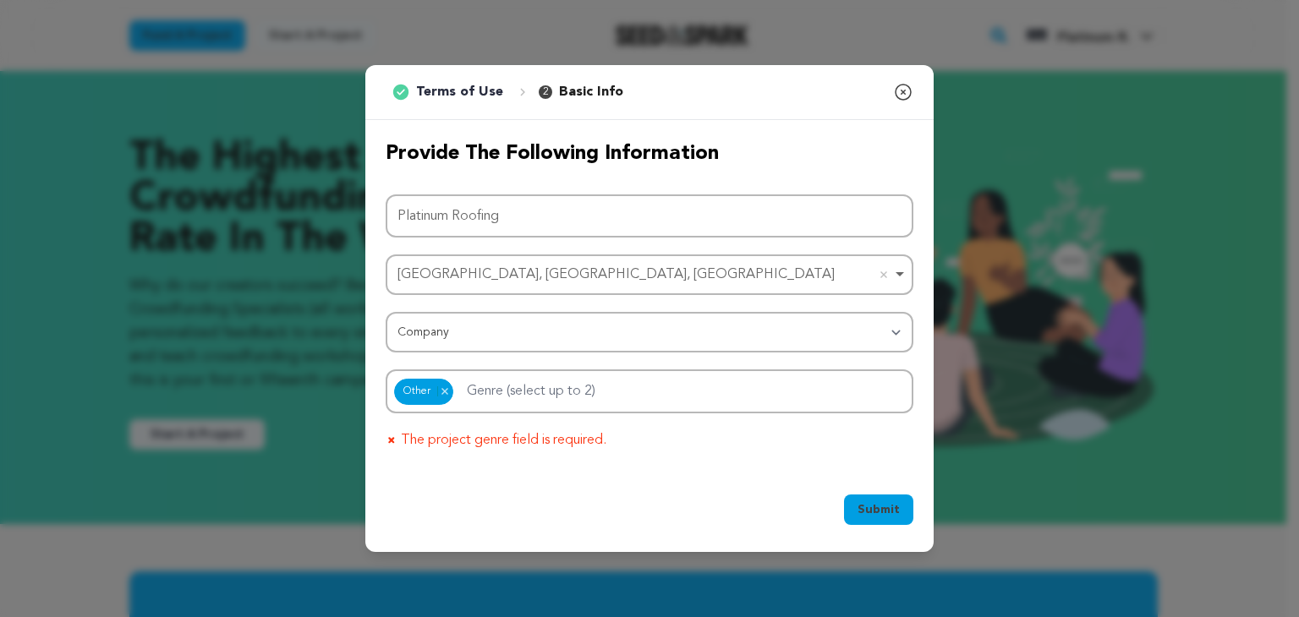
click at [864, 512] on span "Submit" at bounding box center [879, 509] width 42 height 17
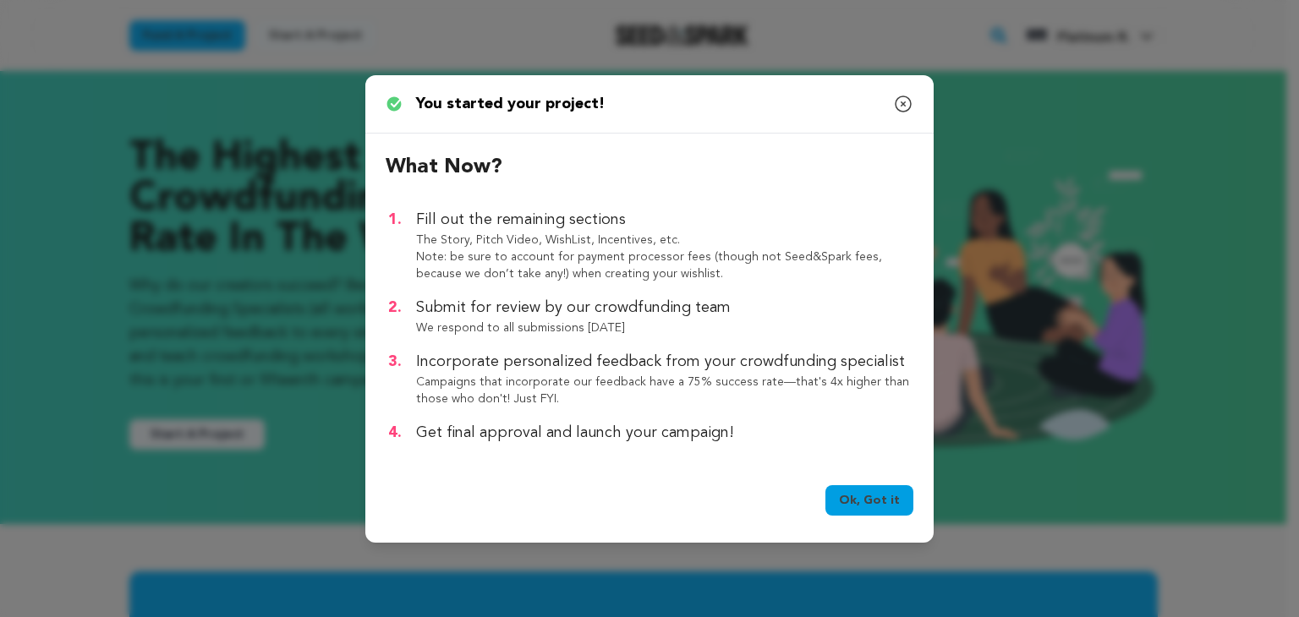
click at [866, 499] on link "Ok, Got it" at bounding box center [869, 500] width 88 height 30
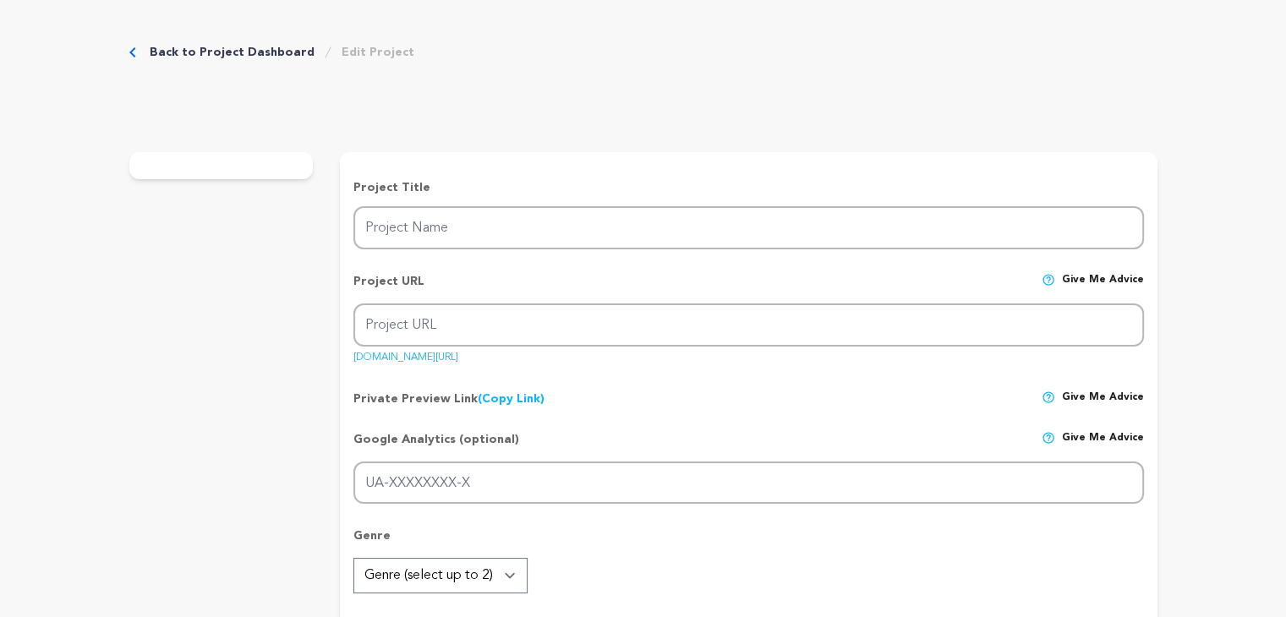
type input "Platinum Roofing"
type input "platinum-roofing"
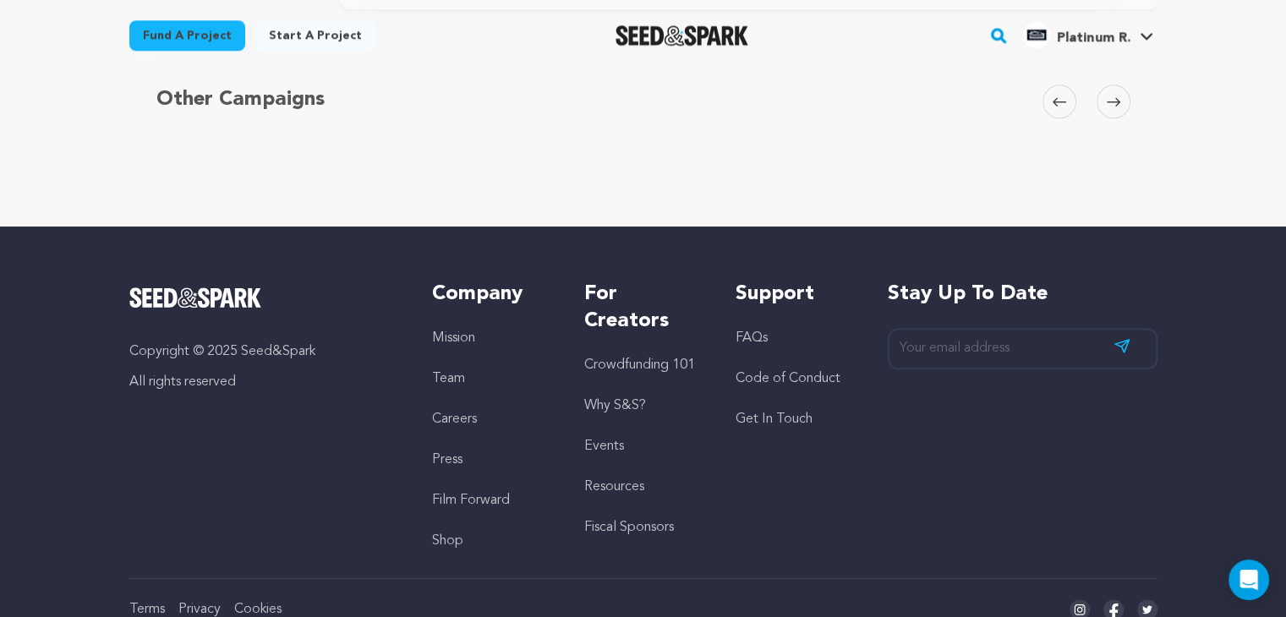
scroll to position [2083, 0]
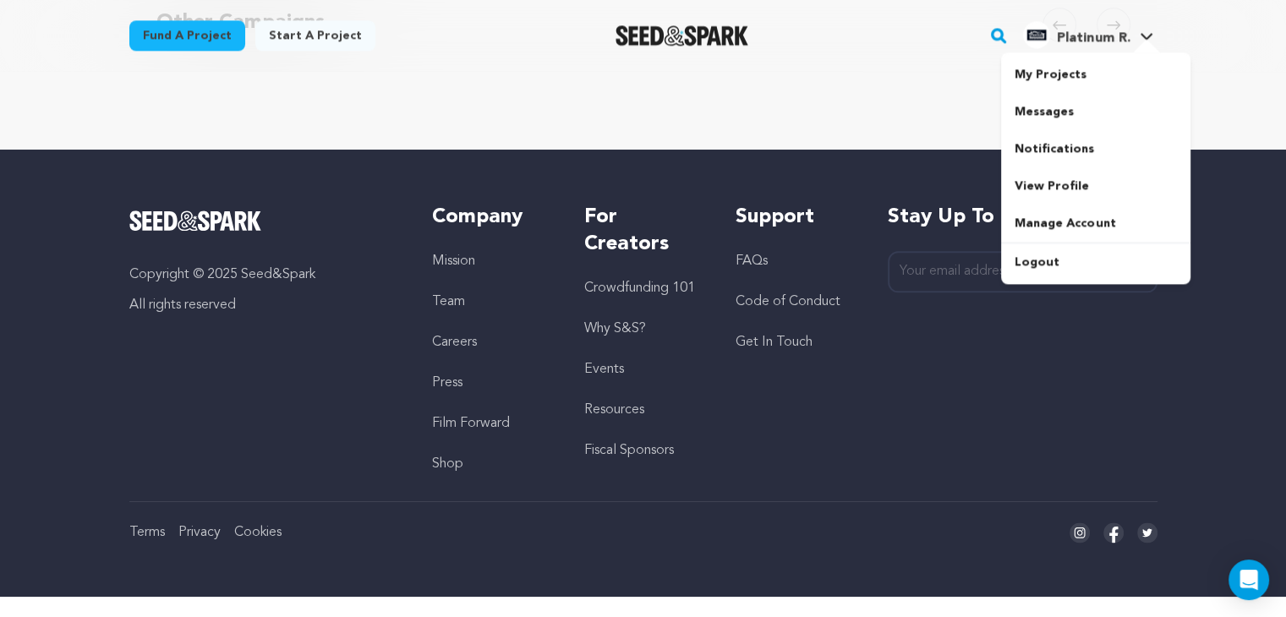
click at [1110, 41] on span "Platinum R." at bounding box center [1093, 38] width 73 height 14
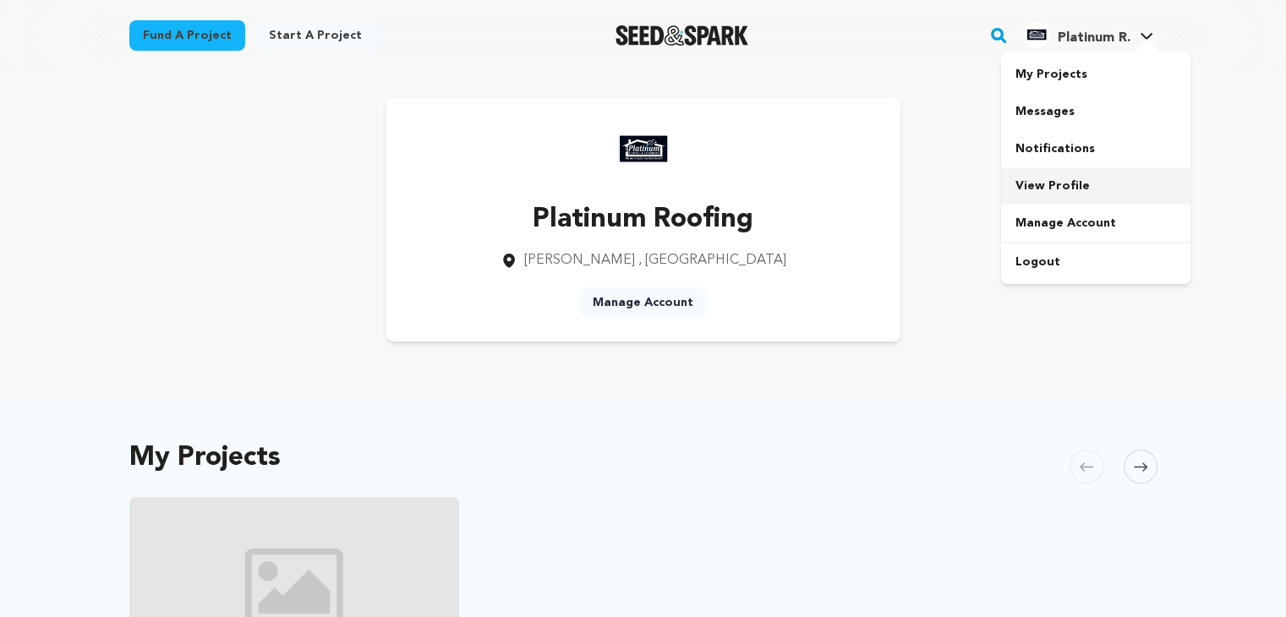
click at [1049, 173] on link "View Profile" at bounding box center [1095, 185] width 189 height 37
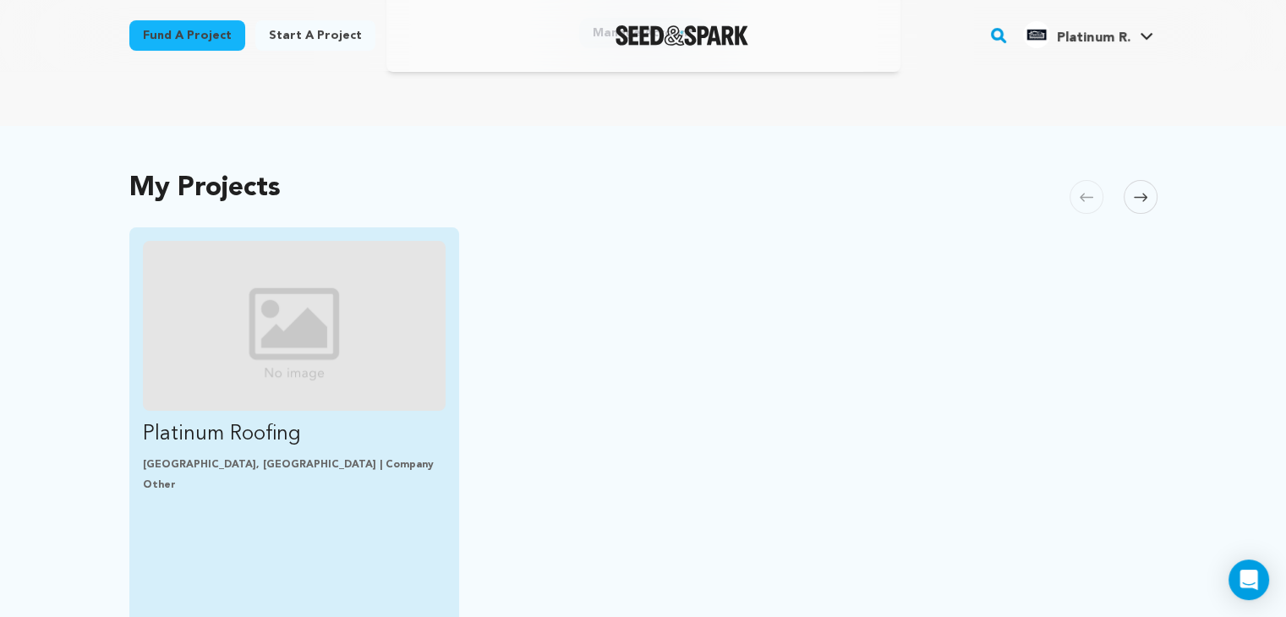
scroll to position [338, 0]
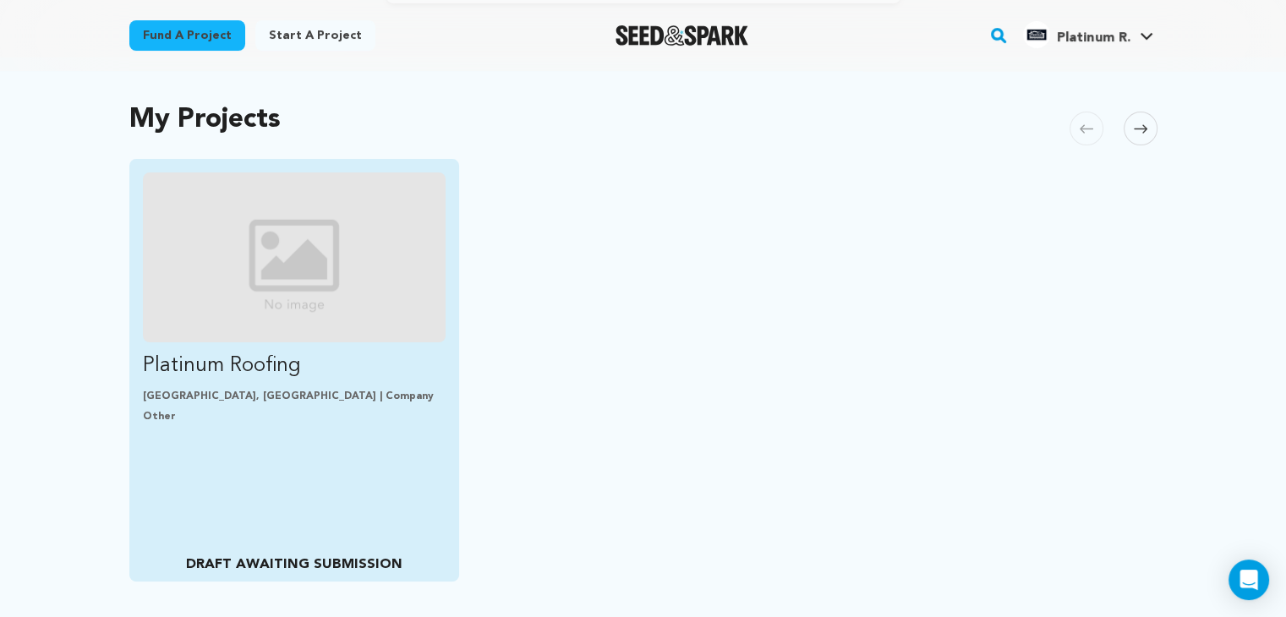
click at [179, 353] on p "Platinum Roofing" at bounding box center [295, 366] width 304 height 27
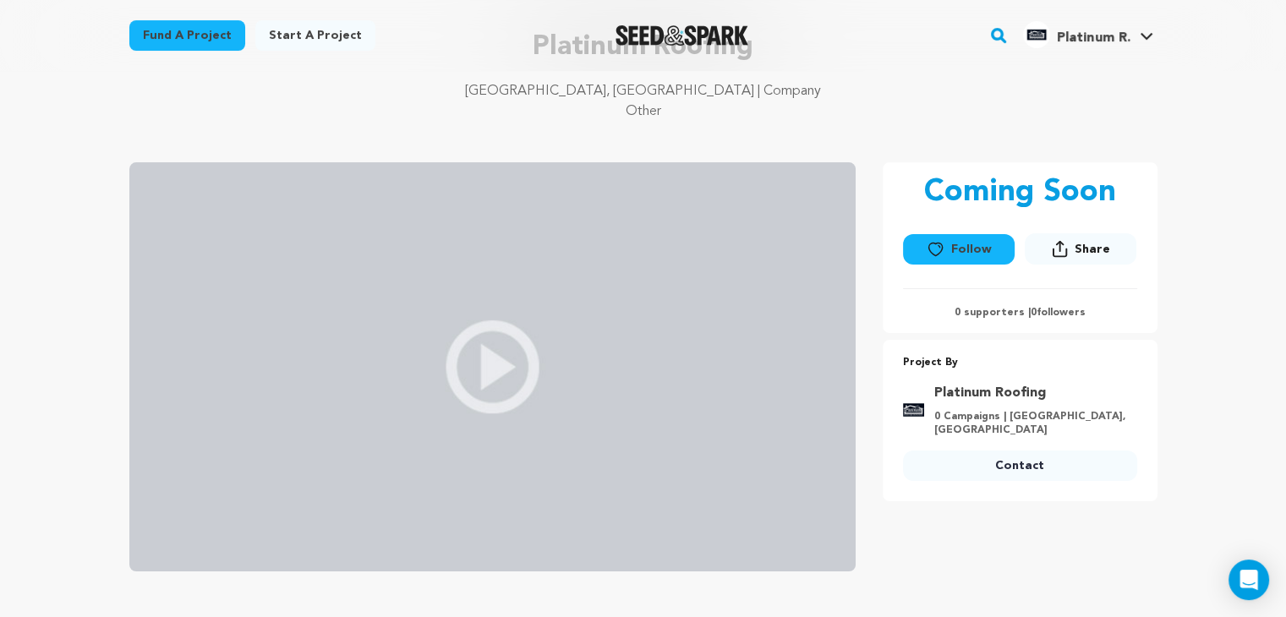
scroll to position [507, 0]
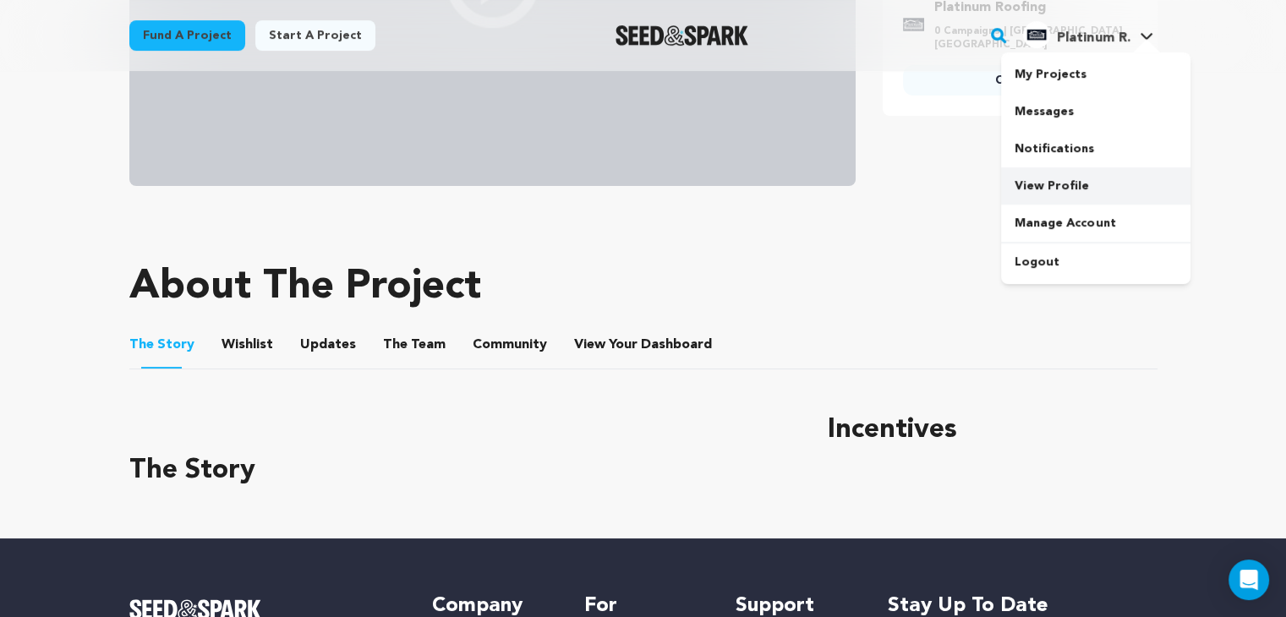
click at [1063, 186] on link "View Profile" at bounding box center [1095, 185] width 189 height 37
